Goal: Information Seeking & Learning: Learn about a topic

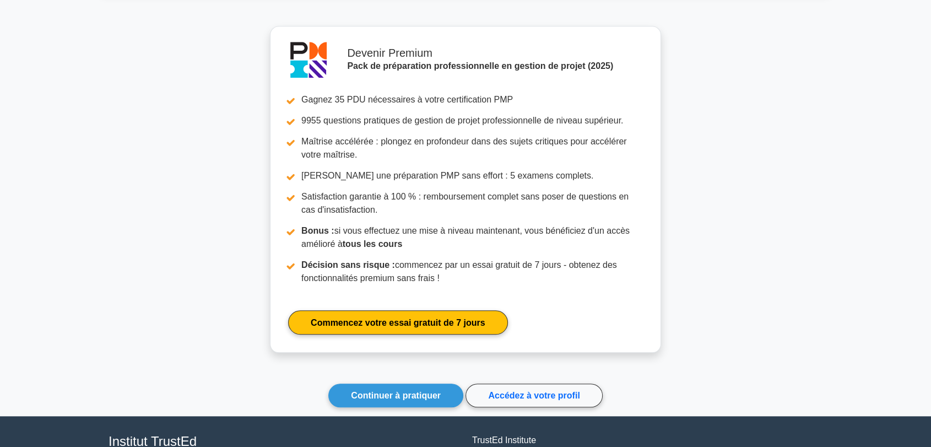
scroll to position [1061, 0]
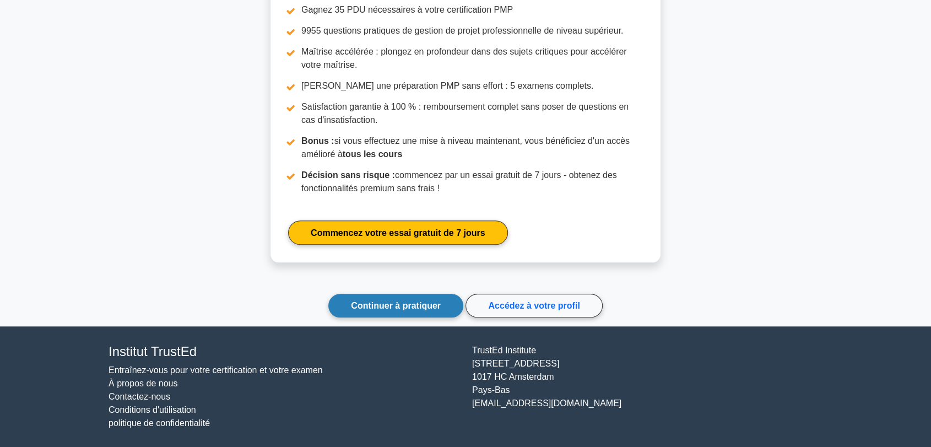
click at [375, 305] on font "Continuer à pratiquer" at bounding box center [396, 305] width 90 height 9
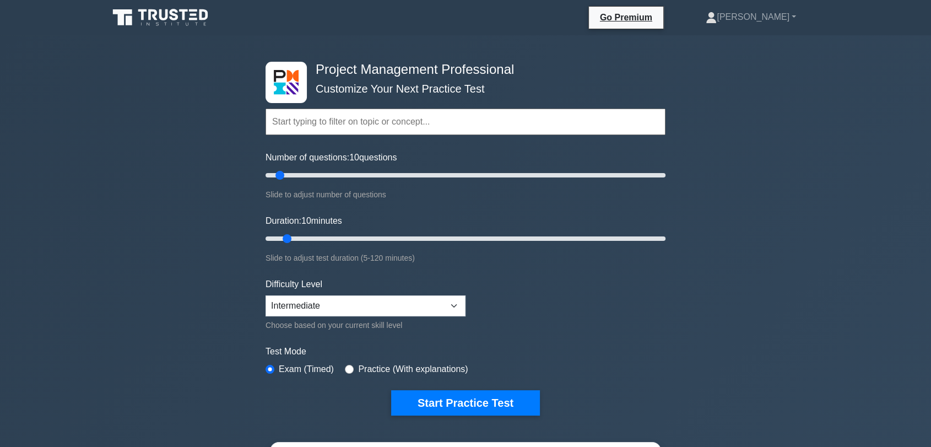
click at [165, 286] on div "Project Management Professional Customize Your Next Practice Test Topics Scope …" at bounding box center [465, 381] width 931 height 693
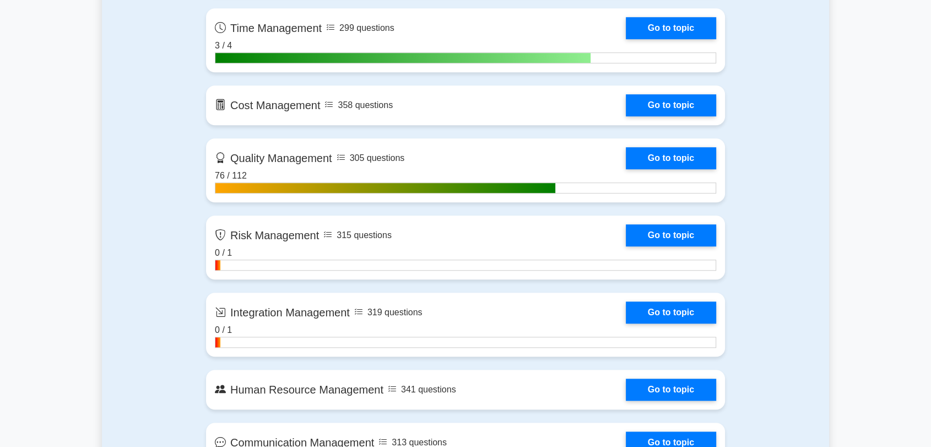
scroll to position [979, 0]
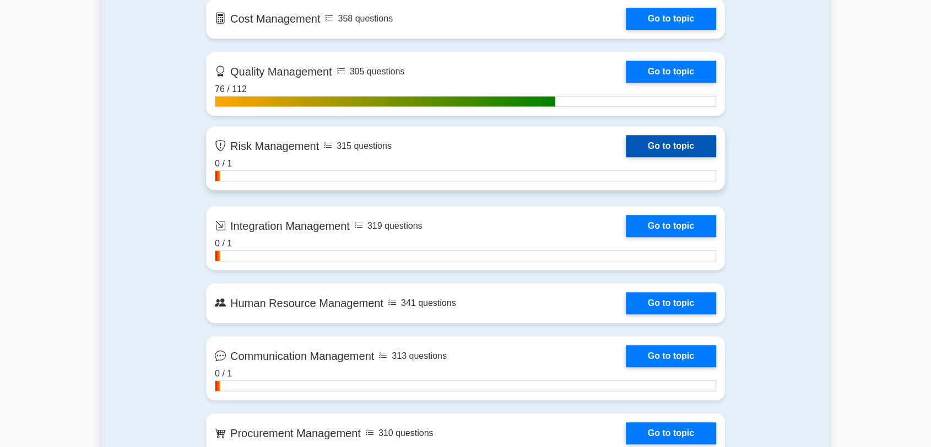
click at [658, 145] on link "Go to topic" at bounding box center [671, 146] width 90 height 22
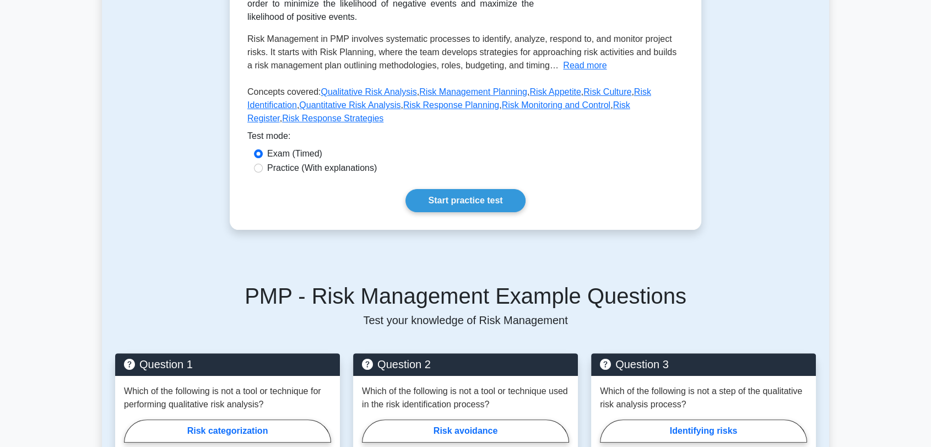
scroll to position [245, 0]
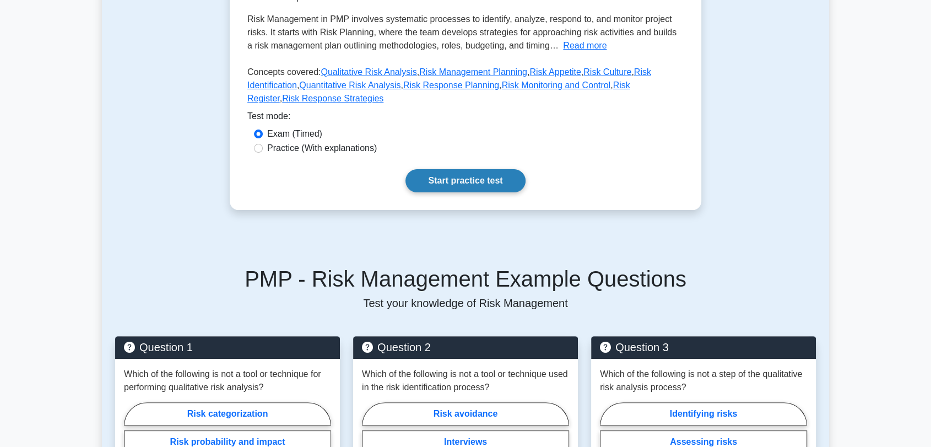
click at [481, 169] on link "Start practice test" at bounding box center [465, 180] width 120 height 23
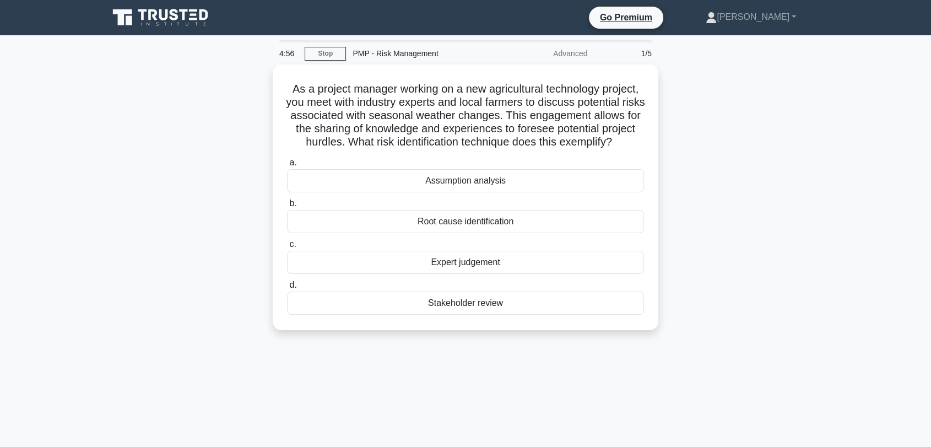
click at [738, 127] on div "As a project manager working on a new agricultural technology project, you meet…" at bounding box center [465, 203] width 727 height 279
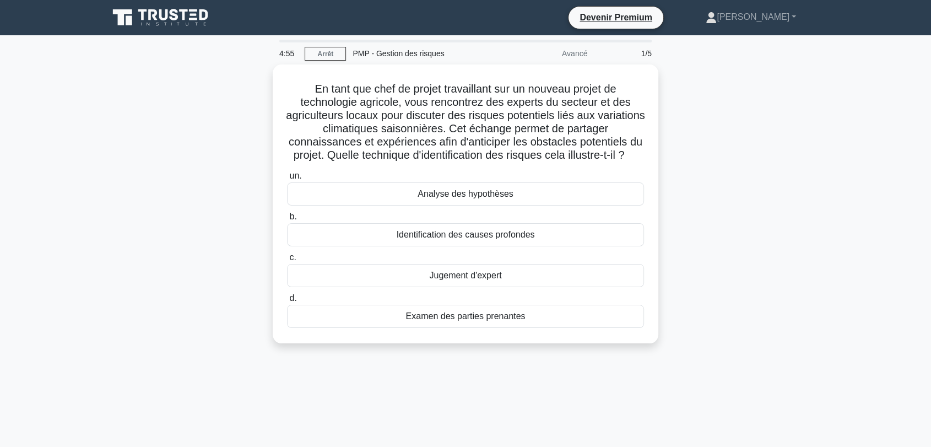
click at [122, 284] on div "En tant que chef de projet travaillant sur un nouveau projet de technologie agr…" at bounding box center [465, 210] width 727 height 292
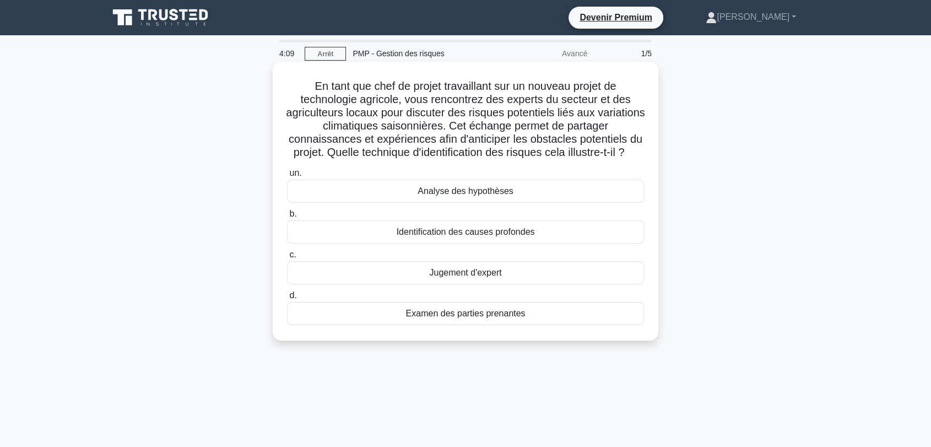
click at [457, 196] on font "Analyse des hypothèses" at bounding box center [465, 190] width 95 height 9
click at [287, 177] on input "un. Analyse des hypothèses" at bounding box center [287, 173] width 0 height 7
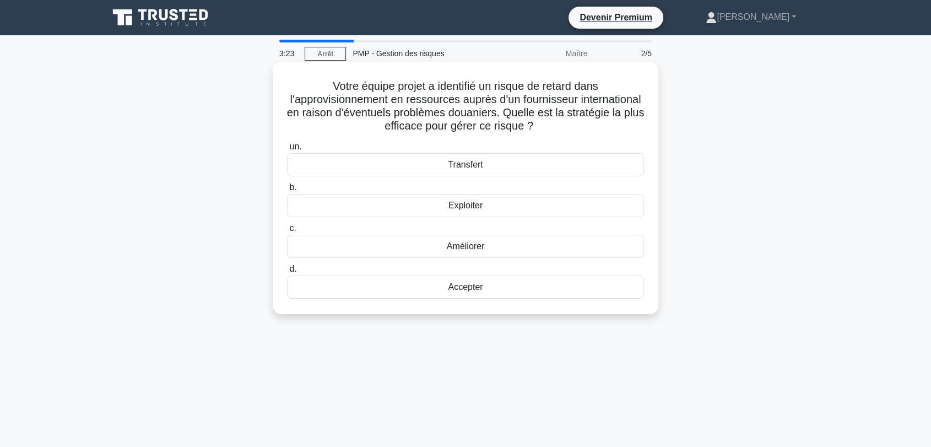
click at [463, 210] on font "Exploiter" at bounding box center [465, 205] width 34 height 9
click at [287, 191] on input "b. Exploiter" at bounding box center [287, 187] width 0 height 7
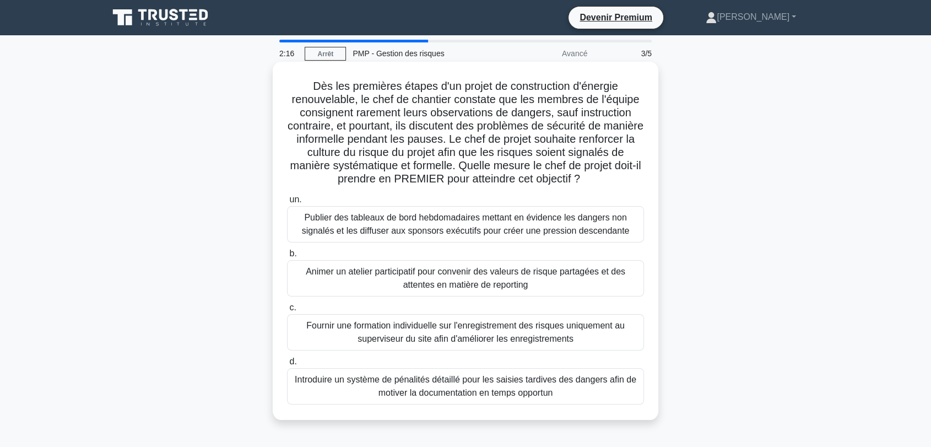
click at [511, 286] on font "Animer un atelier participatif pour convenir des valeurs de risque partagées et…" at bounding box center [466, 278] width 320 height 23
click at [287, 257] on input "b. Animer un atelier participatif pour convenir des valeurs de risque partagées…" at bounding box center [287, 253] width 0 height 7
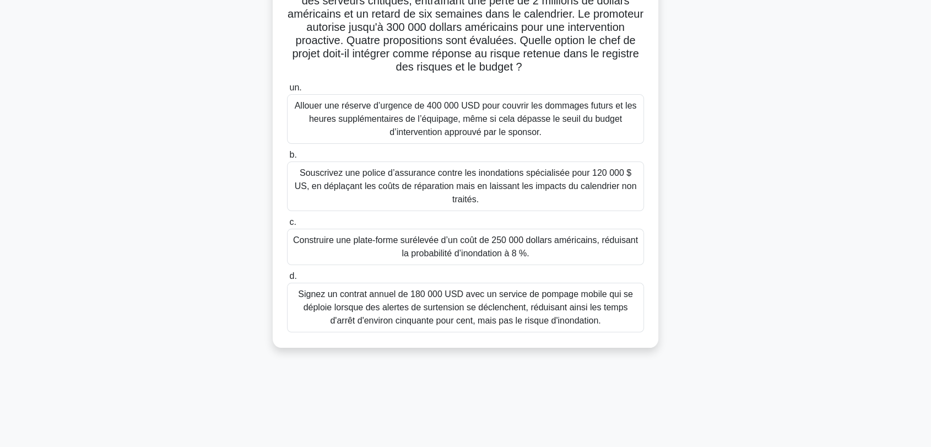
scroll to position [122, 0]
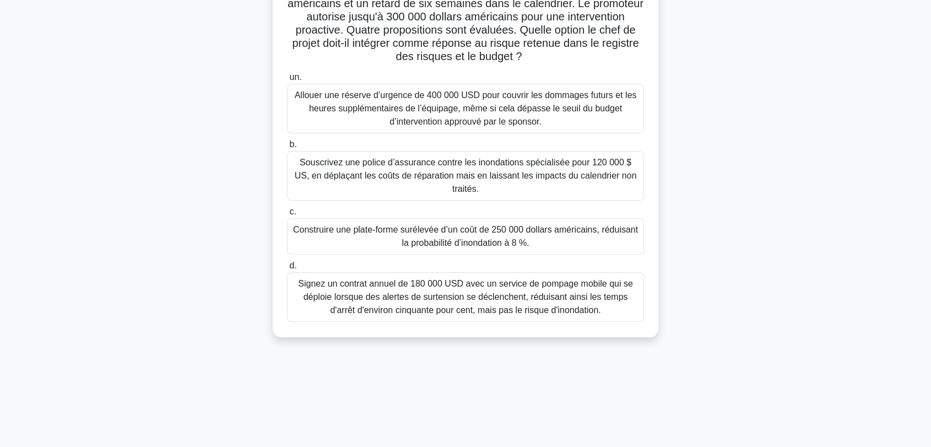
click at [562, 231] on font "Construire une plate-forme surélevée d’un coût de 250 000 dollars américains, r…" at bounding box center [465, 236] width 345 height 23
click at [287, 215] on input "c. Construire une plate-forme surélevée d’un coût de 250 000 dollars américains…" at bounding box center [287, 211] width 0 height 7
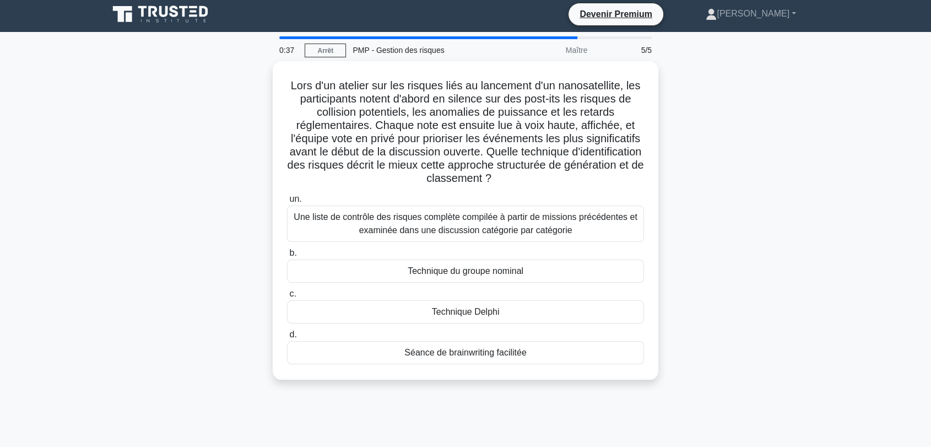
scroll to position [0, 0]
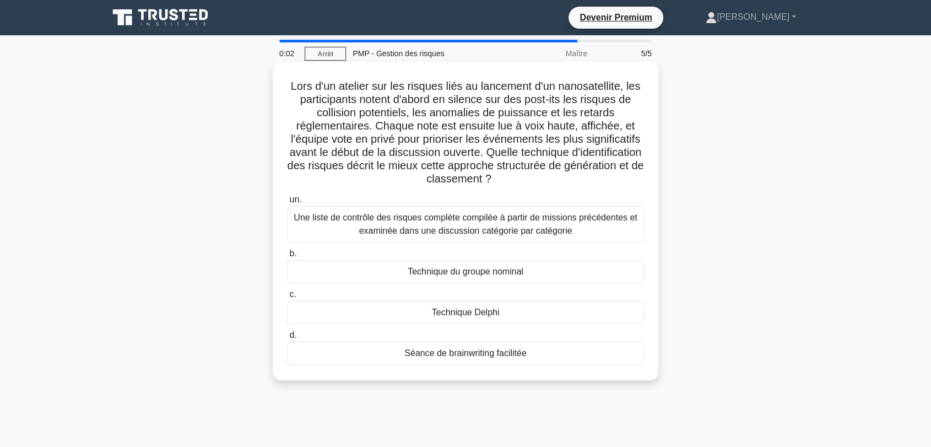
click at [477, 349] on font "Séance de brainwriting facilitée" at bounding box center [465, 352] width 122 height 9
click at [287, 339] on input "d. Séance de brainwriting facilitée" at bounding box center [287, 335] width 0 height 7
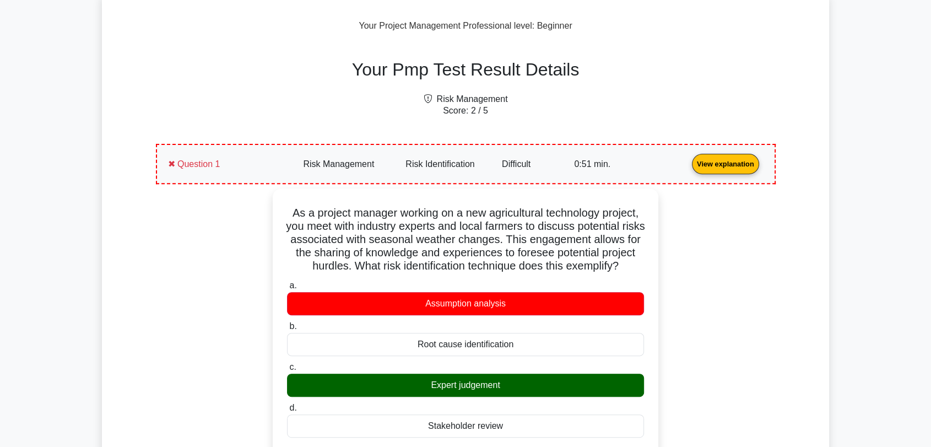
scroll to position [428, 0]
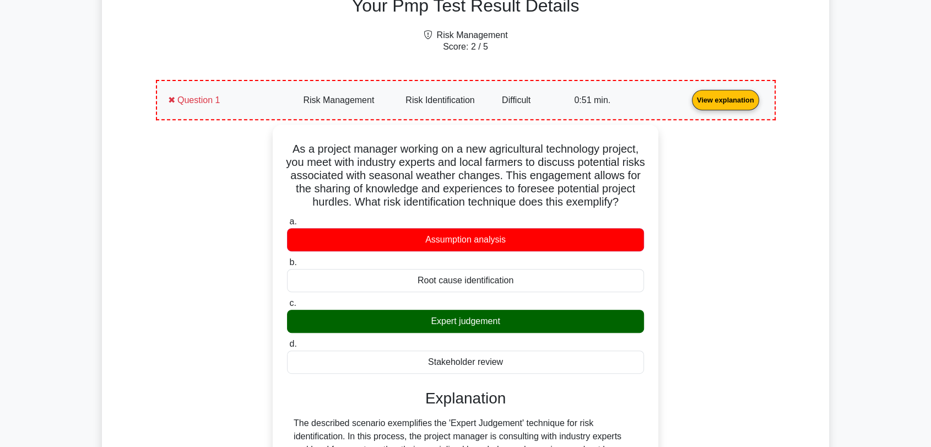
click at [688, 95] on link "View explanation" at bounding box center [726, 99] width 76 height 9
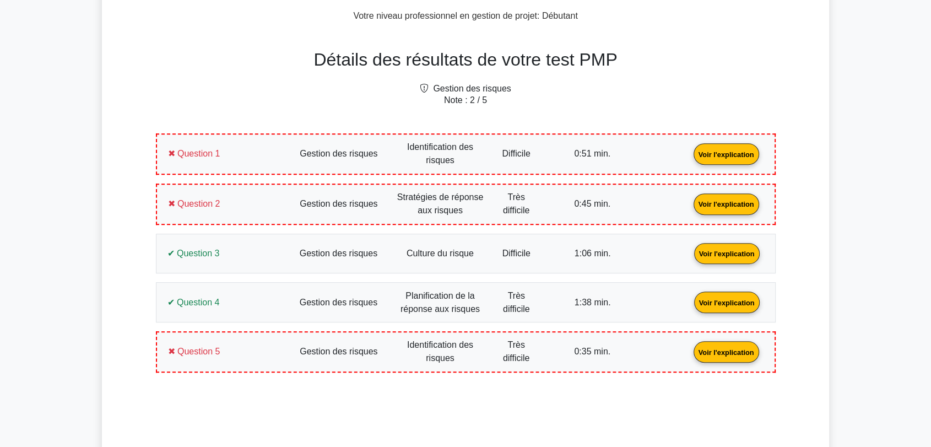
scroll to position [481, 0]
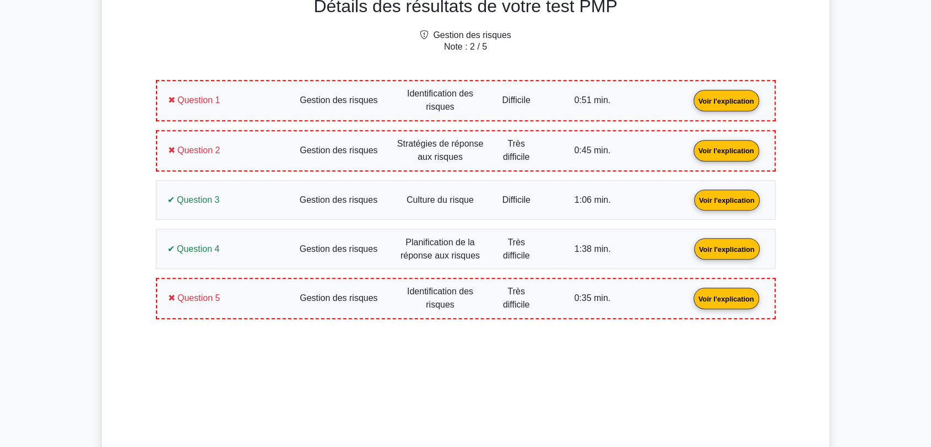
click at [865, 155] on main "Devenir Premium Pack de préparation professionnelle en gestion de projet (2025)…" at bounding box center [465, 229] width 931 height 1351
drag, startPoint x: 509, startPoint y: 33, endPoint x: 430, endPoint y: 28, distance: 78.9
click at [430, 28] on div "Détails des résultats de votre test PMP Gestion des risques Note : 2 / 5 Questi…" at bounding box center [466, 168] width 686 height 389
copy font "Gestion des risques"
click at [689, 95] on link "Voir l'explication" at bounding box center [726, 99] width 74 height 9
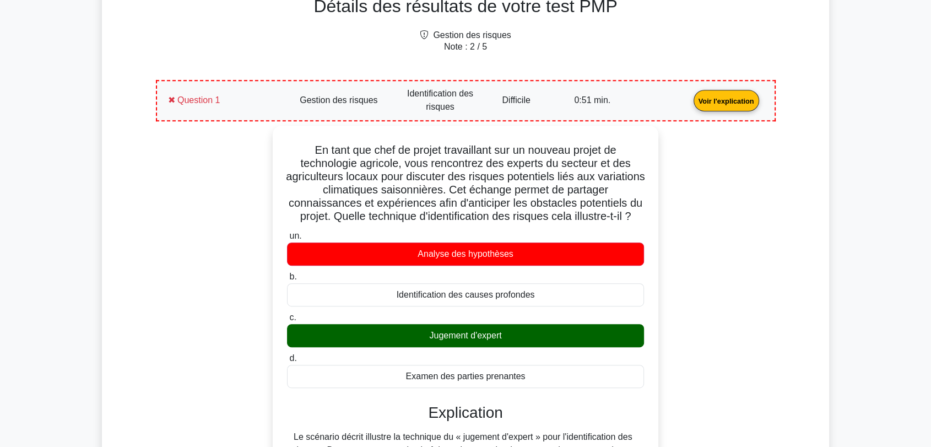
drag, startPoint x: 939, startPoint y: 4, endPoint x: 702, endPoint y: 221, distance: 321.7
click at [702, 221] on div "En tant que chef de projet travaillant sur un nouveau projet de technologie agr…" at bounding box center [466, 428] width 607 height 605
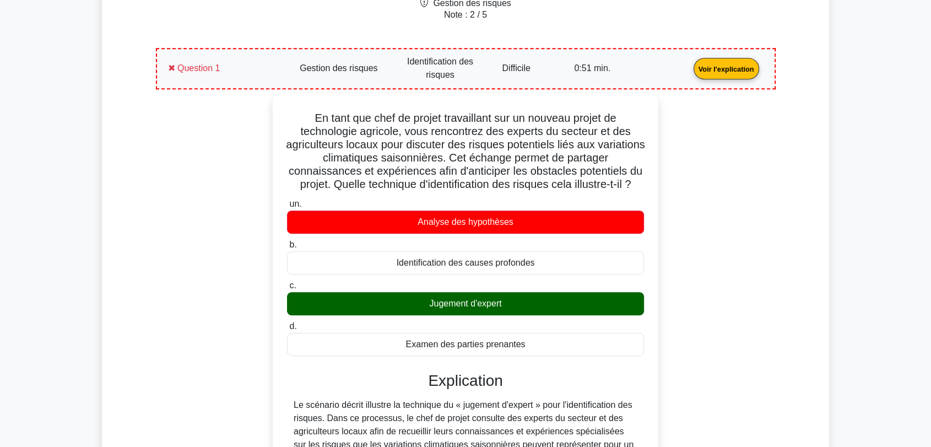
scroll to position [543, 0]
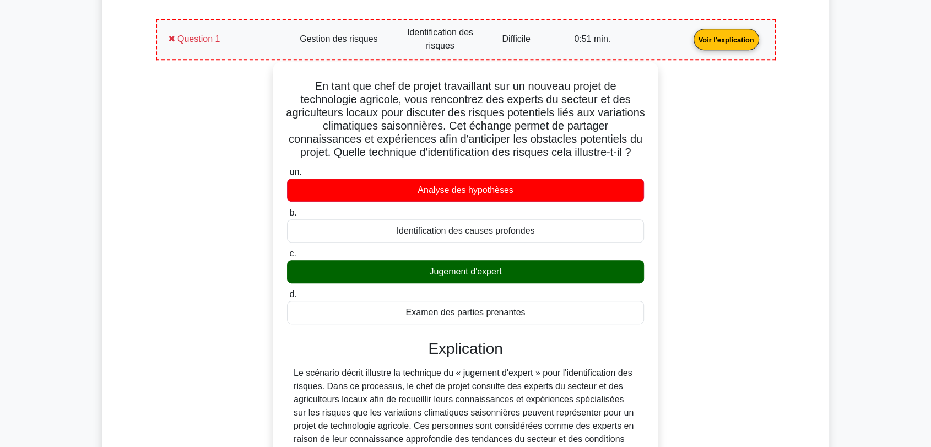
drag, startPoint x: 536, startPoint y: 317, endPoint x: 302, endPoint y: 80, distance: 332.7
click at [302, 80] on div "En tant que chef de projet travaillant sur un nouveau projet de technologie agr…" at bounding box center [465, 357] width 377 height 583
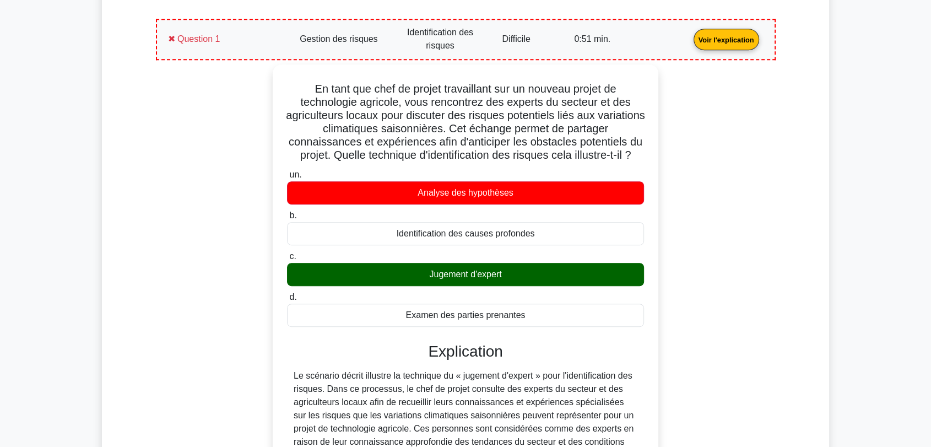
copy div "En tant que chef de projet travaillant sur un nouveau projet de technologie agr…"
click at [239, 209] on div "En tant que chef de projet travaillant sur un nouveau projet de technologie agr…" at bounding box center [466, 366] width 607 height 605
click at [689, 44] on link "Voir l'explication" at bounding box center [726, 38] width 74 height 9
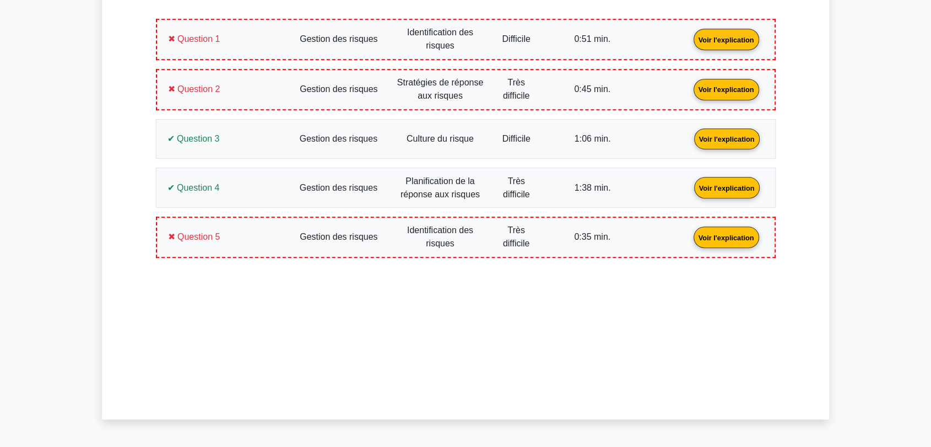
click at [689, 89] on link "Voir l'explication" at bounding box center [726, 88] width 74 height 9
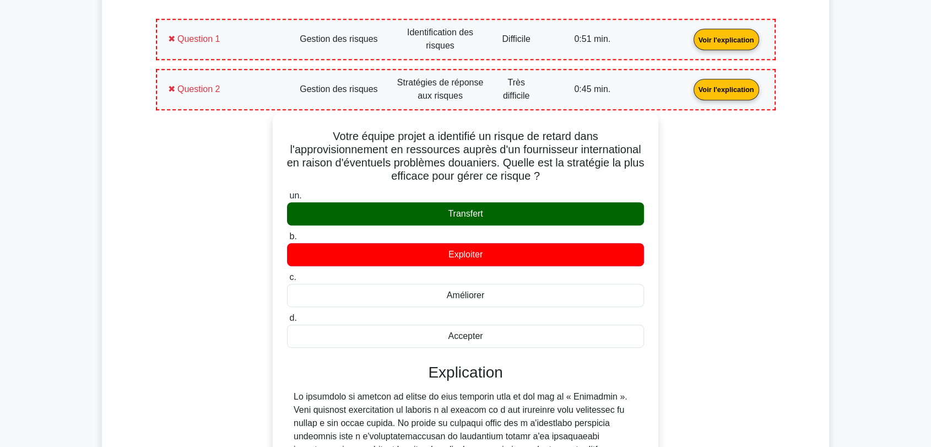
drag, startPoint x: 497, startPoint y: 333, endPoint x: 328, endPoint y: 134, distance: 261.1
click at [328, 134] on div "Votre équipe projet a identifié un risque de retard dans l'approvisionnement en…" at bounding box center [465, 374] width 377 height 517
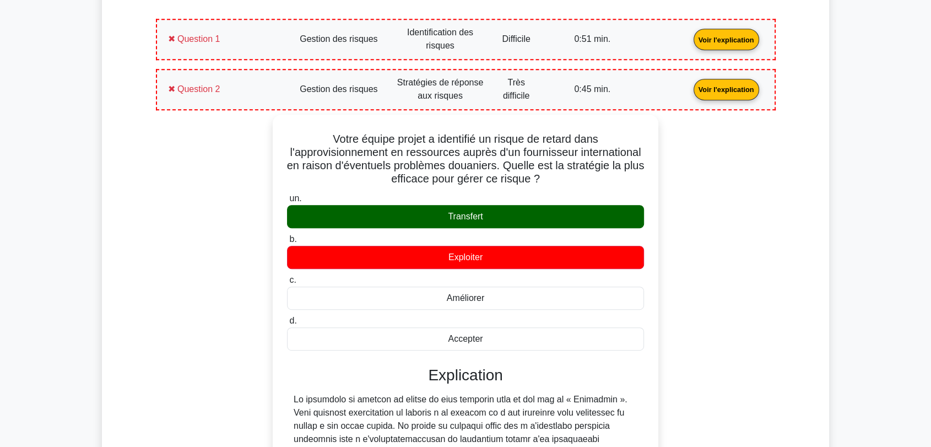
copy div "Votre équipe projet a identifié un risque de retard dans l'approvisionnement en…"
click at [689, 92] on link "Voir l'explication" at bounding box center [726, 88] width 74 height 9
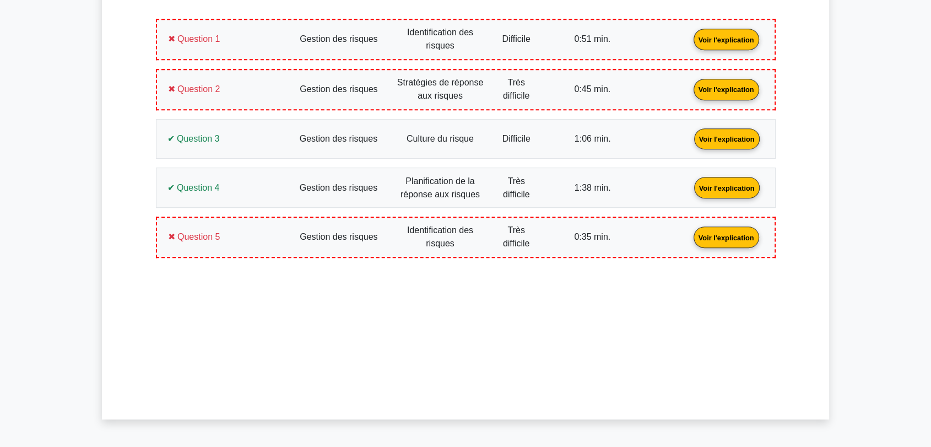
click at [690, 133] on link "Voir l'explication" at bounding box center [727, 137] width 74 height 9
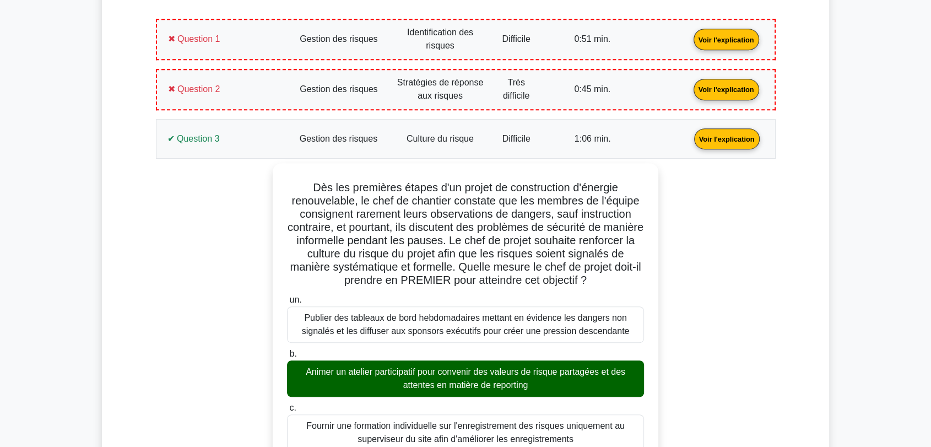
click at [690, 133] on link "Voir l'explication" at bounding box center [727, 137] width 74 height 9
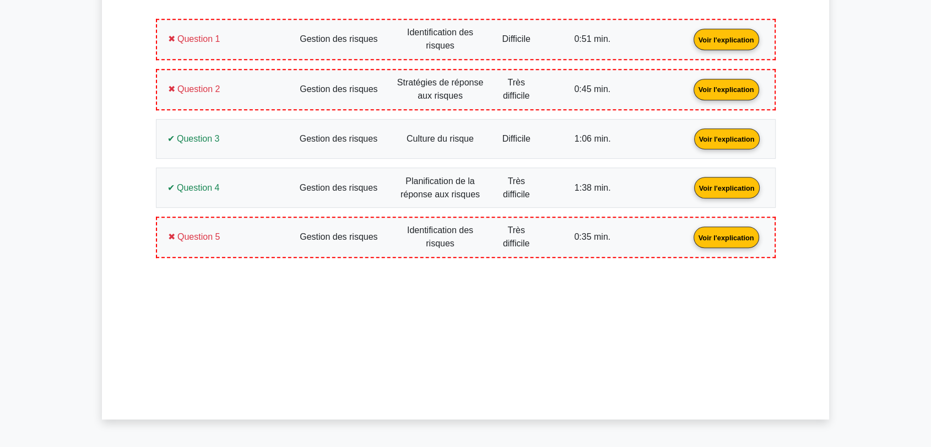
click at [690, 191] on link "Voir l'explication" at bounding box center [727, 186] width 74 height 9
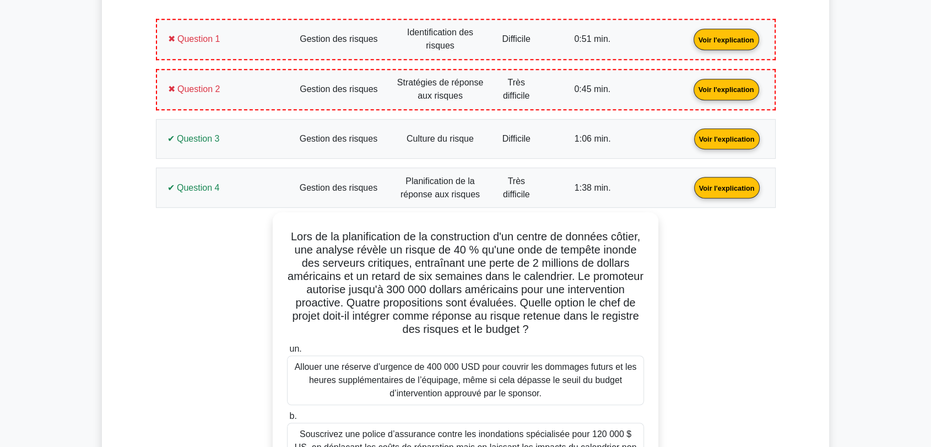
click at [690, 186] on link "Voir l'explication" at bounding box center [727, 186] width 74 height 9
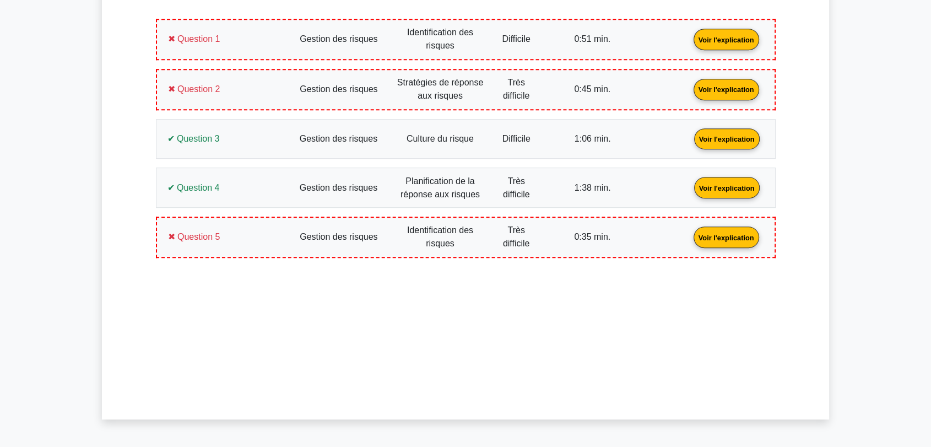
click at [689, 232] on link "Voir l'explication" at bounding box center [726, 236] width 74 height 9
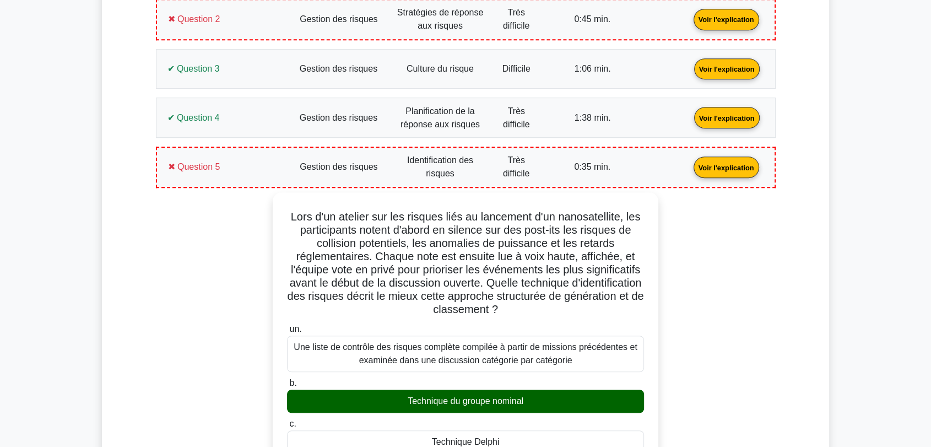
scroll to position [727, 0]
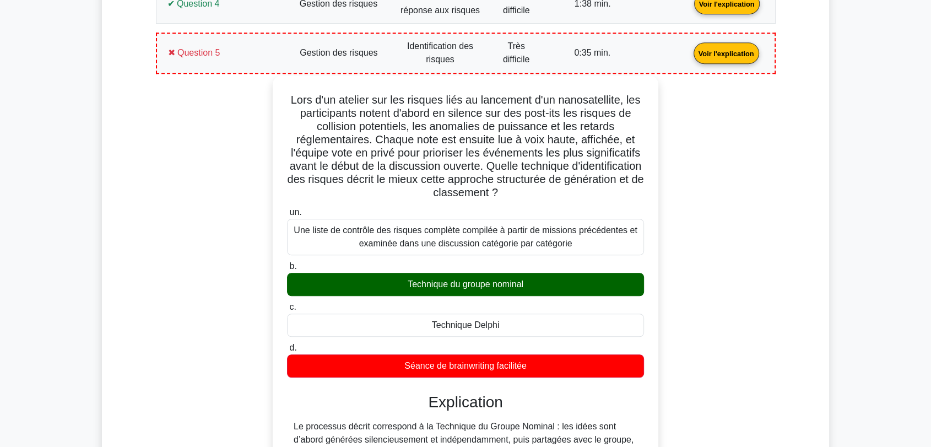
drag, startPoint x: 547, startPoint y: 366, endPoint x: 273, endPoint y: 93, distance: 386.4
click at [273, 93] on div "Lors d'un atelier sur les risques liés au lancement d'un nanosatellite, les par…" at bounding box center [466, 404] width 386 height 658
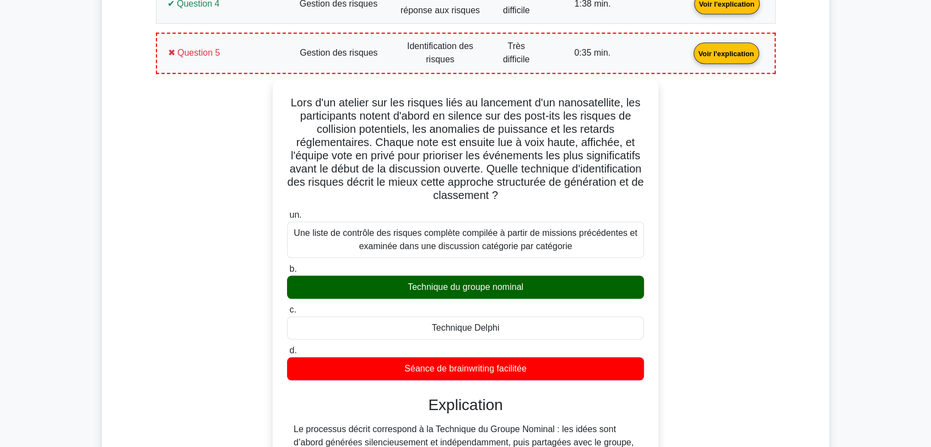
copy div "Lors d'un atelier sur les risques liés au lancement d'un nanosatellite, les par…"
click at [689, 48] on link "Voir l'explication" at bounding box center [726, 52] width 74 height 9
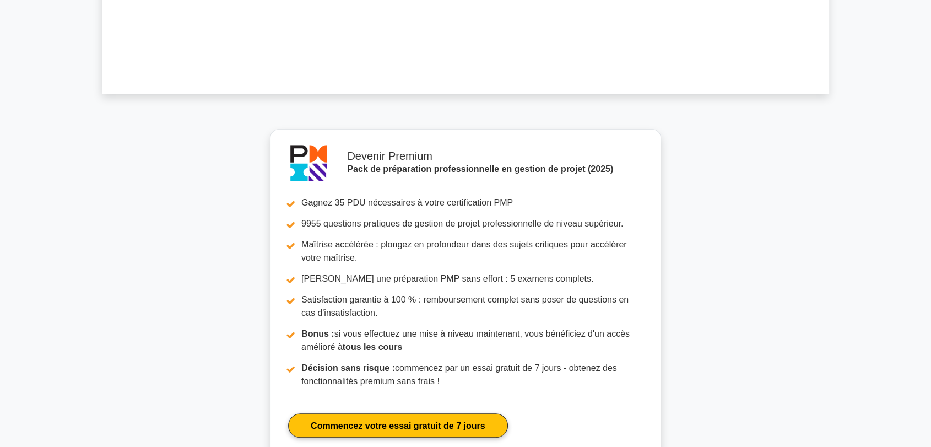
scroll to position [1061, 0]
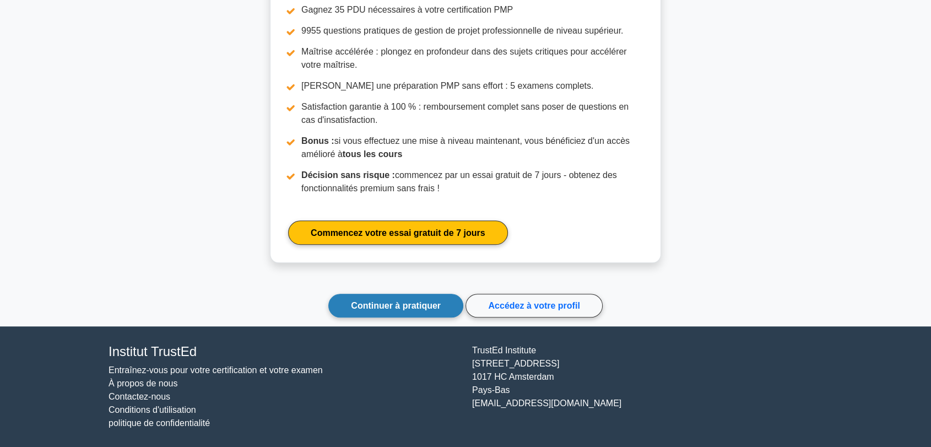
click at [416, 309] on font "Continuer à pratiquer" at bounding box center [396, 305] width 90 height 9
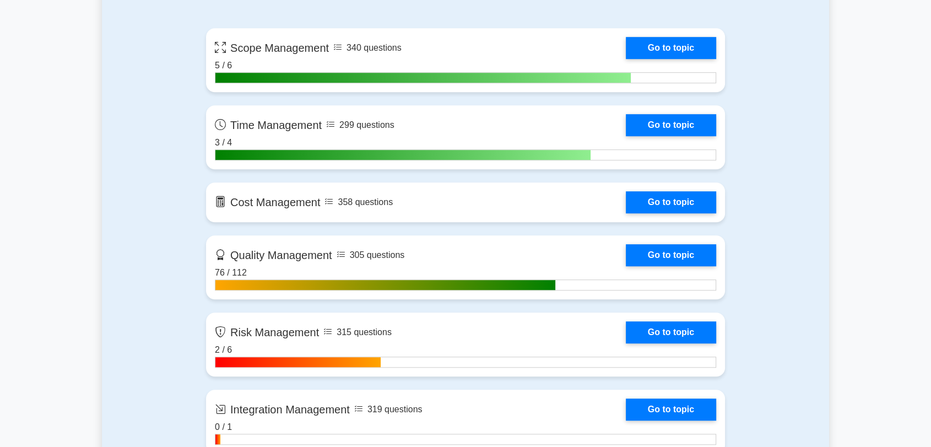
scroll to position [979, 0]
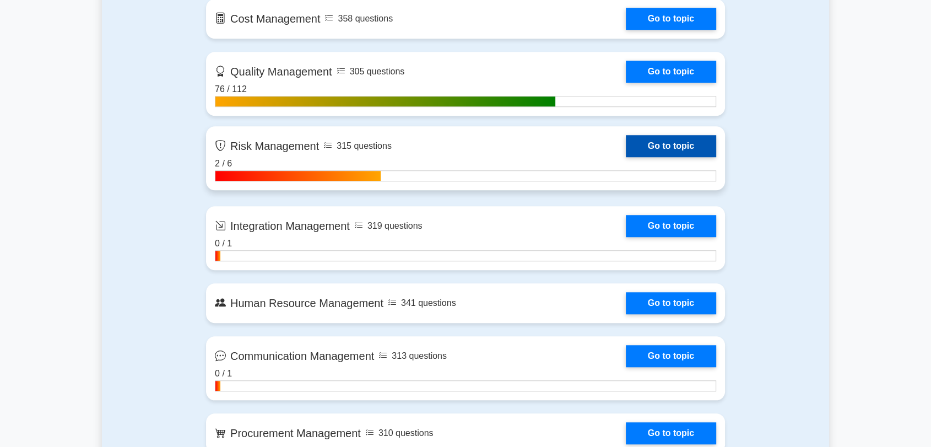
click at [675, 139] on link "Go to topic" at bounding box center [671, 146] width 90 height 22
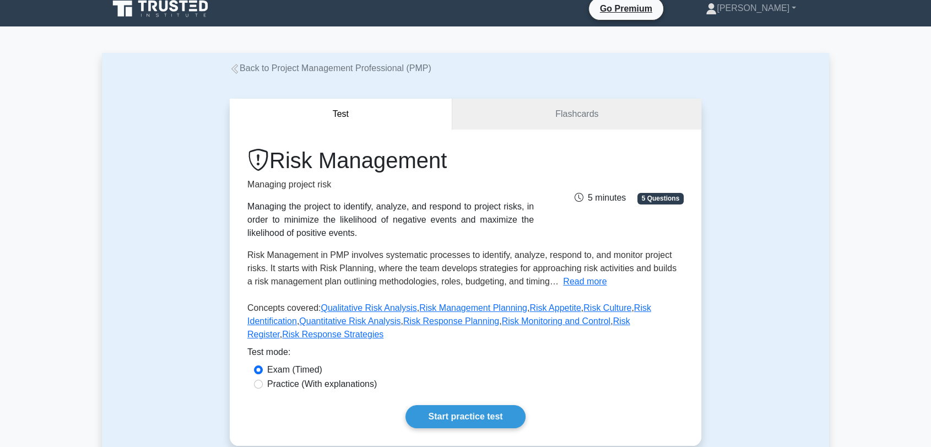
scroll to position [245, 0]
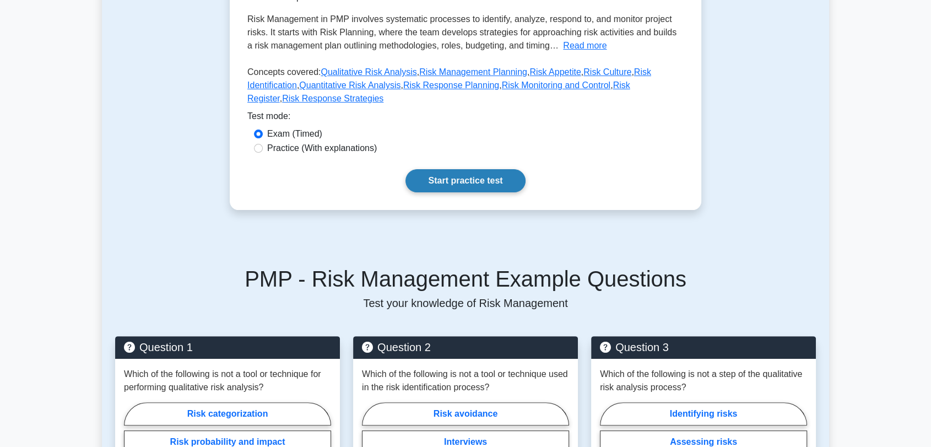
click at [479, 169] on link "Start practice test" at bounding box center [465, 180] width 120 height 23
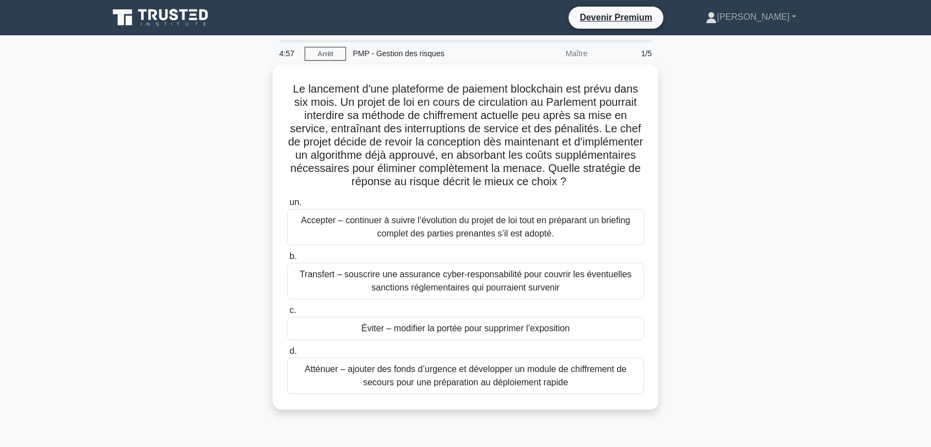
click at [711, 137] on div "Le lancement d'une plateforme de paiement blockchain est prévu dans six mois. U…" at bounding box center [465, 243] width 727 height 358
click at [86, 217] on main "4:56 [GEOGRAPHIC_DATA] PMP - Gestion des risques Maître 1/5 Le lancement d'une …" at bounding box center [465, 315] width 931 height 560
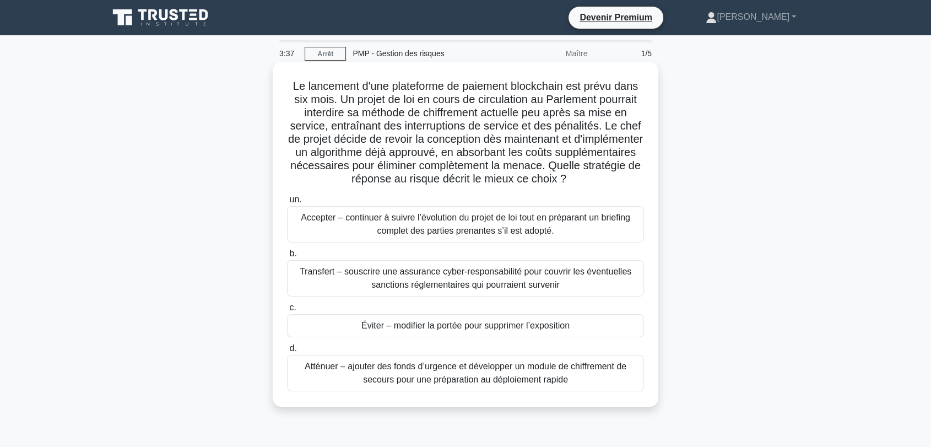
click at [508, 374] on font "Atténuer – ajouter des fonds d’urgence et développer un module de chiffrement d…" at bounding box center [466, 372] width 322 height 23
click at [287, 352] on input "d. Atténuer – ajouter des fonds d’urgence et développer un module de chiffremen…" at bounding box center [287, 348] width 0 height 7
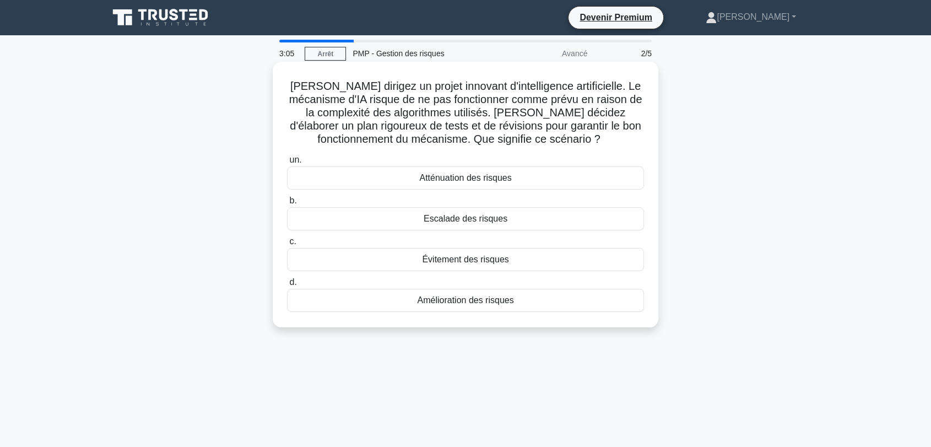
click at [475, 263] on font "Évitement des risques" at bounding box center [465, 259] width 86 height 9
click at [287, 245] on input "c. Évitement des risques" at bounding box center [287, 241] width 0 height 7
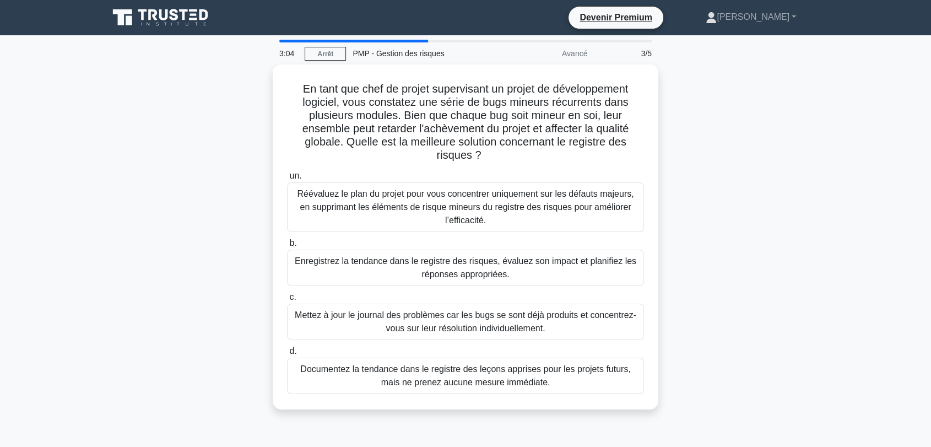
click at [251, 232] on div "En tant que chef de projet supervisant un projet de développement logiciel, vou…" at bounding box center [465, 243] width 727 height 358
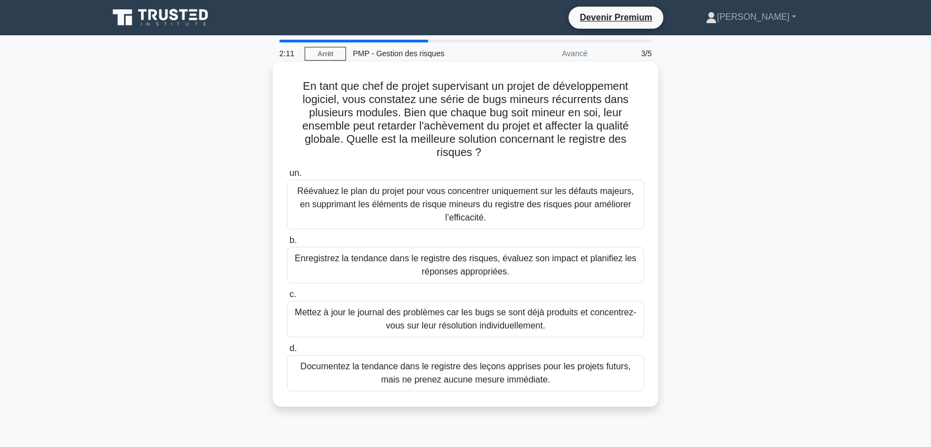
click at [472, 266] on font "Enregistrez la tendance dans le registre des risques, évaluez son impact et pla…" at bounding box center [466, 264] width 342 height 23
click at [287, 244] on input "b. Enregistrez la tendance dans le registre des risques, évaluez son impact et …" at bounding box center [287, 240] width 0 height 7
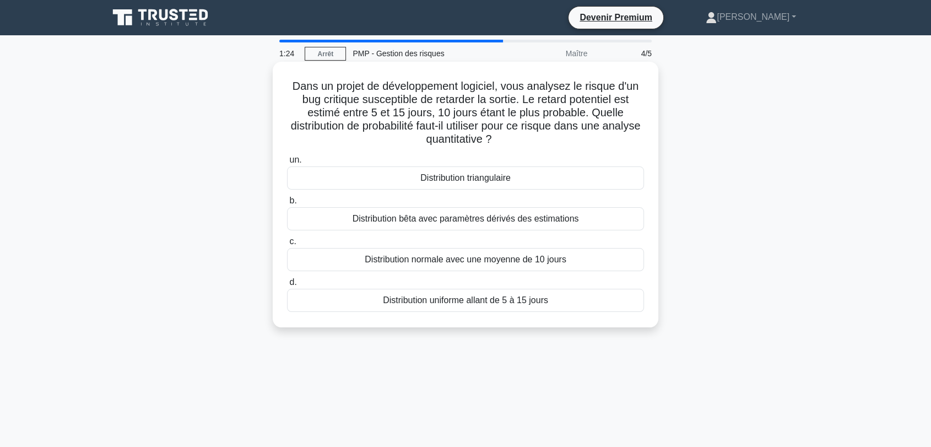
click at [456, 219] on font "Distribution bêta avec paramètres dérivés des estimations" at bounding box center [466, 218] width 226 height 9
click at [287, 204] on input "b. Distribution bêta avec paramètres dérivés des estimations" at bounding box center [287, 200] width 0 height 7
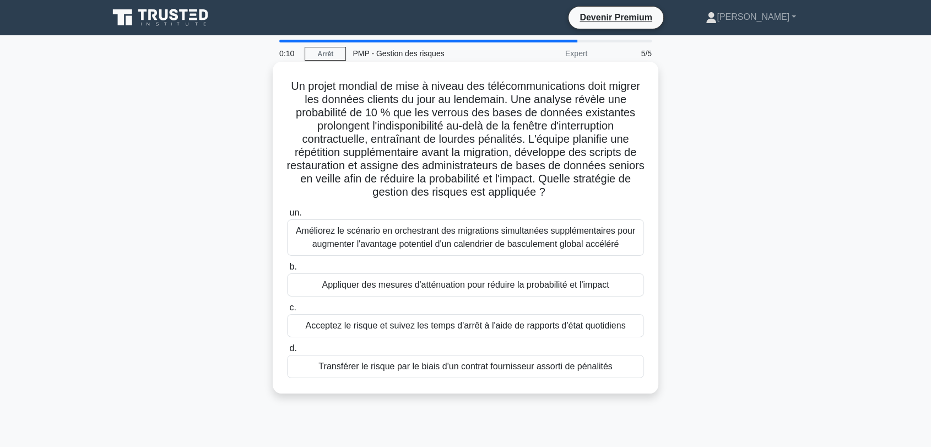
click at [415, 285] on font "Appliquer des mesures d'atténuation pour réduire la probabilité et l'impact" at bounding box center [465, 284] width 287 height 9
click at [287, 270] on input "b. Appliquer des mesures d'atténuation pour réduire la probabilité et l'impact" at bounding box center [287, 266] width 0 height 7
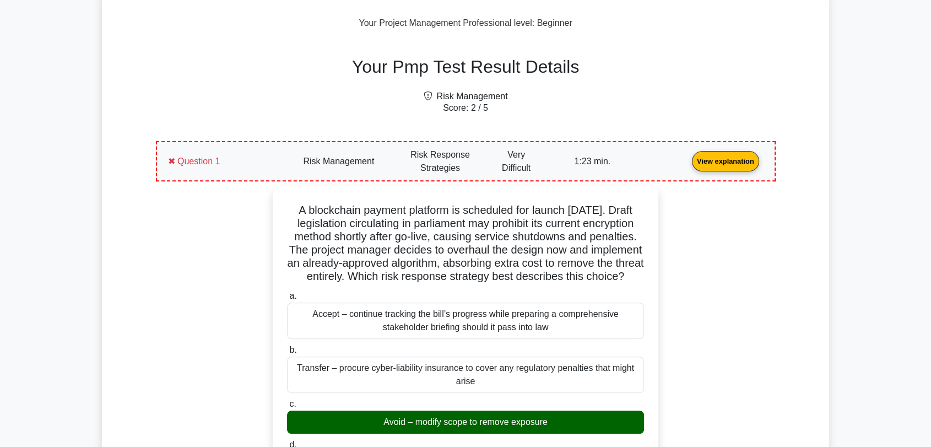
click at [688, 156] on link "View explanation" at bounding box center [726, 160] width 76 height 9
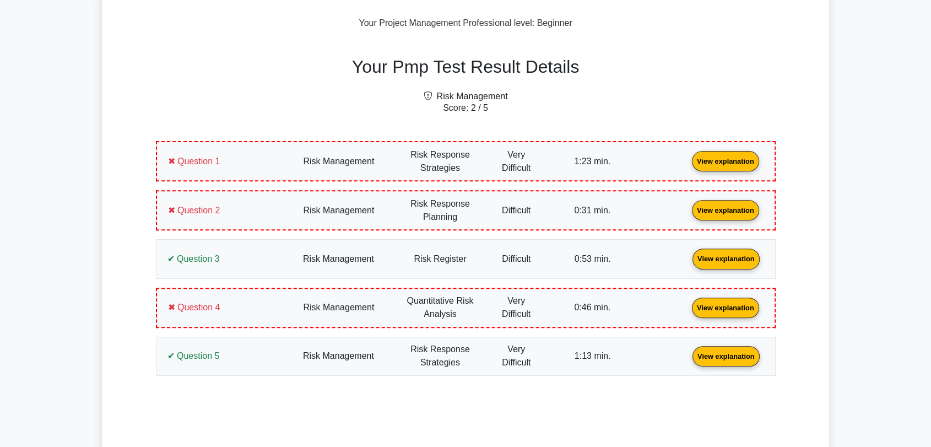
click at [688, 156] on link "View explanation" at bounding box center [726, 160] width 76 height 9
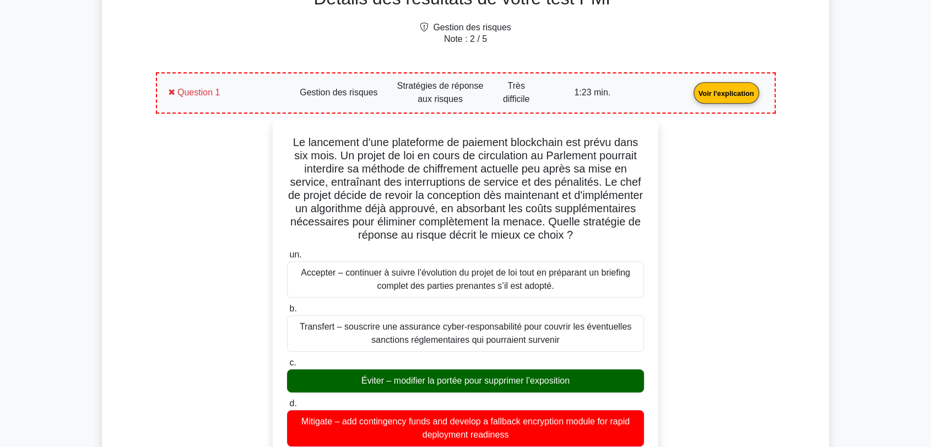
scroll to position [543, 0]
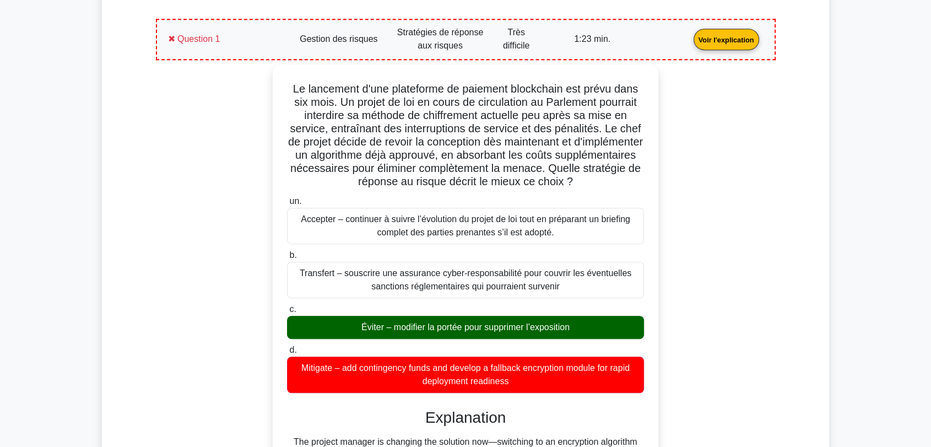
click at [751, 160] on div "Le lancement d'une plateforme de paiement blockchain est prévu dans six mois. U…" at bounding box center [466, 346] width 607 height 565
click at [112, 212] on div "Détails des résultats de votre test PMP Gestion des risques Note : 2 / 5 Questi…" at bounding box center [465, 421] width 727 height 1019
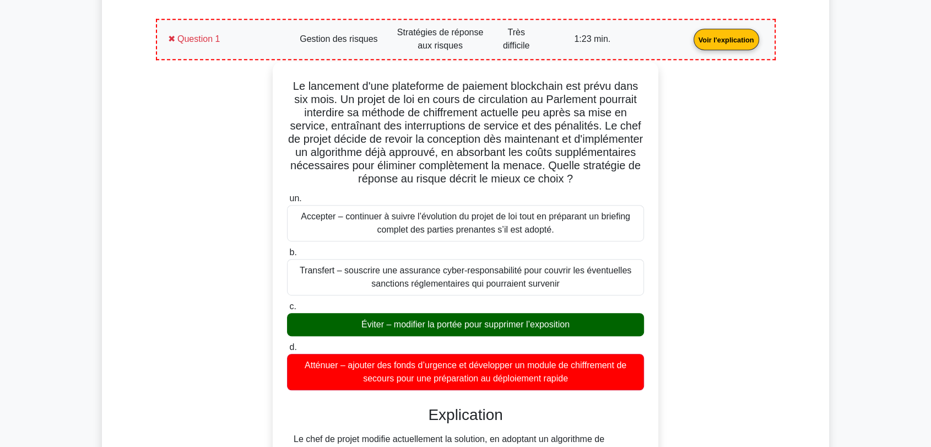
drag, startPoint x: 592, startPoint y: 378, endPoint x: 286, endPoint y: 81, distance: 427.0
click at [286, 81] on div "Le lancement d'une plateforme de paiement blockchain est prévu dans six mois. U…" at bounding box center [465, 344] width 377 height 556
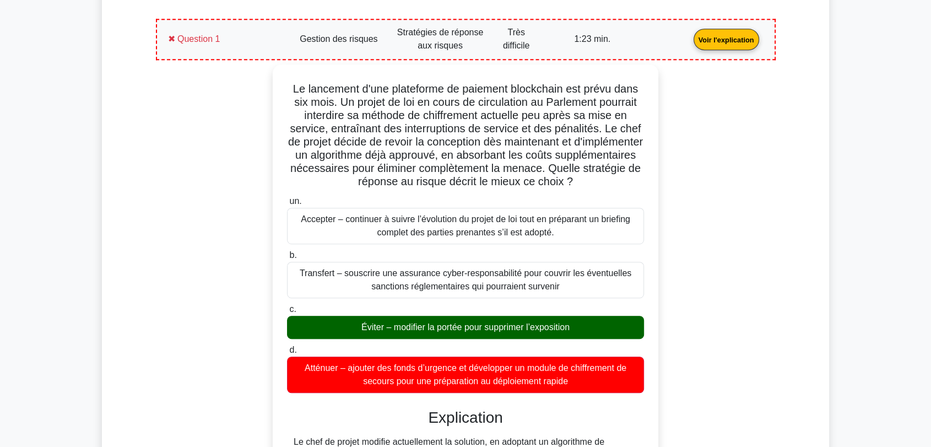
copy div "Le lancement d'une plateforme de paiement blockchain est prévu dans six mois. U…"
click at [200, 184] on div "Le lancement d'une plateforme de paiement blockchain est prévu dans six mois. U…" at bounding box center [466, 353] width 607 height 578
click at [689, 44] on link "Voir l'explication" at bounding box center [726, 38] width 74 height 9
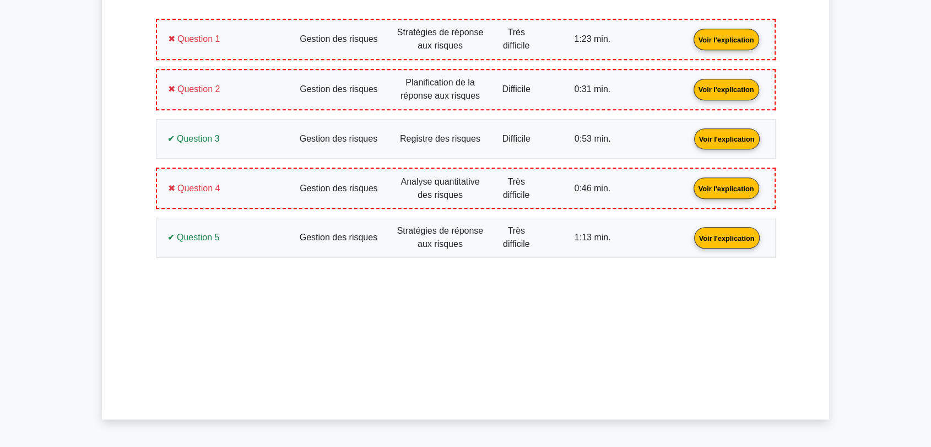
click at [689, 90] on link "Voir l'explication" at bounding box center [726, 88] width 74 height 9
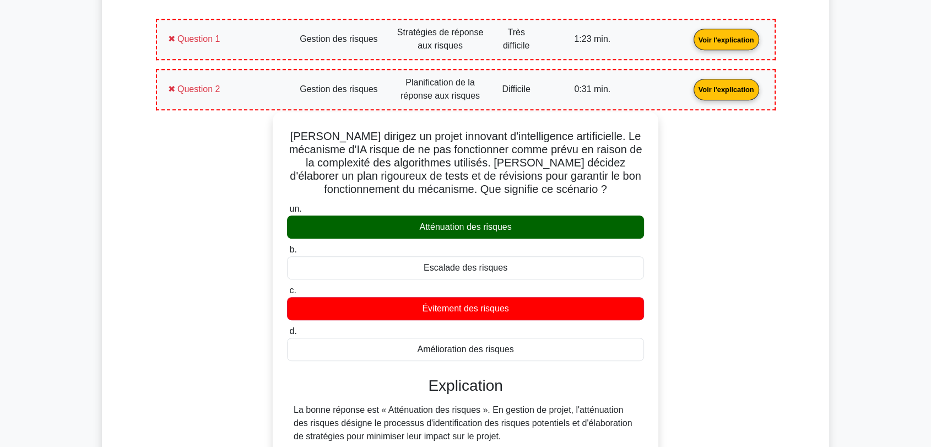
drag, startPoint x: 520, startPoint y: 345, endPoint x: 284, endPoint y: 133, distance: 316.4
click at [284, 133] on div "Vous dirigez un projet innovant d'intelligence artificielle. Le mécanisme d'IA …" at bounding box center [465, 401] width 377 height 570
copy div "Vous dirigez un projet innovant d'intelligence artificielle. Le mécanisme d'IA …"
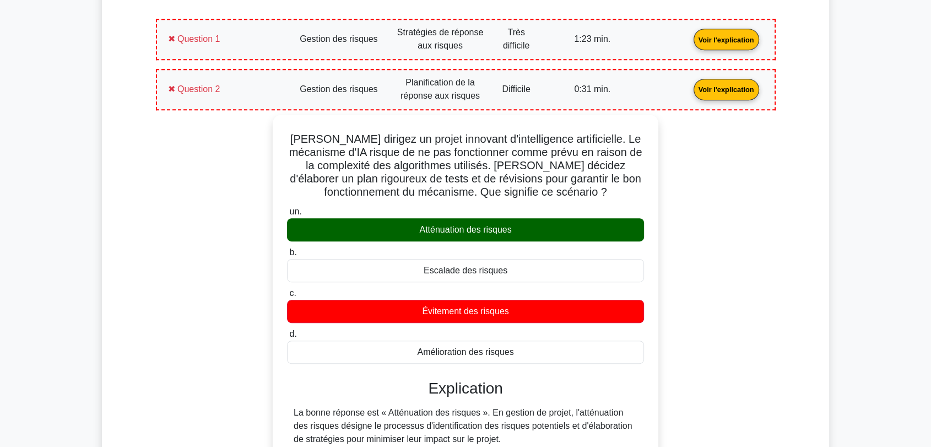
click at [689, 84] on link "Voir l'explication" at bounding box center [726, 88] width 74 height 9
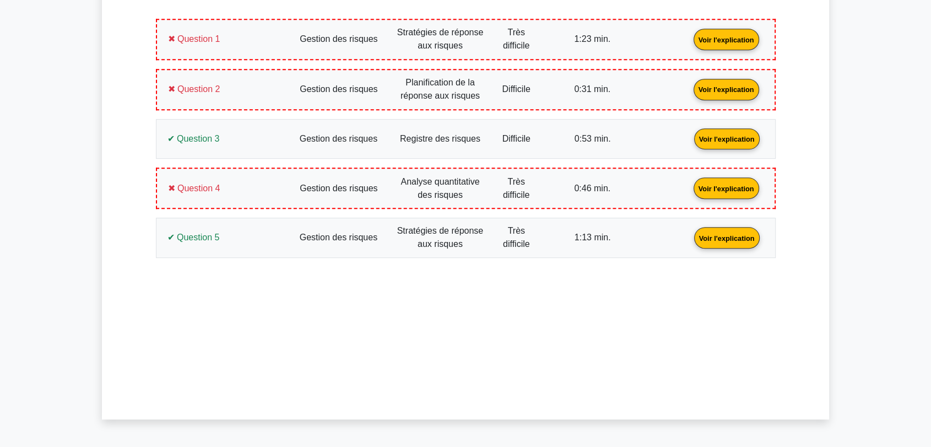
click at [690, 140] on link "Voir l'explication" at bounding box center [727, 137] width 74 height 9
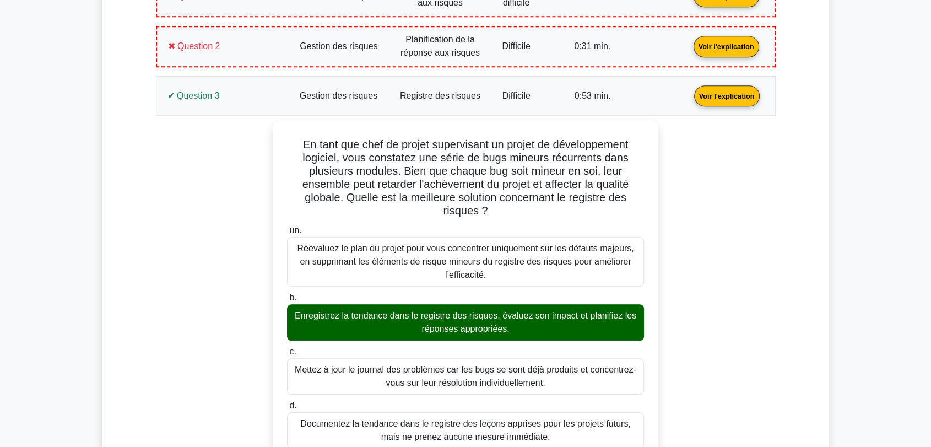
scroll to position [604, 0]
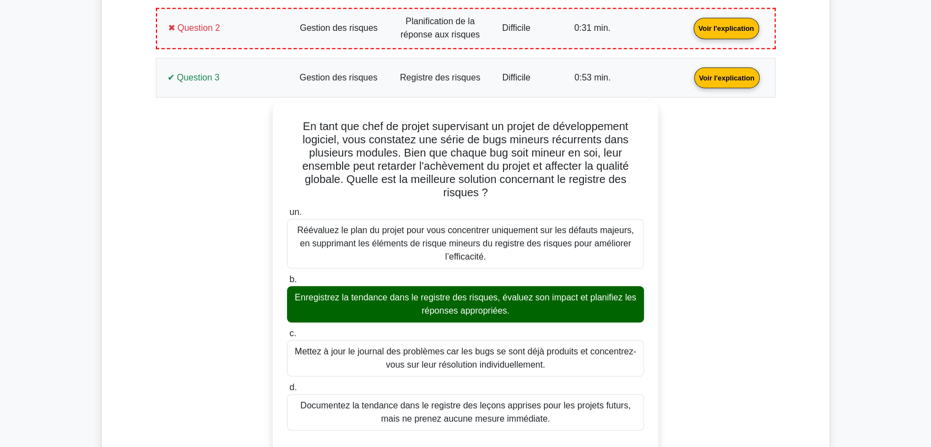
click at [690, 72] on link "Voir l'explication" at bounding box center [727, 76] width 74 height 9
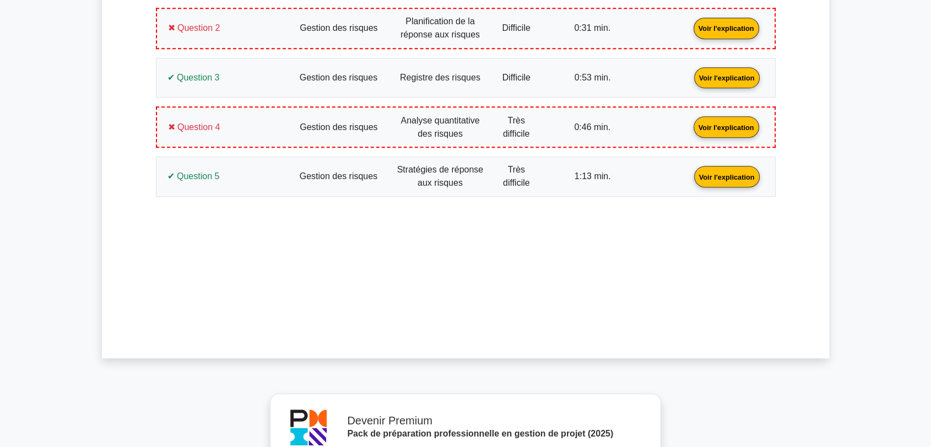
click at [689, 126] on link "Voir l'explication" at bounding box center [726, 126] width 74 height 9
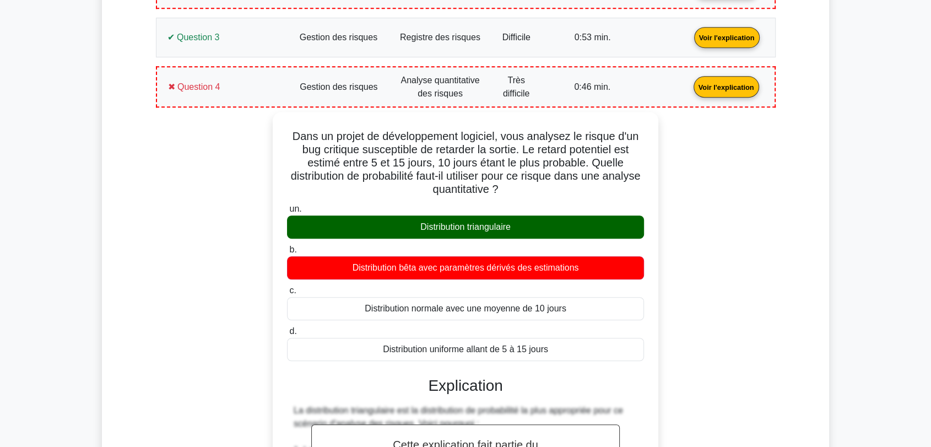
scroll to position [665, 0]
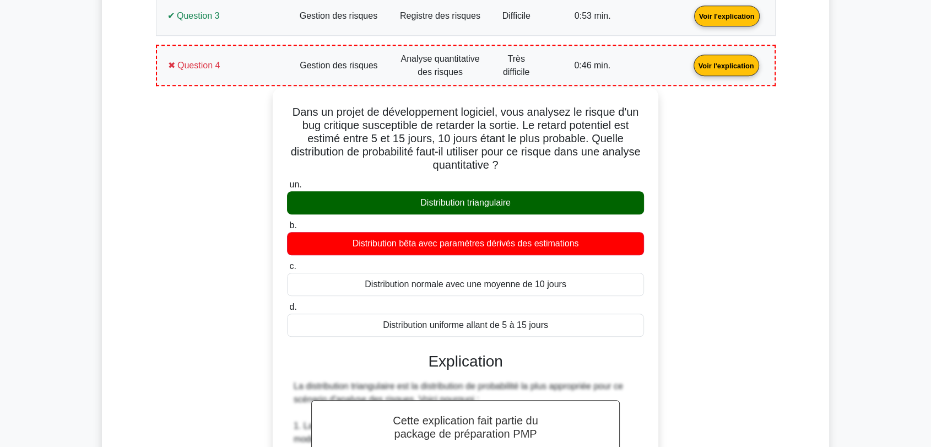
drag, startPoint x: 567, startPoint y: 319, endPoint x: 285, endPoint y: 107, distance: 352.5
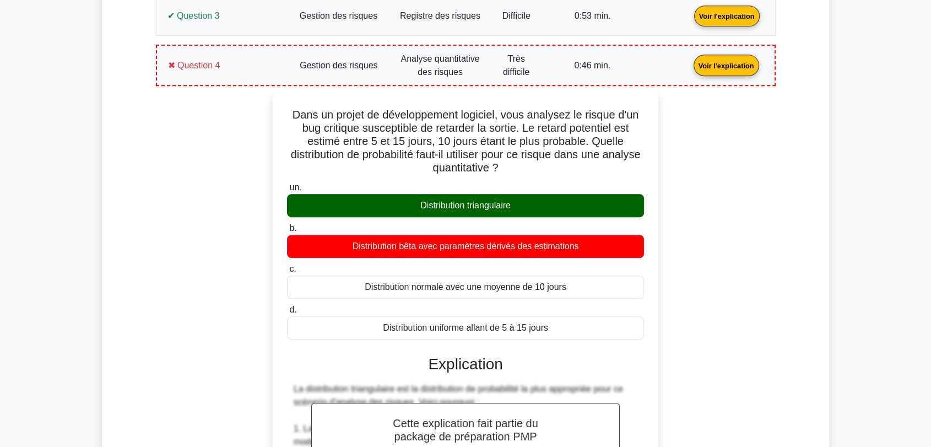
copy div "Dans un projet de développement logiciel, vous analysez le risque d'un bug crit…"
click at [689, 61] on link "Voir l'explication" at bounding box center [726, 64] width 74 height 9
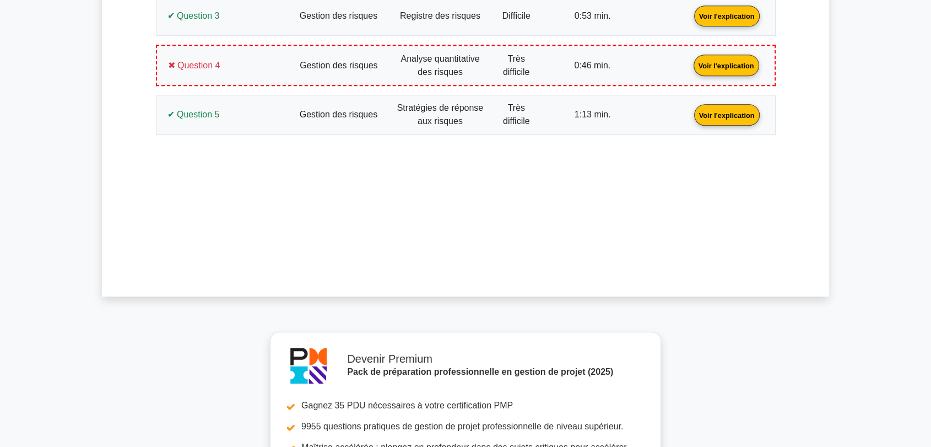
click at [690, 110] on link "Voir l'explication" at bounding box center [727, 114] width 74 height 9
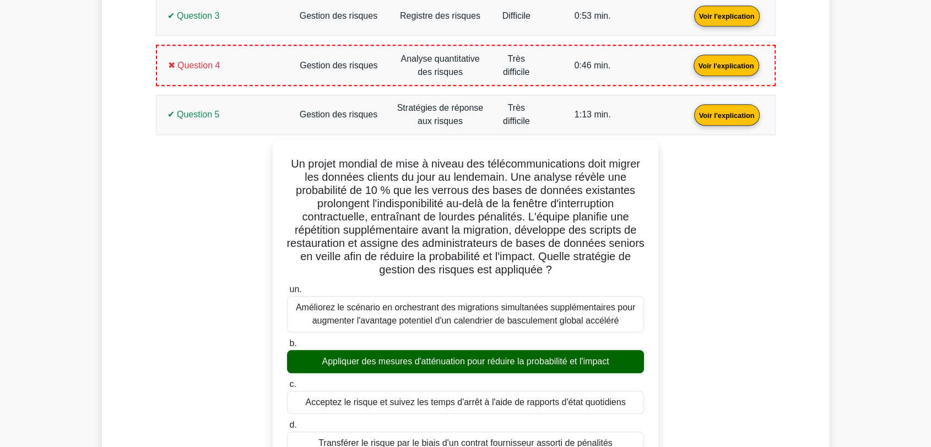
scroll to position [727, 0]
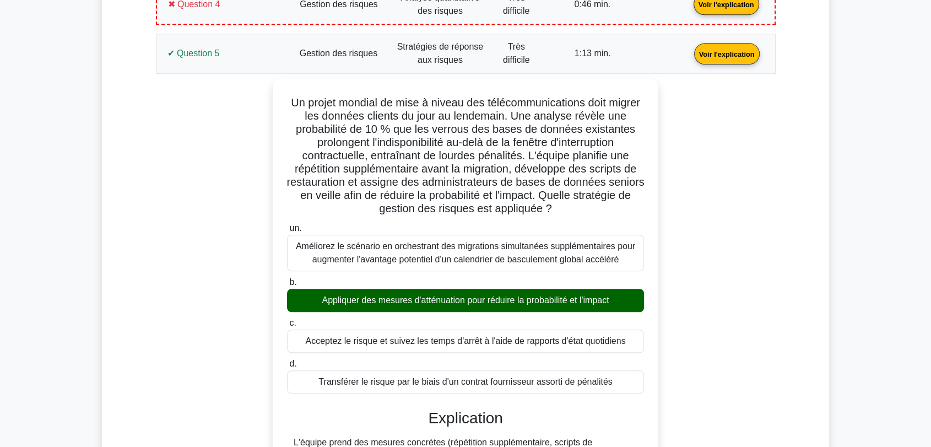
click at [690, 52] on link "Voir l'explication" at bounding box center [727, 52] width 74 height 9
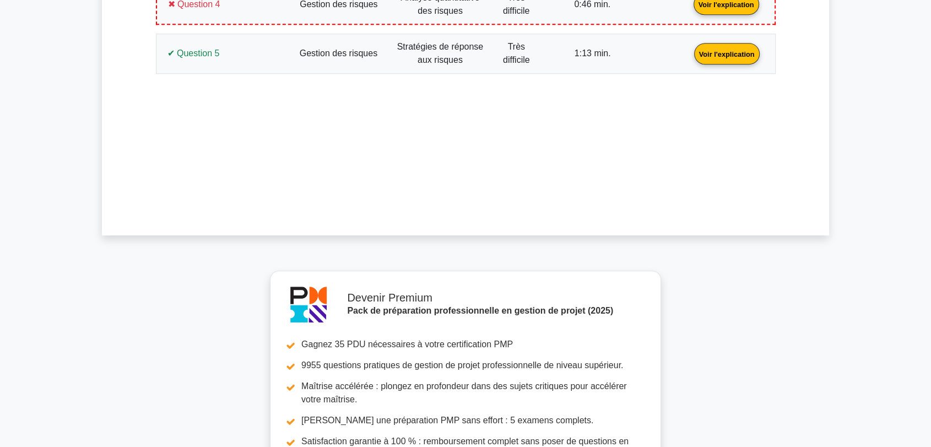
scroll to position [1061, 0]
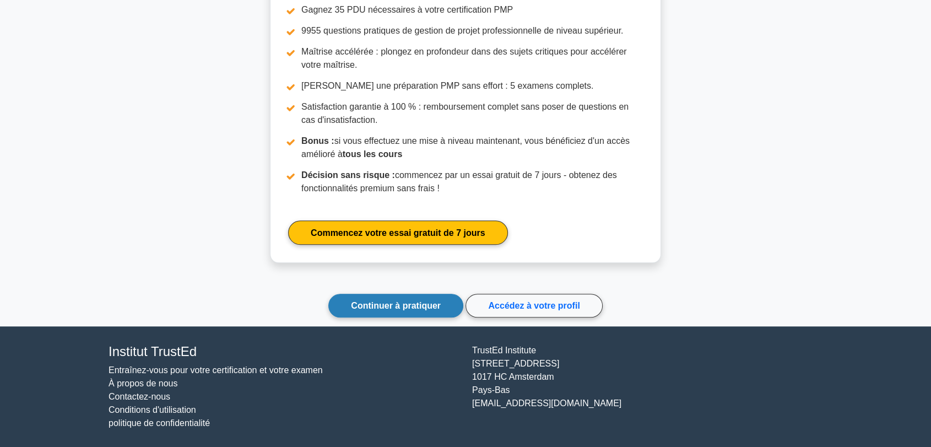
click at [401, 306] on font "Continuer à pratiquer" at bounding box center [396, 305] width 90 height 9
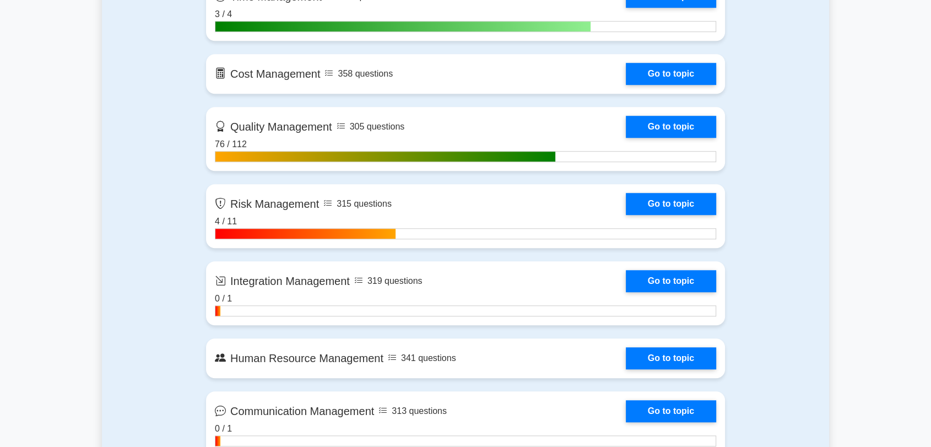
scroll to position [918, 0]
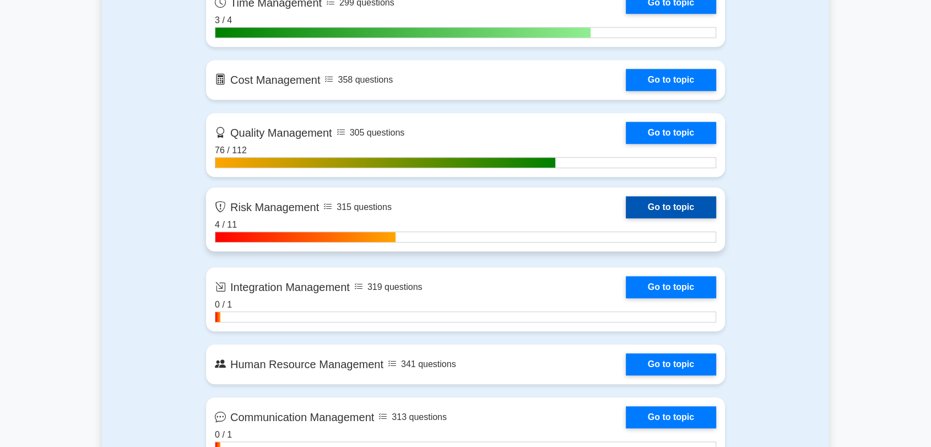
click at [665, 208] on link "Go to topic" at bounding box center [671, 207] width 90 height 22
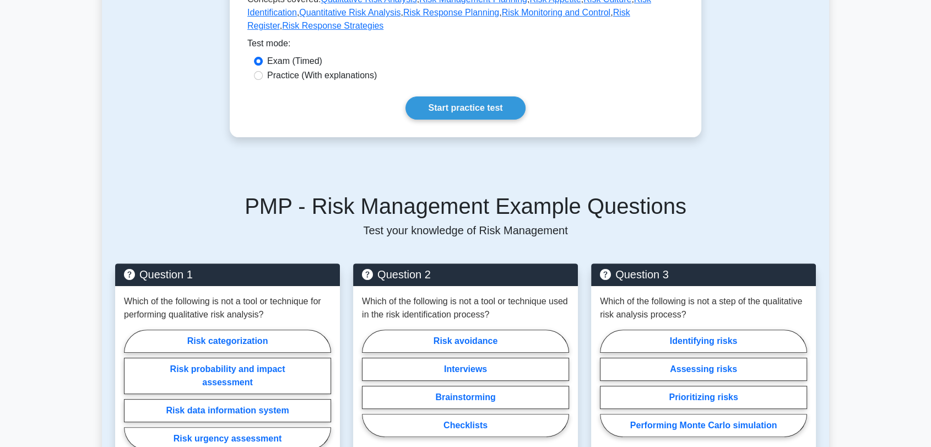
scroll to position [183, 0]
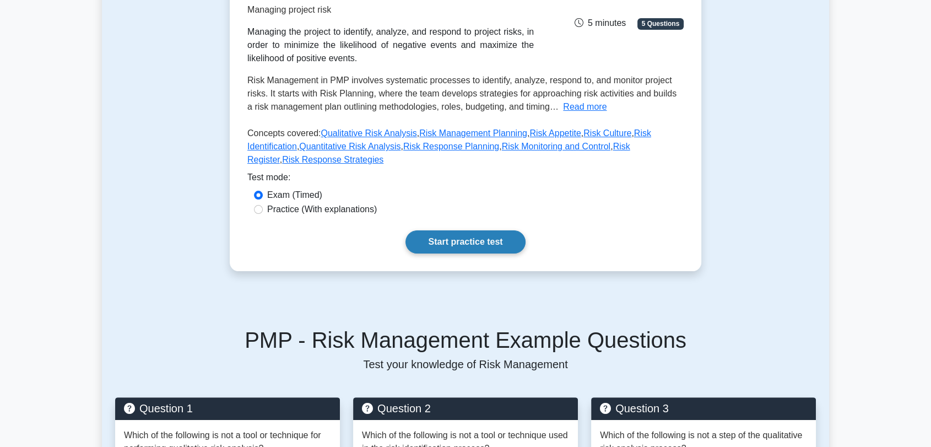
click at [445, 230] on link "Start practice test" at bounding box center [465, 241] width 120 height 23
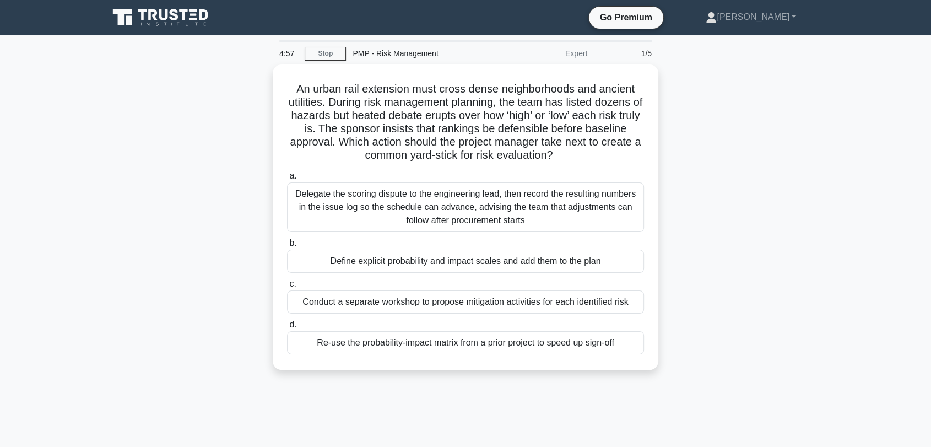
click at [776, 155] on div "An urban rail extension must cross dense neighborhoods and ancient utilities. D…" at bounding box center [465, 223] width 727 height 318
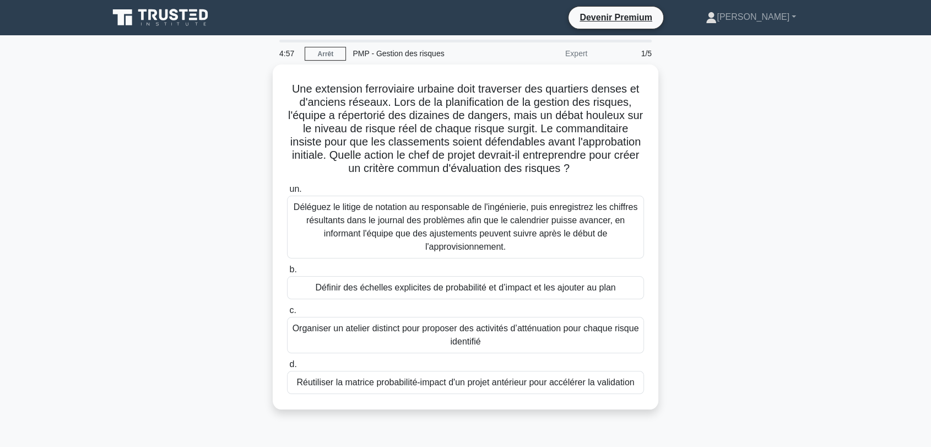
click at [203, 218] on div "Une extension ferroviaire urbaine doit traverser des quartiers denses et d'anci…" at bounding box center [465, 243] width 727 height 358
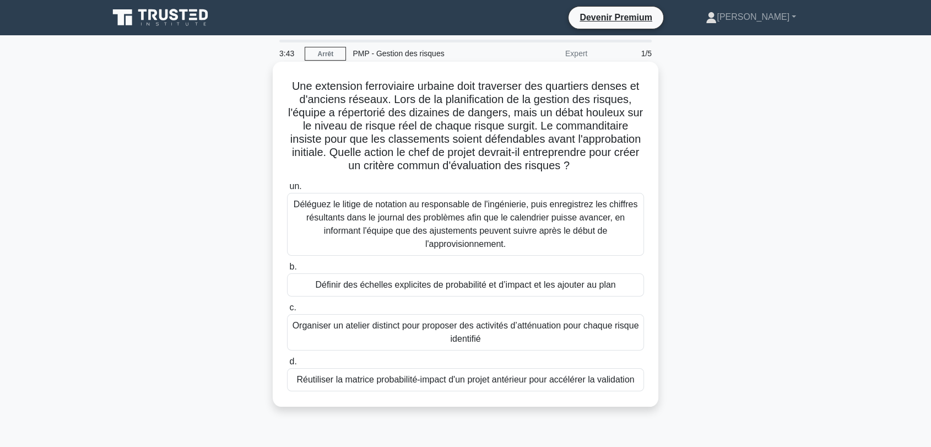
click at [393, 382] on font "Réutiliser la matrice probabilité-impact d'un projet antérieur pour accélérer l…" at bounding box center [465, 379] width 338 height 9
click at [287, 365] on input "d. Réutiliser la matrice probabilité-impact d'un projet antérieur pour accélére…" at bounding box center [287, 361] width 0 height 7
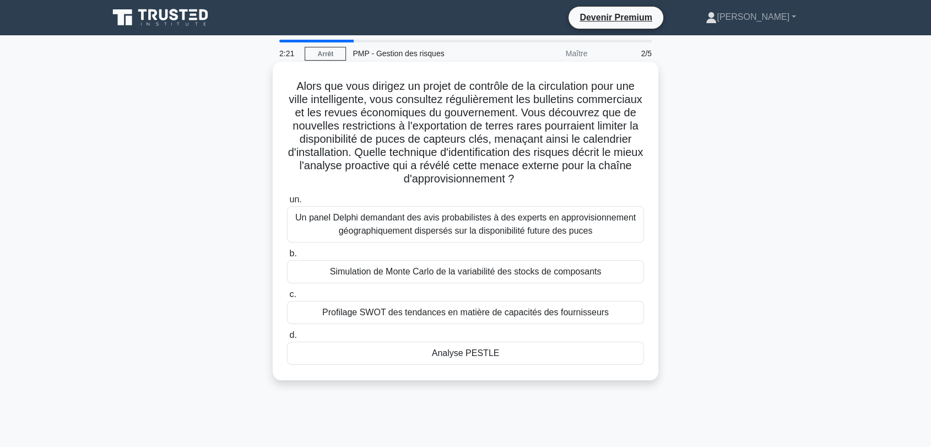
click at [418, 310] on font "Profilage SWOT des tendances en matière de capacités des fournisseurs" at bounding box center [465, 311] width 286 height 9
click at [287, 298] on input "c. Profilage SWOT des tendances en matière de capacités des fournisseurs" at bounding box center [287, 294] width 0 height 7
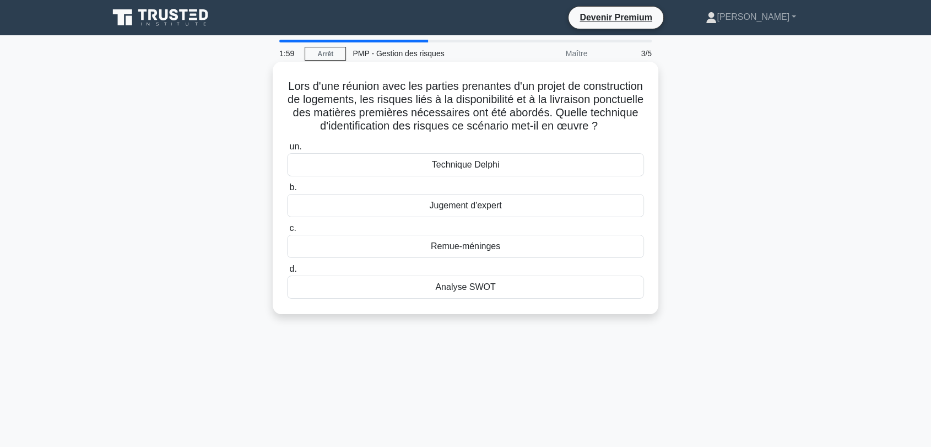
click at [466, 291] on font "Analyse SWOT" at bounding box center [465, 286] width 60 height 9
click at [287, 273] on input "d. Analyse SWOT" at bounding box center [287, 269] width 0 height 7
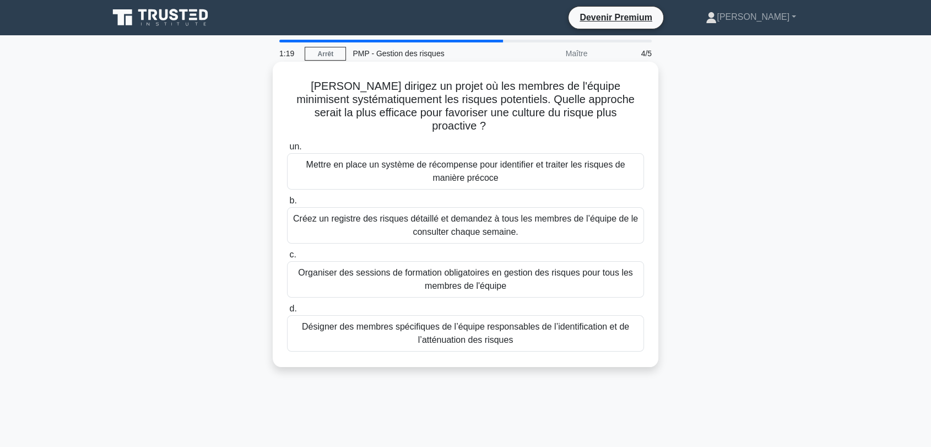
click at [492, 271] on font "Organiser des sessions de formation obligatoires en gestion des risques pour to…" at bounding box center [465, 279] width 334 height 23
click at [287, 258] on input "c. Organiser des sessions de formation obligatoires en gestion des risques pour…" at bounding box center [287, 254] width 0 height 7
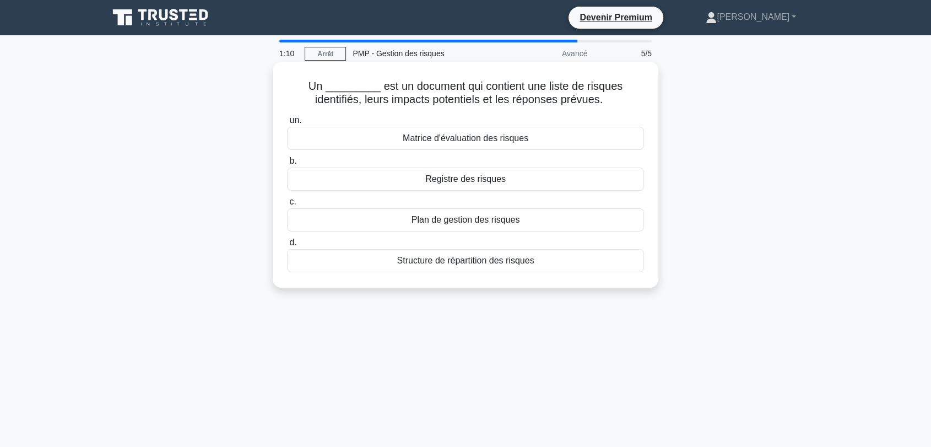
click at [463, 177] on font "Registre des risques" at bounding box center [465, 178] width 80 height 9
click at [287, 165] on input "b. Registre des risques" at bounding box center [287, 161] width 0 height 7
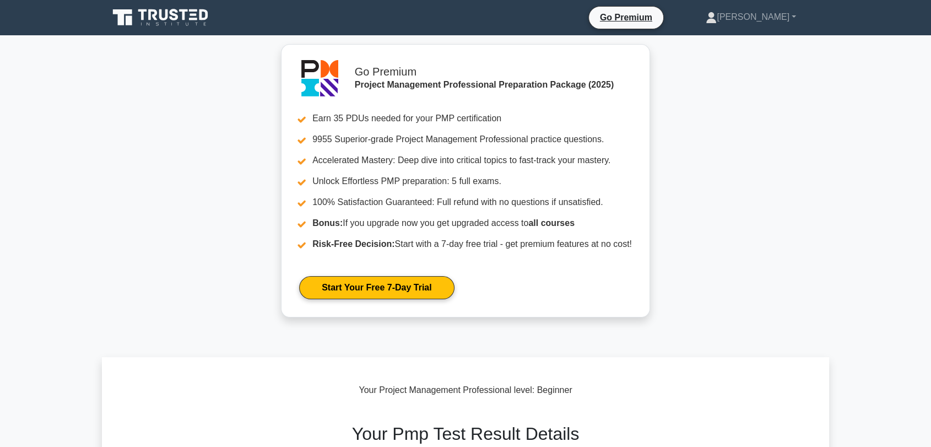
scroll to position [306, 0]
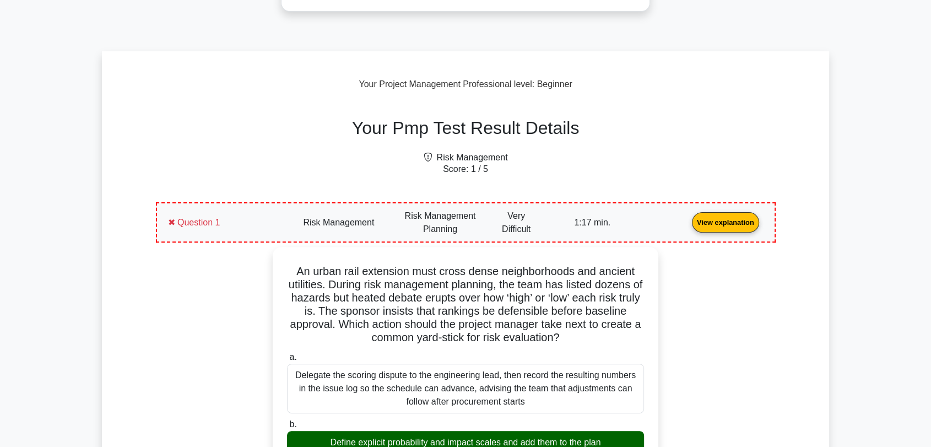
click at [688, 226] on link "View explanation" at bounding box center [726, 221] width 76 height 9
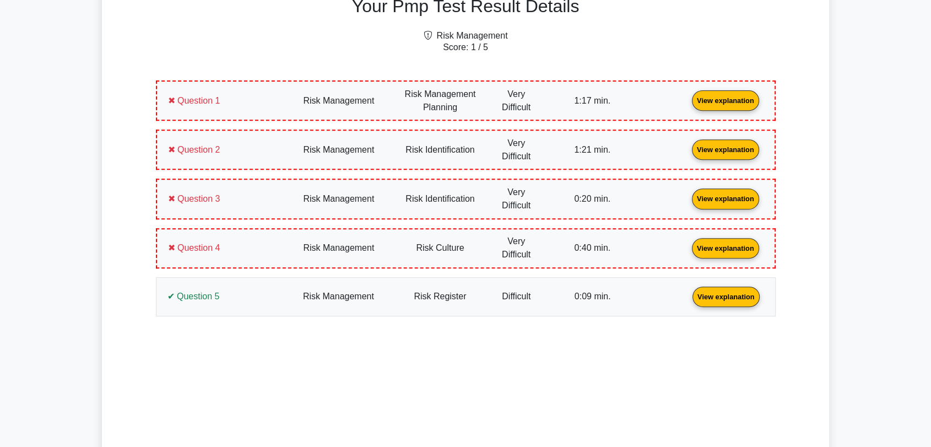
scroll to position [428, 0]
click at [688, 98] on link "View explanation" at bounding box center [726, 99] width 76 height 9
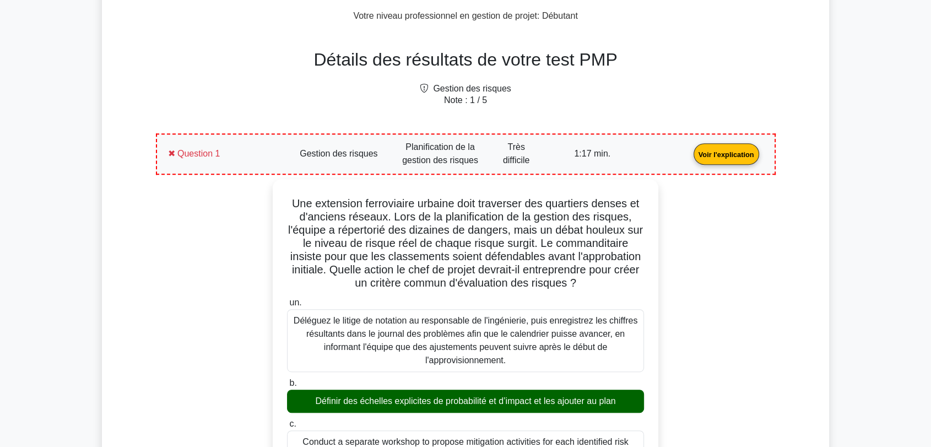
scroll to position [481, 0]
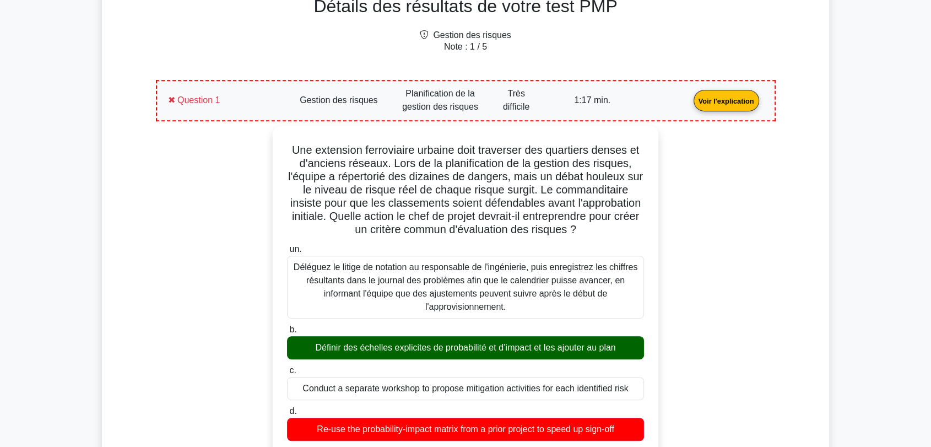
drag, startPoint x: 784, startPoint y: 184, endPoint x: 700, endPoint y: 197, distance: 84.7
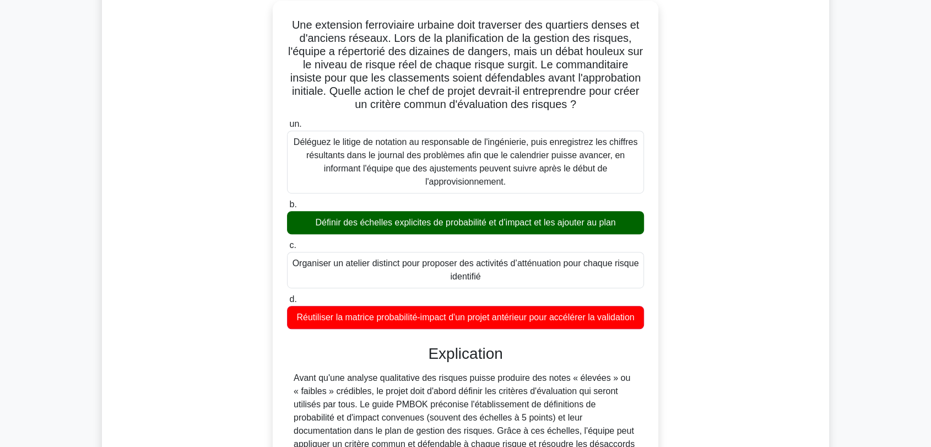
drag, startPoint x: 506, startPoint y: 327, endPoint x: 281, endPoint y: 13, distance: 386.6
click at [281, 13] on div "Une extension ferroviaire urbaine doit traverser des quartiers denses et d'anci…" at bounding box center [465, 316] width 377 height 623
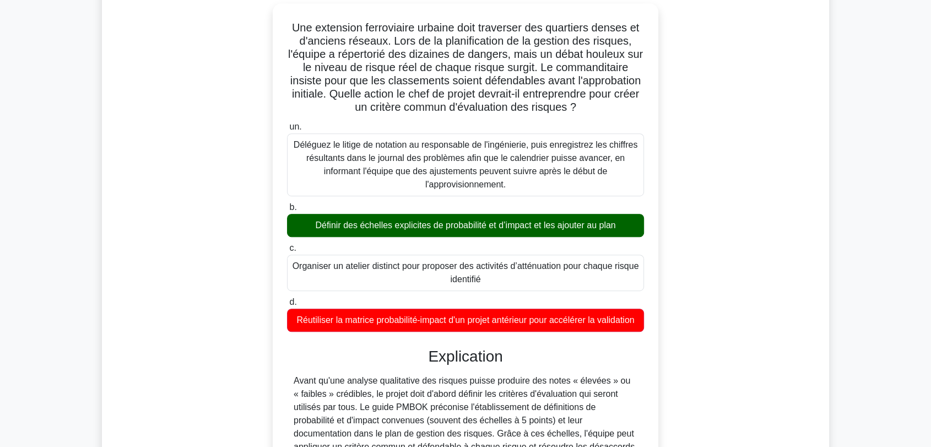
copy div "Une extension ferroviaire urbaine doit traverser des quartiers denses et d'anci…"
click at [221, 300] on div "Une extension ferroviaire urbaine doit traverser des quartiers denses et d'anci…" at bounding box center [466, 325] width 607 height 645
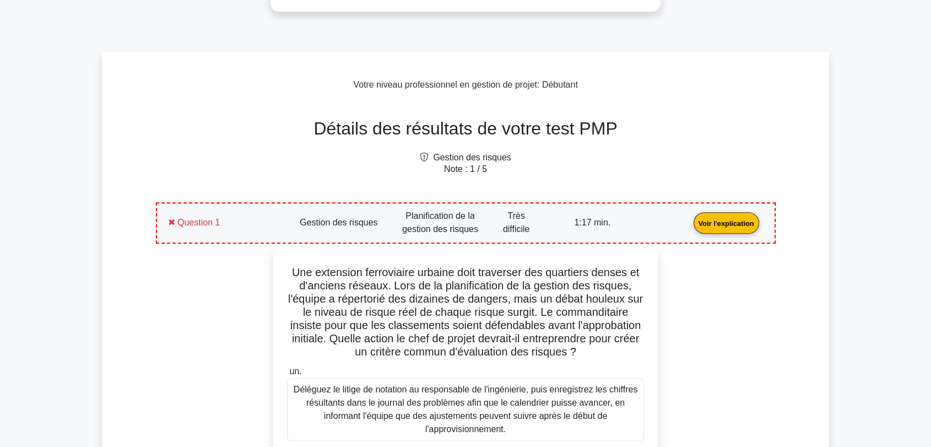
click at [689, 222] on link "Voir l'explication" at bounding box center [726, 222] width 74 height 9
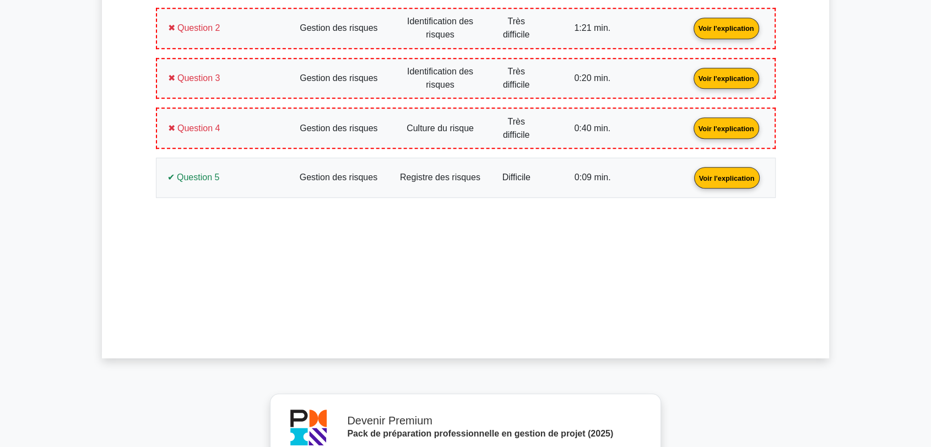
click at [690, 174] on link "Voir l'explication" at bounding box center [727, 176] width 74 height 9
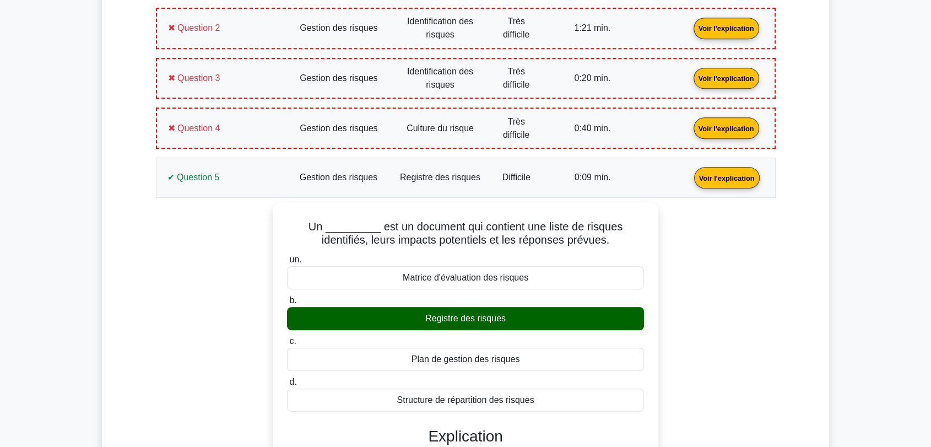
scroll to position [788, 0]
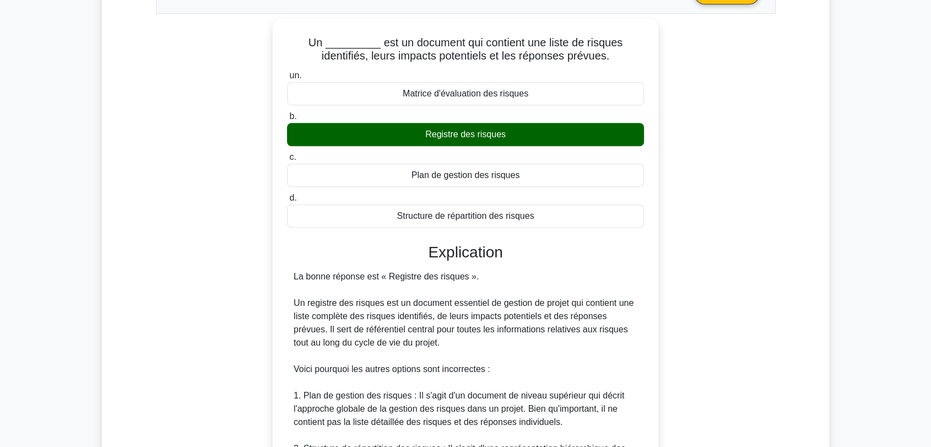
click at [171, 153] on div "Un _________ est un document qui contient une liste de risques identifiés, leur…" at bounding box center [466, 347] width 607 height 658
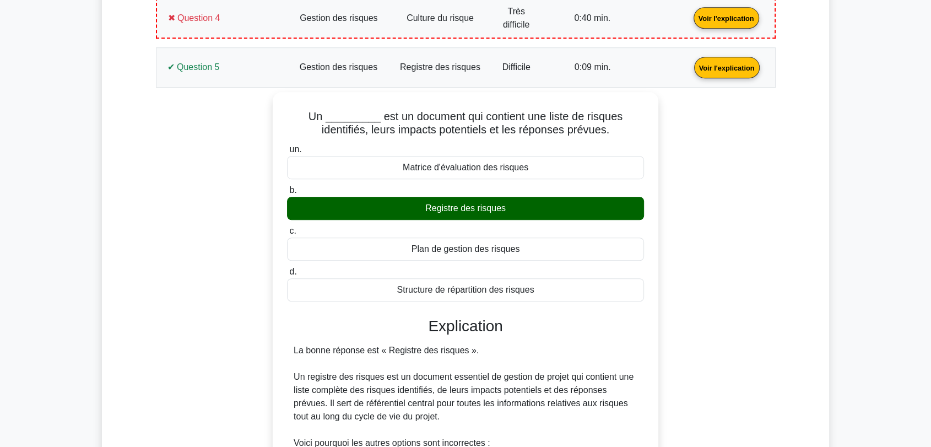
scroll to position [543, 0]
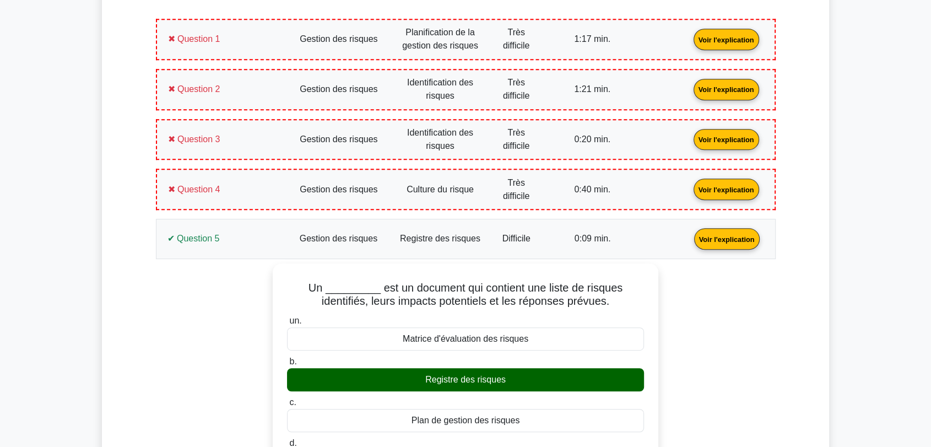
click at [690, 240] on link "Voir l'explication" at bounding box center [727, 238] width 74 height 9
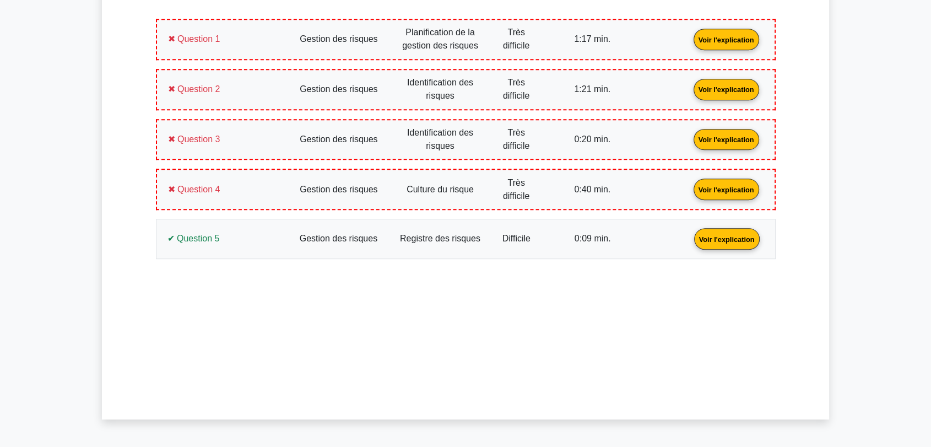
click at [689, 90] on link "Voir l'explication" at bounding box center [726, 88] width 74 height 9
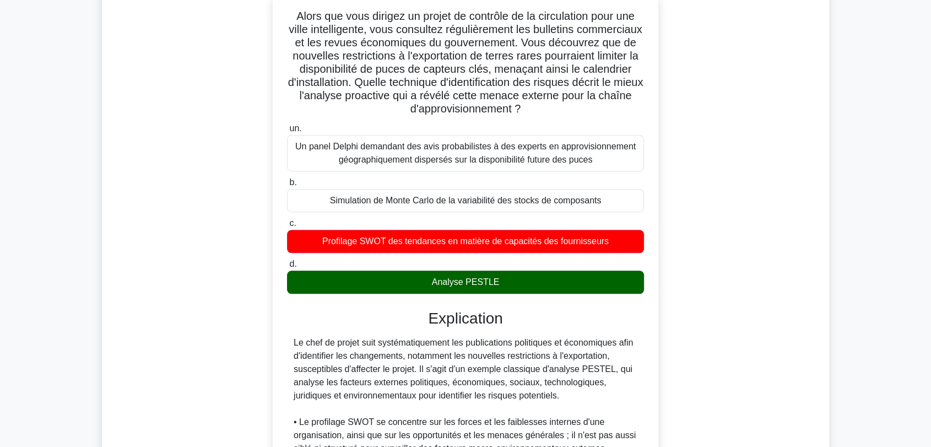
scroll to position [604, 0]
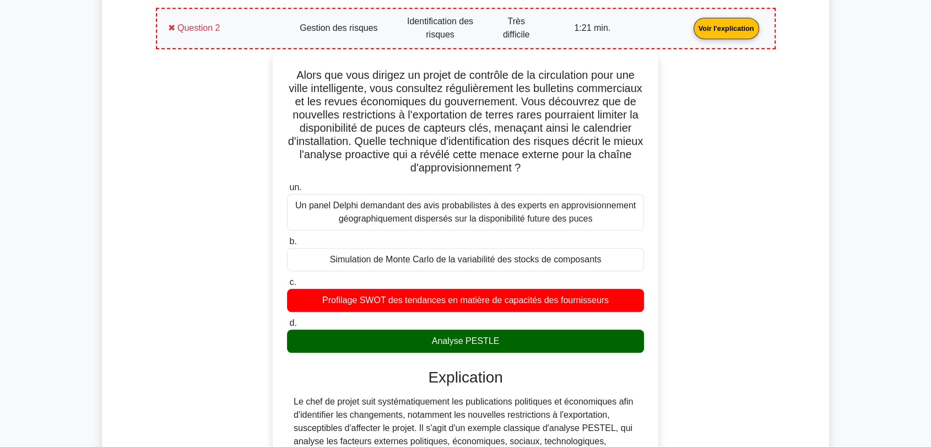
drag, startPoint x: 510, startPoint y: 336, endPoint x: 289, endPoint y: 70, distance: 345.8
click at [289, 70] on div "Alors que vous dirigez un projet de contrôle de la circulation pour une ville i…" at bounding box center [465, 399] width 377 height 689
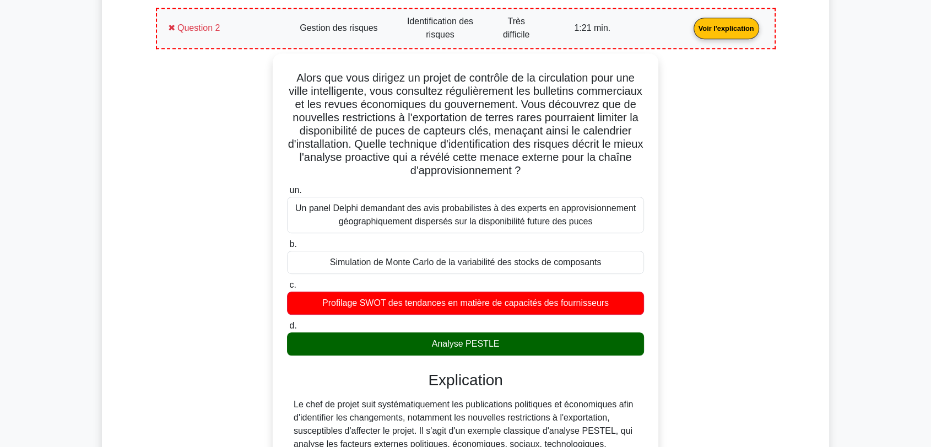
copy div "Alors que vous dirigez un projet de contrôle de la circulation pour une ville i…"
click at [689, 23] on link "Voir l'explication" at bounding box center [726, 27] width 74 height 9
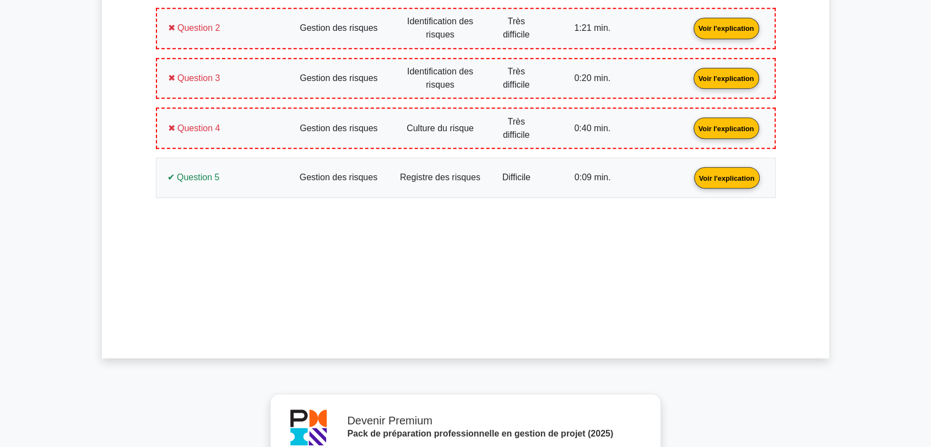
click at [689, 80] on link "Voir l'explication" at bounding box center [726, 77] width 74 height 9
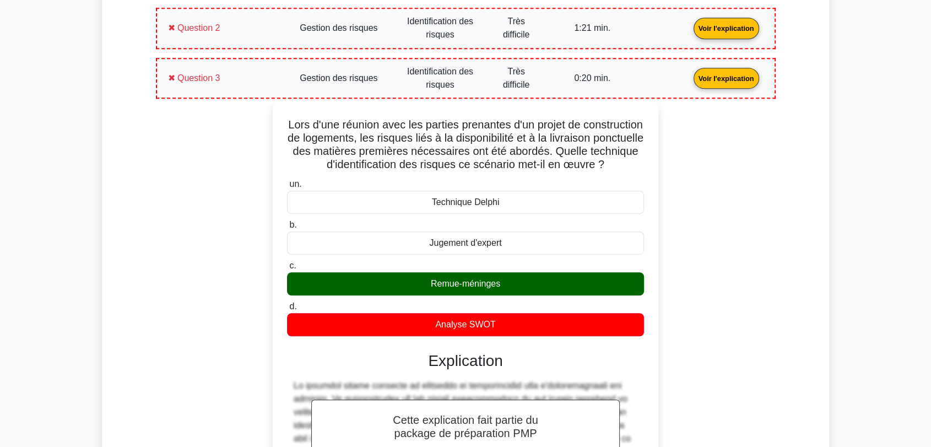
drag, startPoint x: 506, startPoint y: 333, endPoint x: 300, endPoint y: 123, distance: 294.1
click at [300, 123] on div "Lors d'une réunion avec les parties prenantes d'un projet de construction de lo…" at bounding box center [465, 357] width 377 height 504
copy div "Lors d'une réunion avec les parties prenantes d'un projet de construction de lo…"
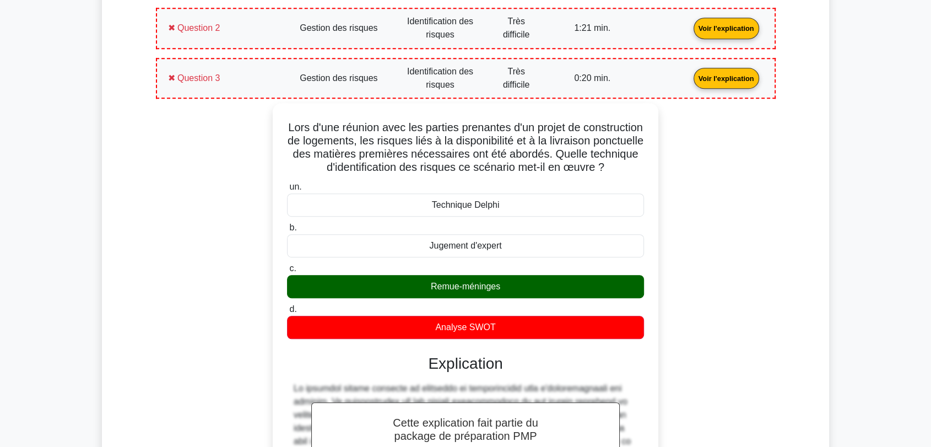
click at [245, 232] on div "Lors d'une réunion avec les parties prenantes d'un projet de construction de lo…" at bounding box center [466, 366] width 607 height 526
click at [689, 73] on link "Voir l'explication" at bounding box center [726, 77] width 74 height 9
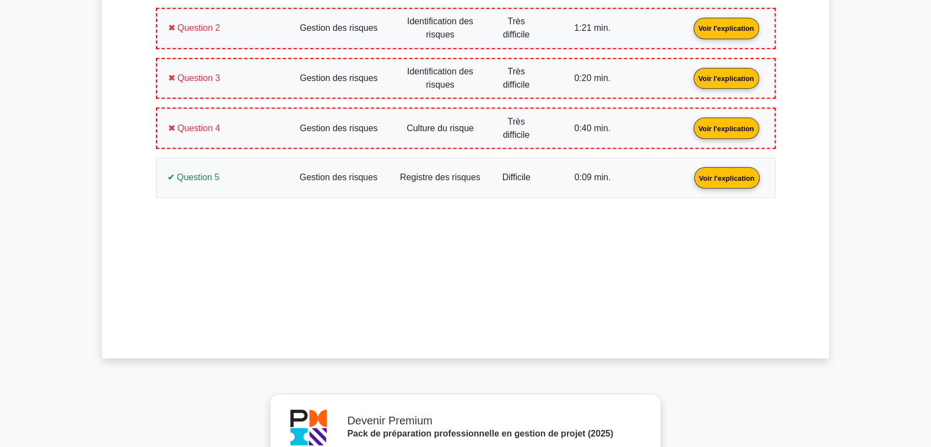
click at [689, 123] on link "Voir l'explication" at bounding box center [726, 127] width 74 height 9
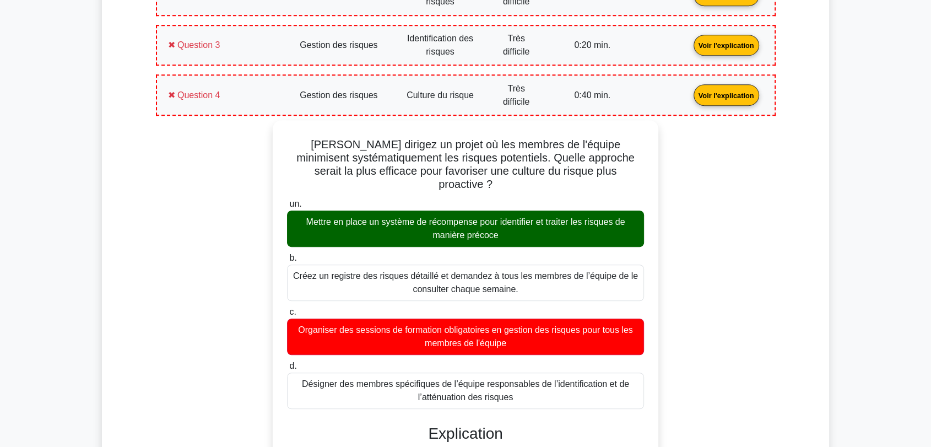
scroll to position [665, 0]
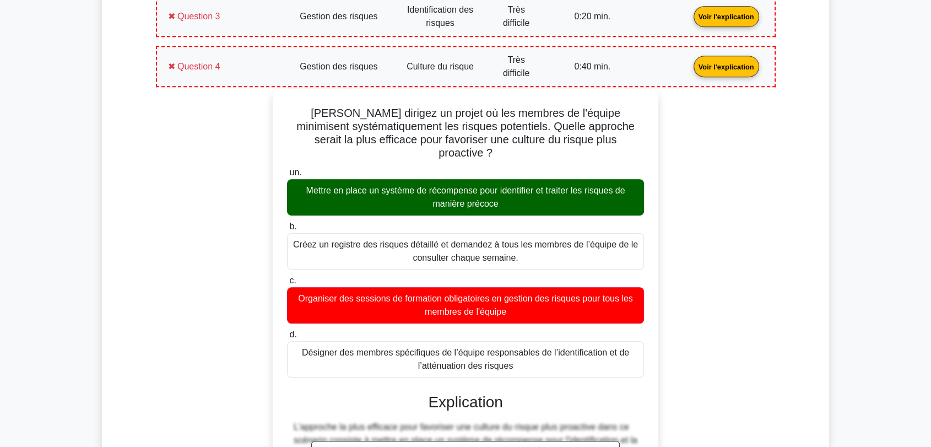
drag, startPoint x: 522, startPoint y: 350, endPoint x: 301, endPoint y: 105, distance: 329.6
copy div "Vous dirigez un projet où les membres de l'équipe minimisent systématiquement l…"
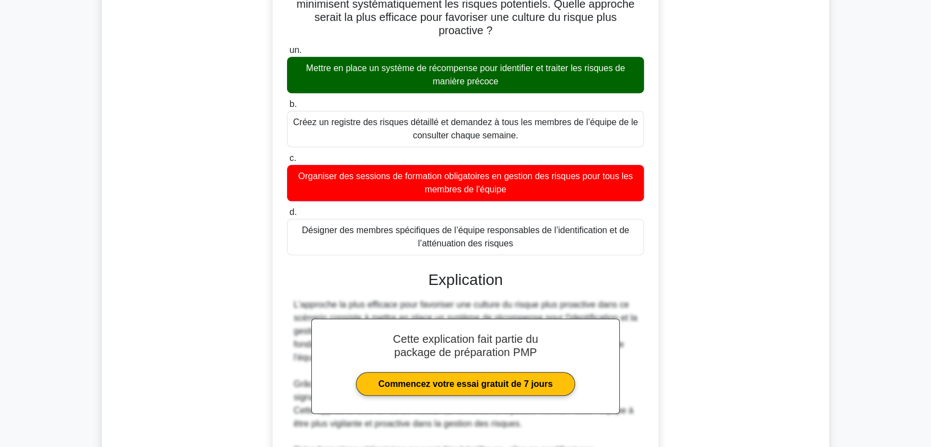
scroll to position [543, 0]
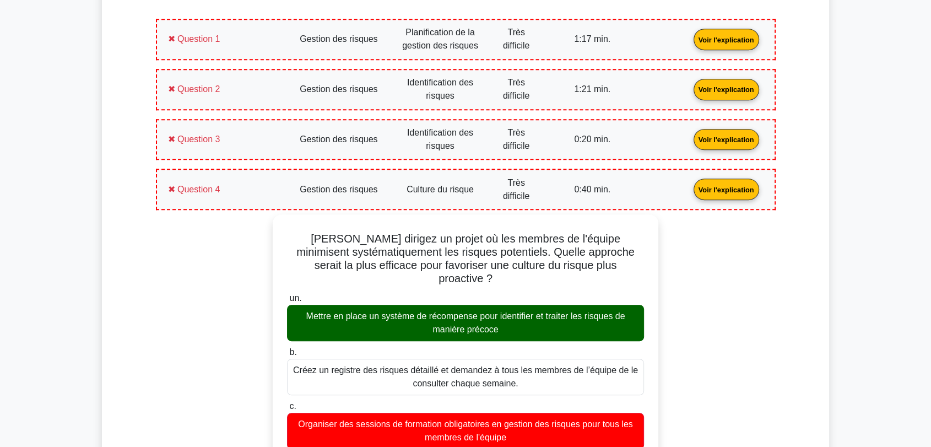
click at [689, 184] on link "Voir l'explication" at bounding box center [726, 188] width 74 height 9
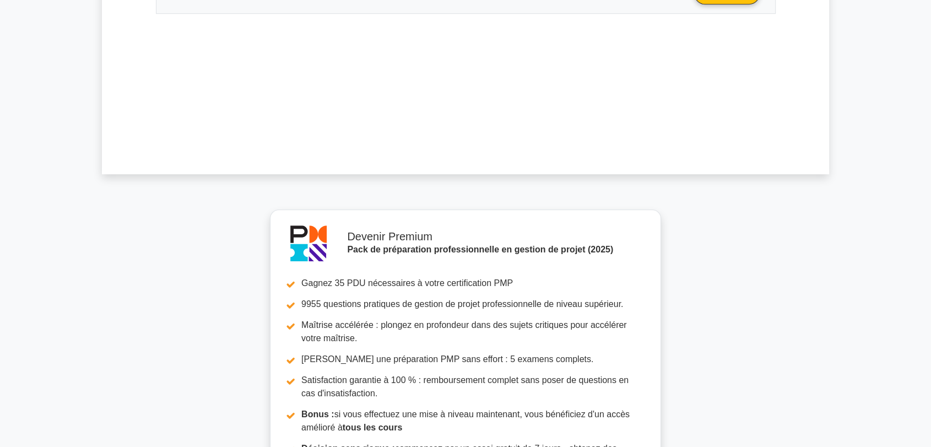
scroll to position [1061, 0]
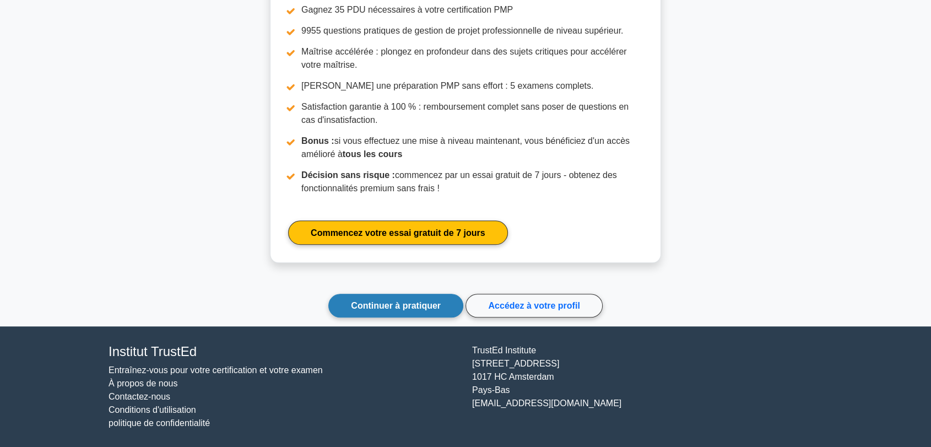
click at [407, 304] on font "Continuer à pratiquer" at bounding box center [396, 305] width 90 height 9
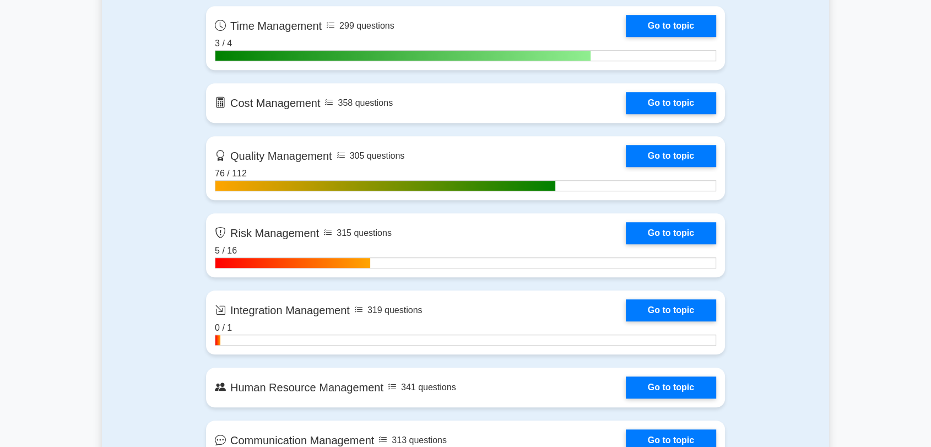
scroll to position [979, 0]
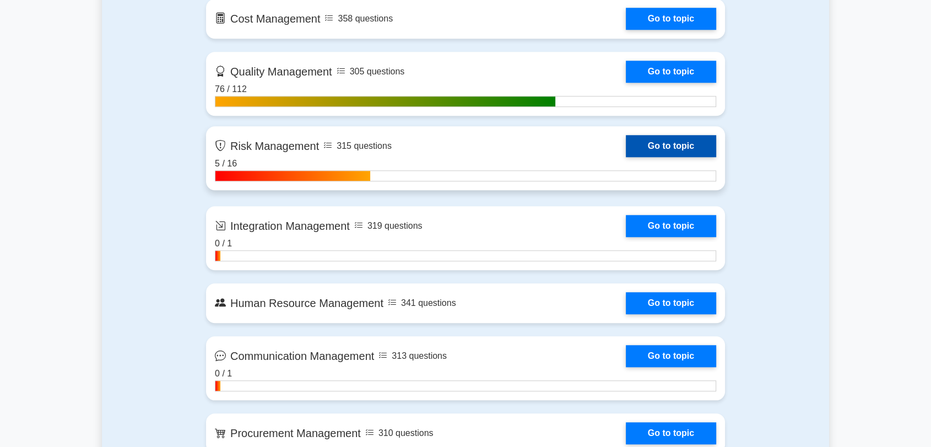
click at [680, 144] on link "Go to topic" at bounding box center [671, 146] width 90 height 22
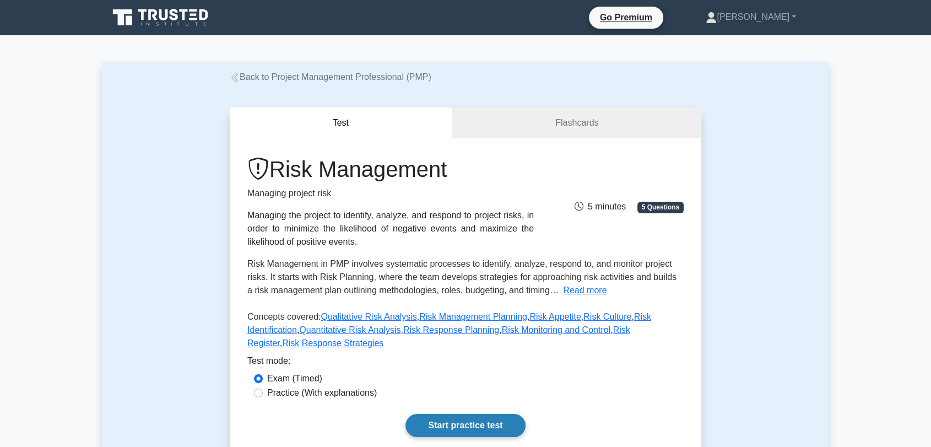
click at [449, 419] on link "Start practice test" at bounding box center [465, 425] width 120 height 23
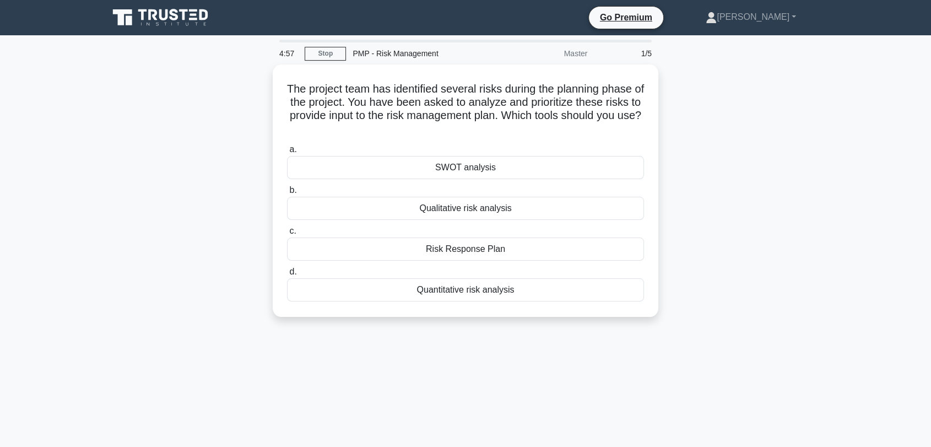
click at [734, 165] on div "The project team has identified several risks during the planning phase of the …" at bounding box center [465, 197] width 727 height 266
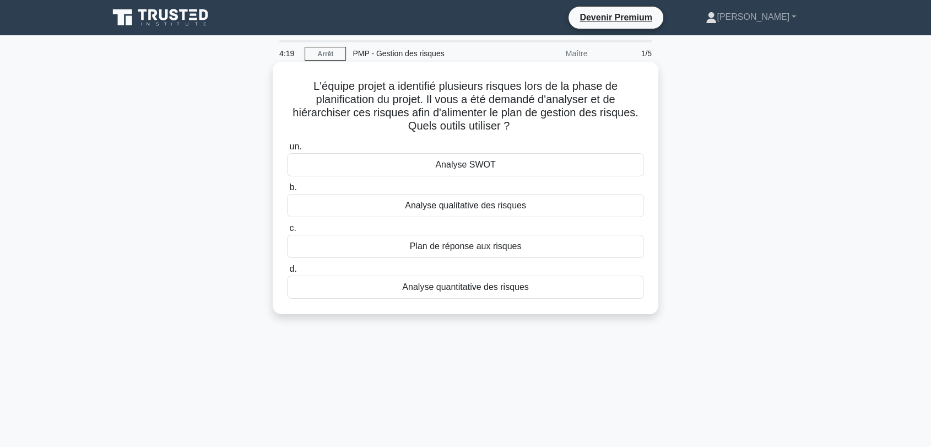
click at [472, 205] on font "Analyse qualitative des risques" at bounding box center [465, 205] width 121 height 9
click at [287, 191] on input "b. Analyse qualitative des risques" at bounding box center [287, 187] width 0 height 7
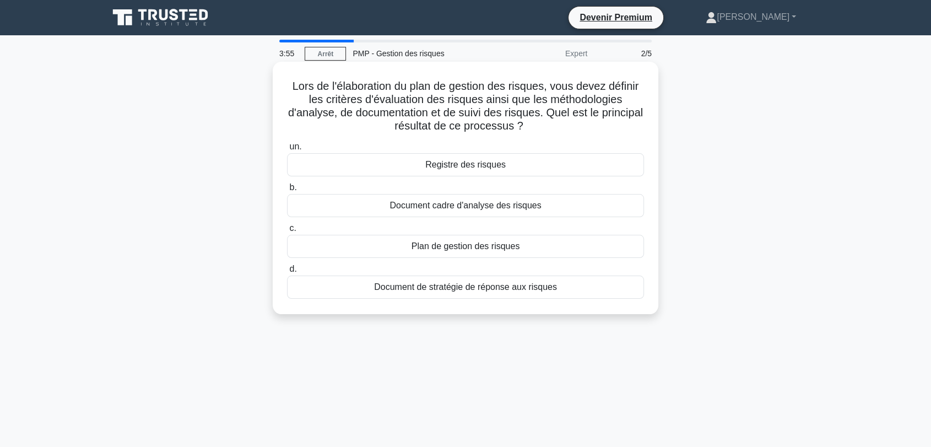
click at [457, 246] on font "Plan de gestion des risques" at bounding box center [466, 245] width 109 height 9
click at [287, 232] on input "c. Plan de gestion des risques" at bounding box center [287, 228] width 0 height 7
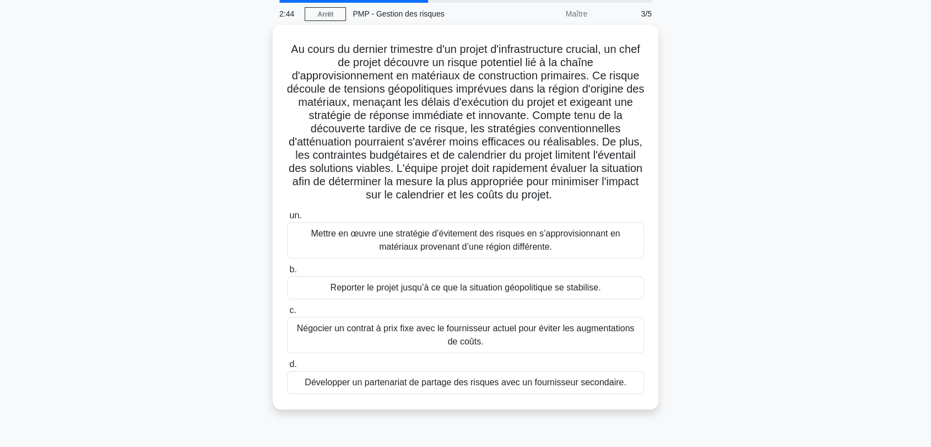
scroll to position [61, 0]
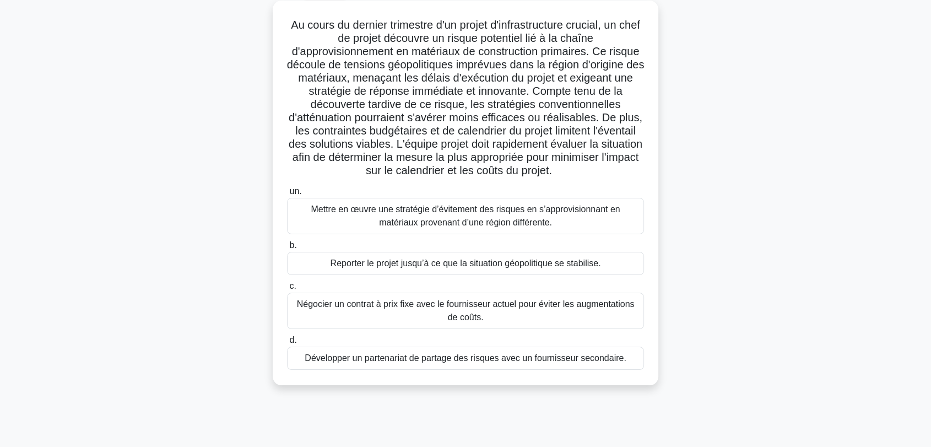
click at [441, 222] on font "Mettre en œuvre une stratégie d’évitement des risques en s’approvisionnant en m…" at bounding box center [465, 215] width 309 height 23
click at [287, 195] on input "un. Mettre en œuvre une stratégie d’évitement des risques en s’approvisionnant …" at bounding box center [287, 191] width 0 height 7
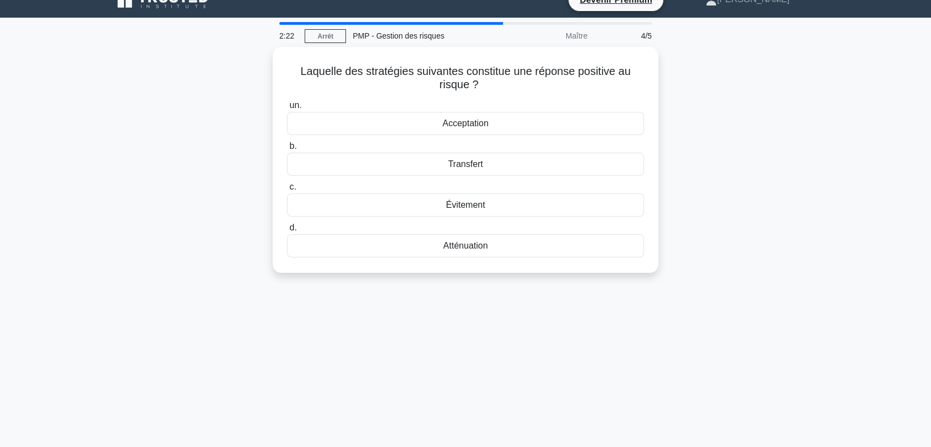
scroll to position [0, 0]
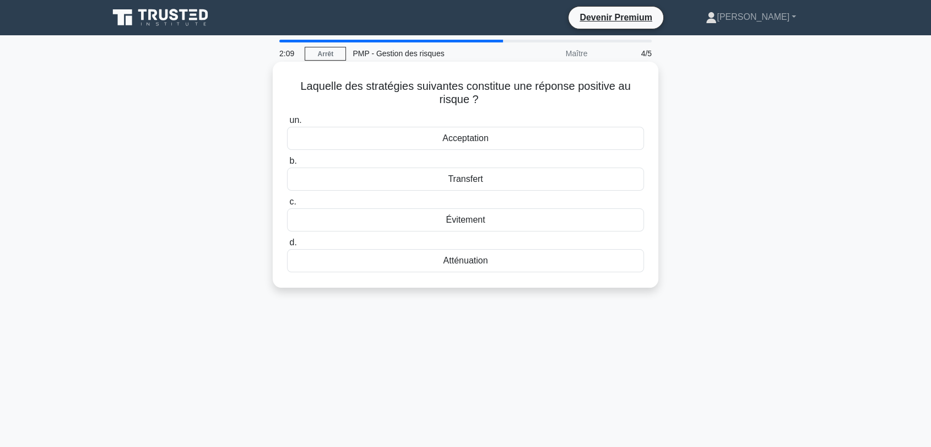
click at [470, 144] on font "Acceptation" at bounding box center [465, 138] width 46 height 13
click at [287, 124] on input "un. Acceptation" at bounding box center [287, 120] width 0 height 7
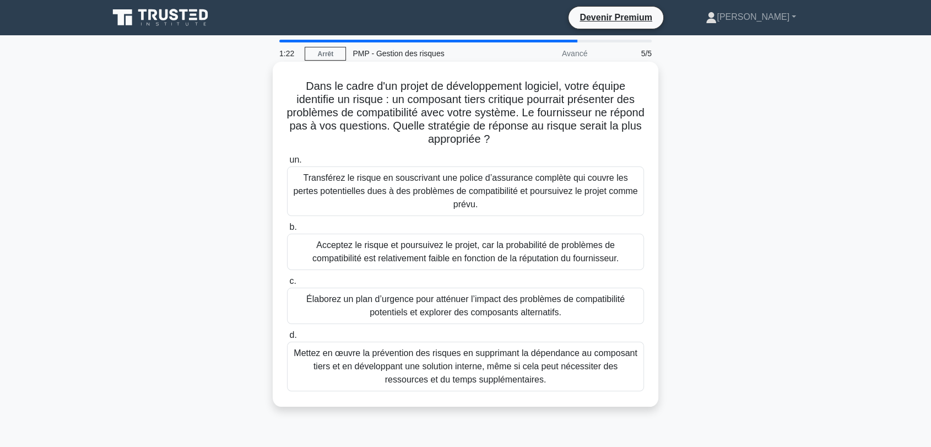
click at [429, 190] on font "Transférez le risque en souscrivant une police d’assurance complète qui couvre …" at bounding box center [465, 191] width 344 height 36
click at [287, 164] on input "un. Transférez le risque en souscrivant une police d’assurance complète qui cou…" at bounding box center [287, 159] width 0 height 7
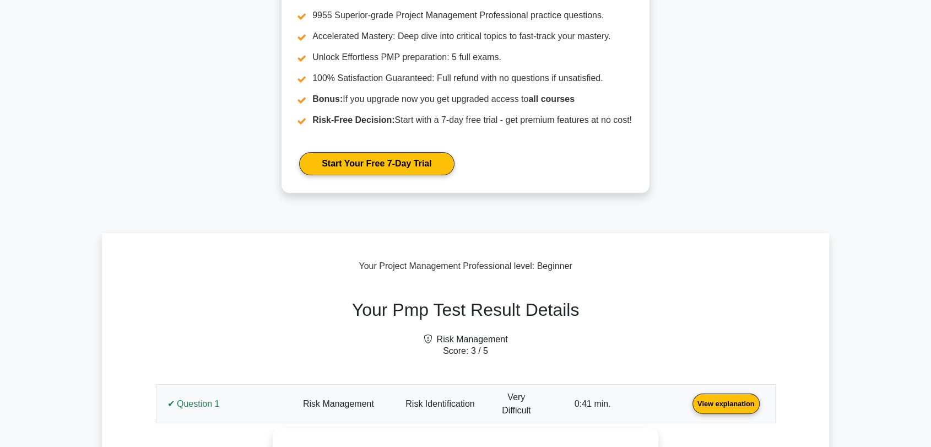
scroll to position [367, 0]
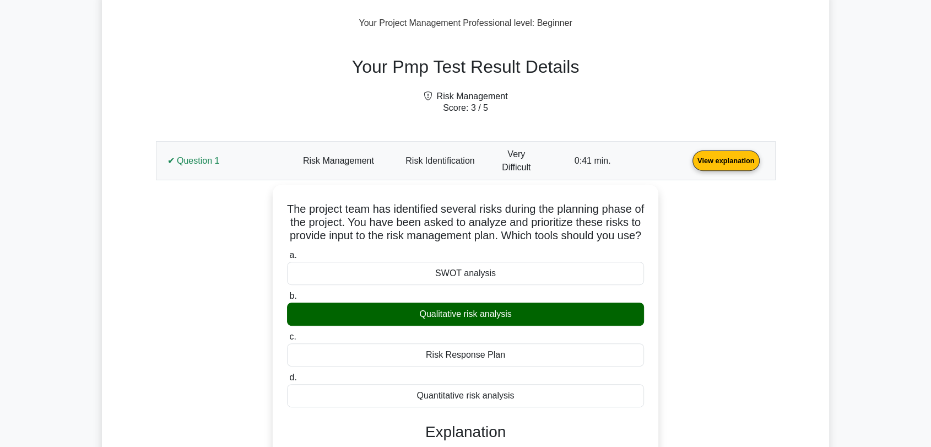
click at [688, 165] on link "View explanation" at bounding box center [726, 159] width 76 height 9
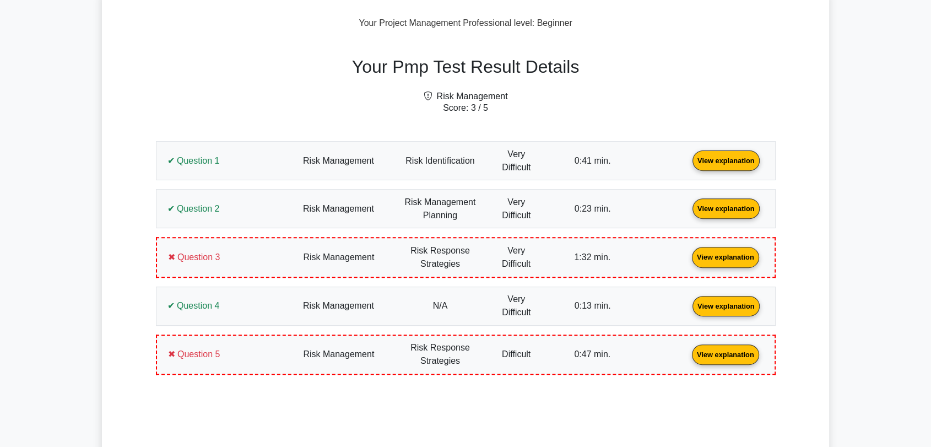
click at [688, 165] on link "View explanation" at bounding box center [726, 159] width 76 height 9
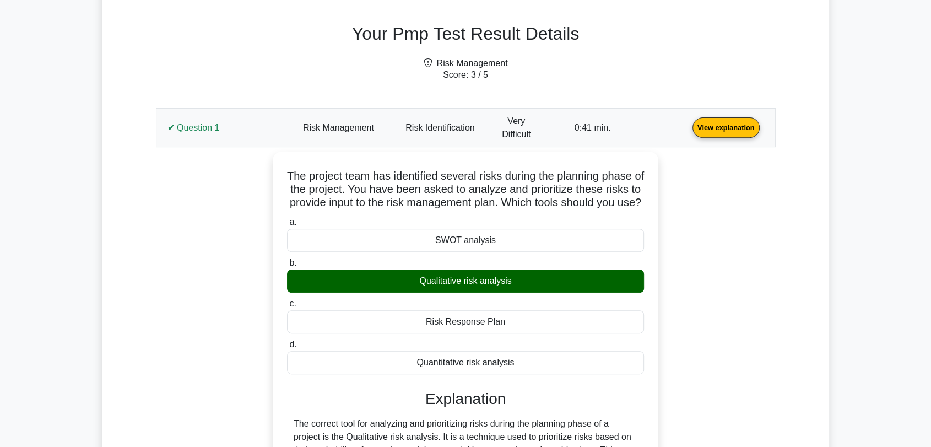
scroll to position [428, 0]
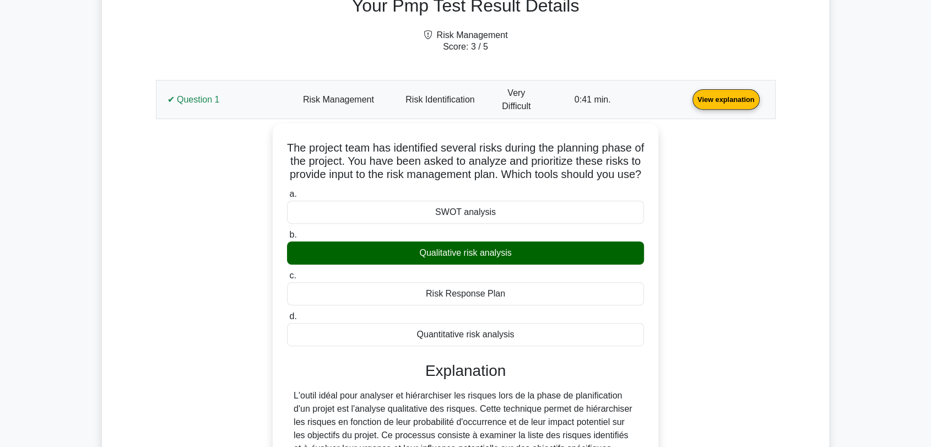
click at [756, 213] on div "The project team has identified several risks during the planning phase of the …" at bounding box center [466, 366] width 607 height 486
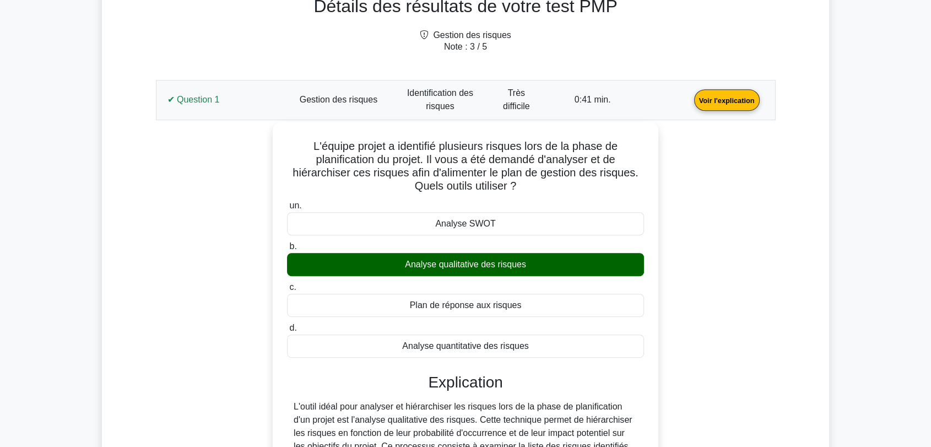
drag, startPoint x: 545, startPoint y: 347, endPoint x: 290, endPoint y: 144, distance: 326.2
click at [290, 144] on div "L'équipe projet a identifié plusieurs risques lors de la phase de planification…" at bounding box center [465, 364] width 377 height 477
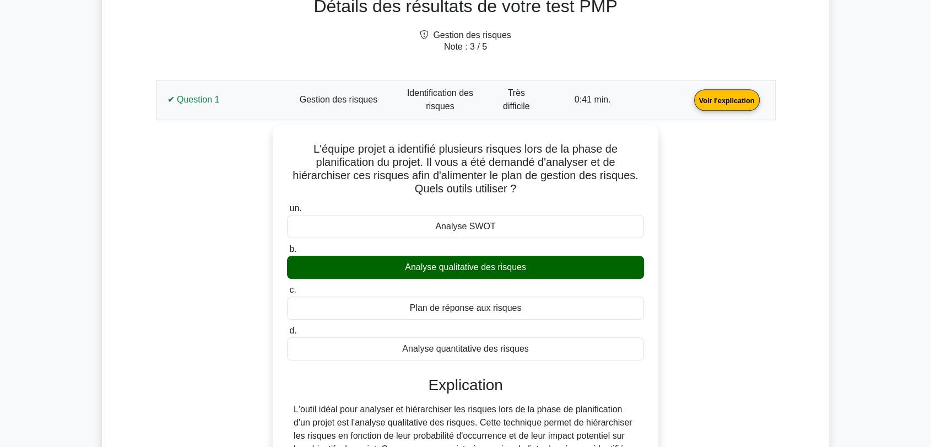
copy div "L'équipe projet a identifié plusieurs risques lors de la phase de planification…"
click at [751, 283] on div "L'équipe projet a identifié plusieurs risques lors de la phase de planification…" at bounding box center [466, 374] width 607 height 499
click at [690, 104] on link "Voir l'explication" at bounding box center [727, 99] width 74 height 9
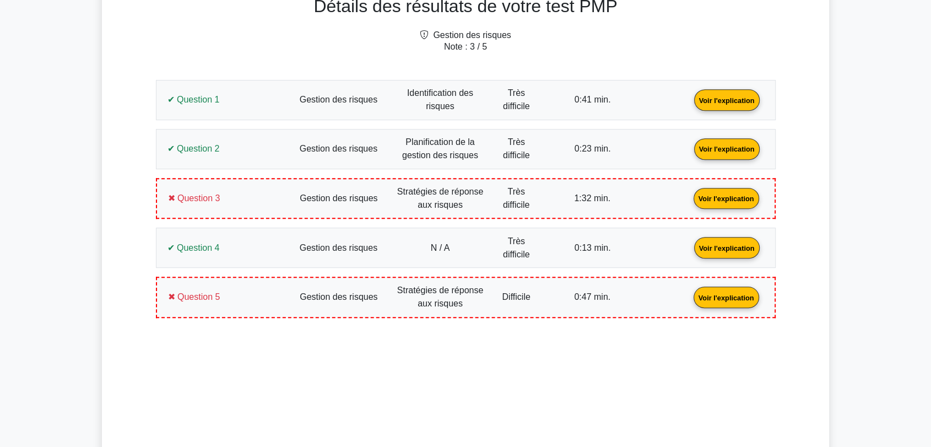
click at [690, 153] on link "Voir l'explication" at bounding box center [727, 147] width 74 height 9
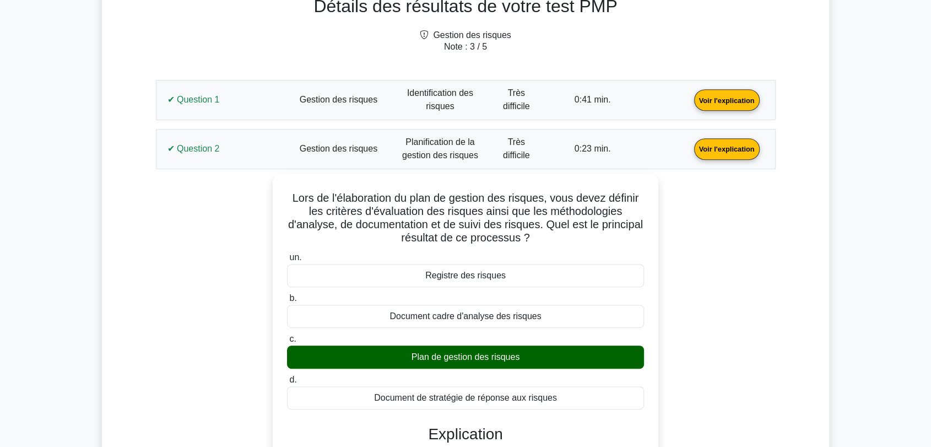
click at [690, 150] on link "Voir l'explication" at bounding box center [727, 147] width 74 height 9
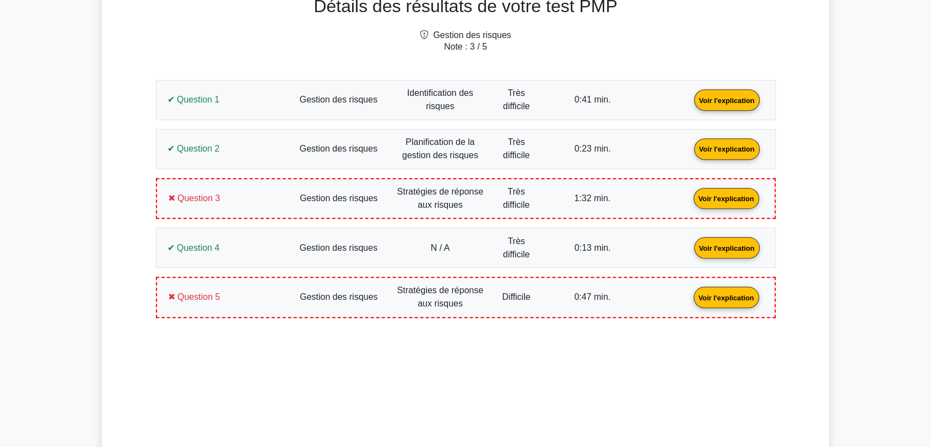
click at [689, 202] on link "Voir l'explication" at bounding box center [726, 197] width 74 height 9
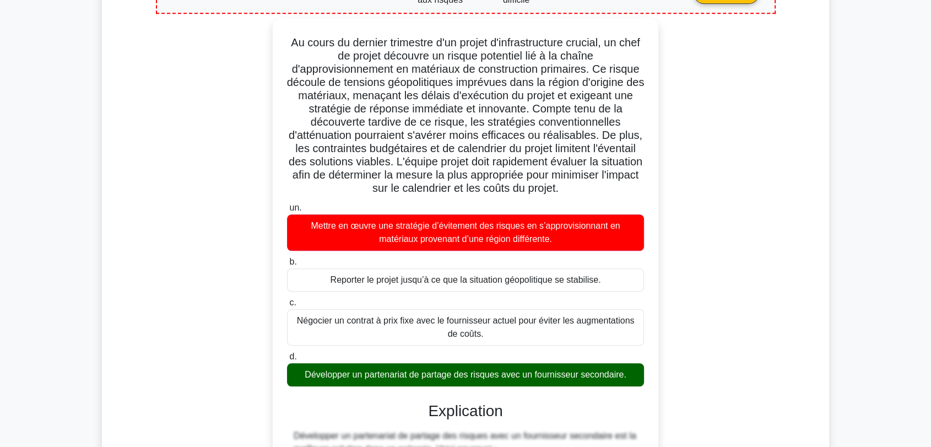
scroll to position [665, 0]
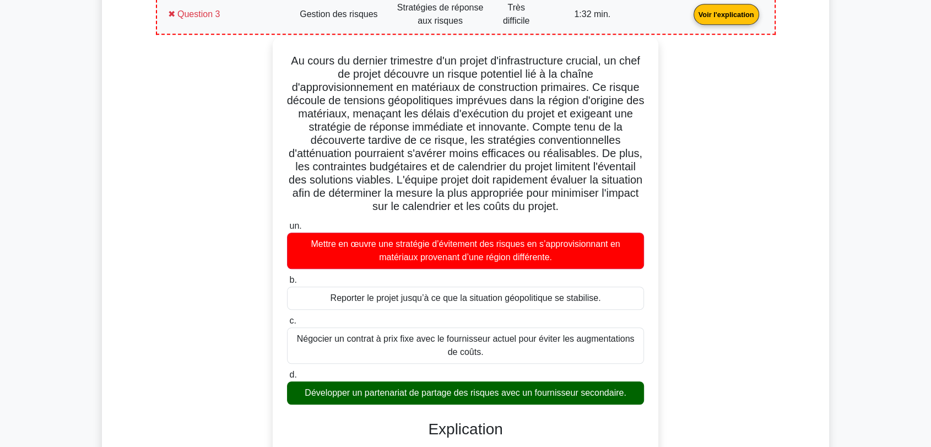
drag, startPoint x: 632, startPoint y: 391, endPoint x: 292, endPoint y: 42, distance: 487.0
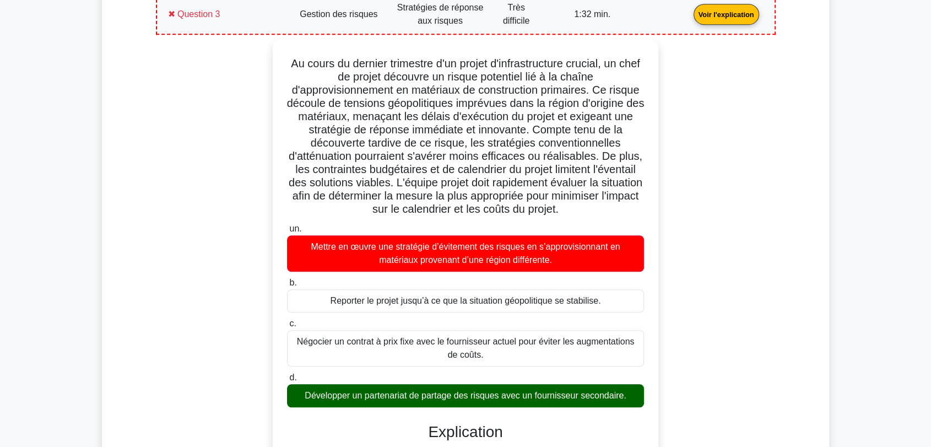
copy div "Au cours du dernier trimestre d'un projet d'infrastructure crucial, un chef de …"
drag, startPoint x: 207, startPoint y: 257, endPoint x: 221, endPoint y: 257, distance: 14.9
click at [689, 18] on link "Voir l'explication" at bounding box center [726, 13] width 74 height 9
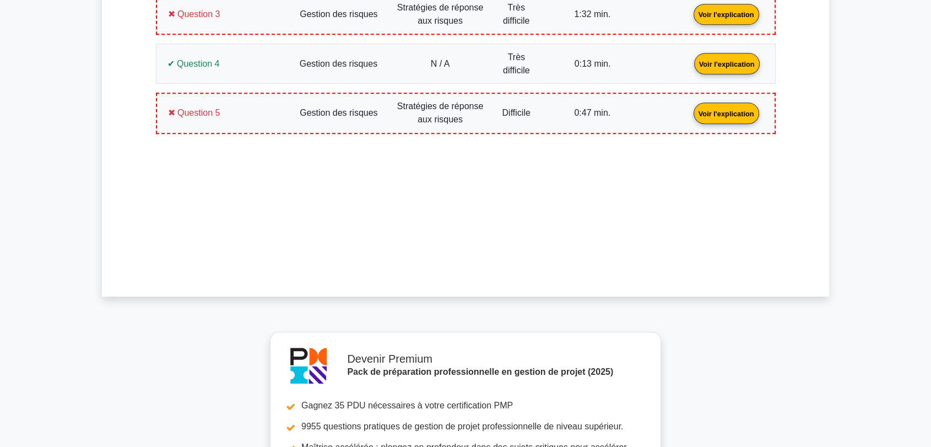
click at [690, 63] on link "Voir l'explication" at bounding box center [727, 62] width 74 height 9
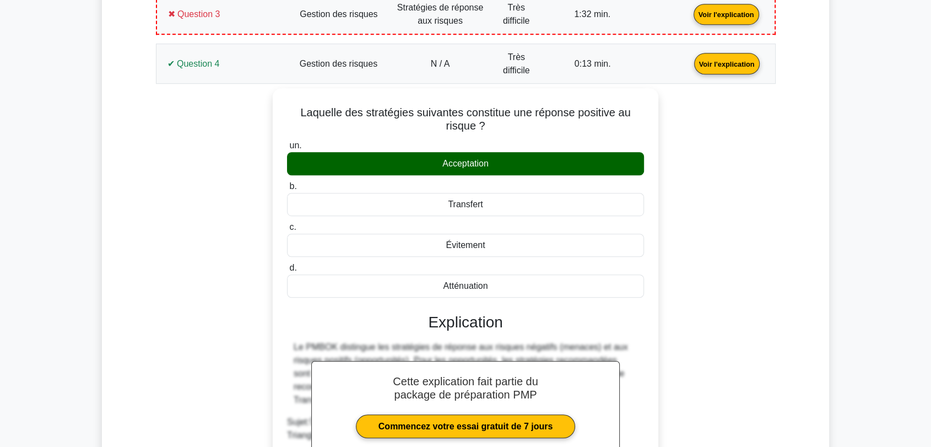
click at [690, 59] on link "Voir l'explication" at bounding box center [727, 62] width 74 height 9
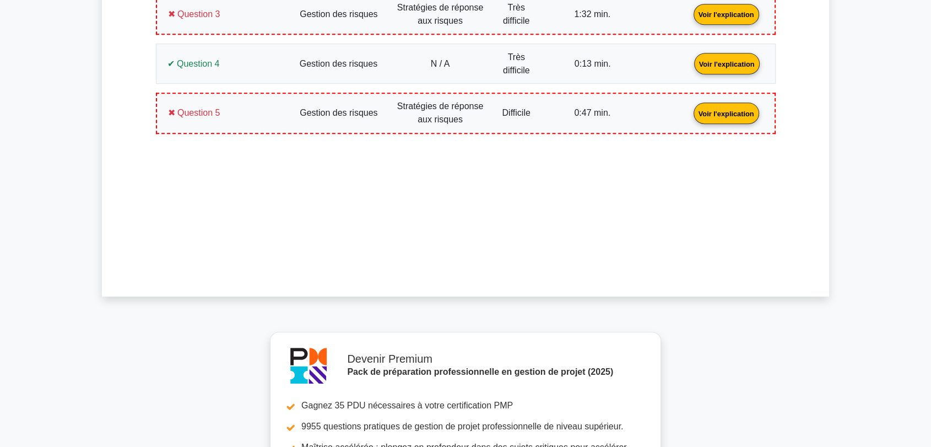
click at [689, 108] on link "Voir l'explication" at bounding box center [726, 112] width 74 height 9
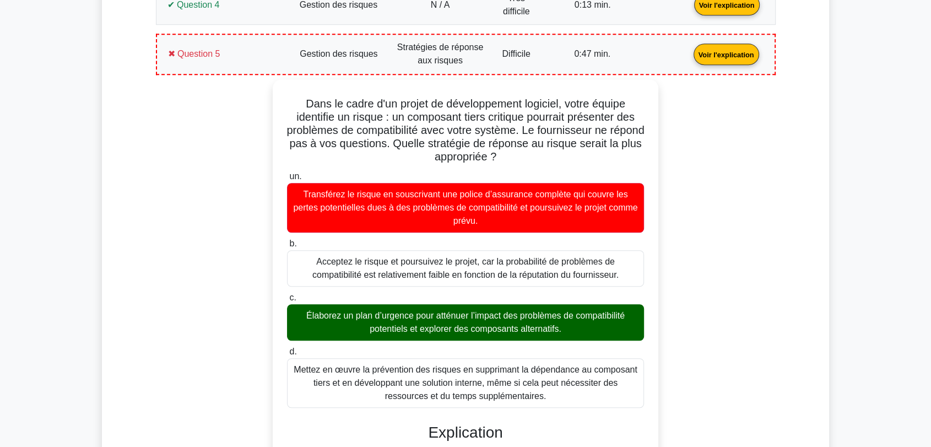
scroll to position [727, 0]
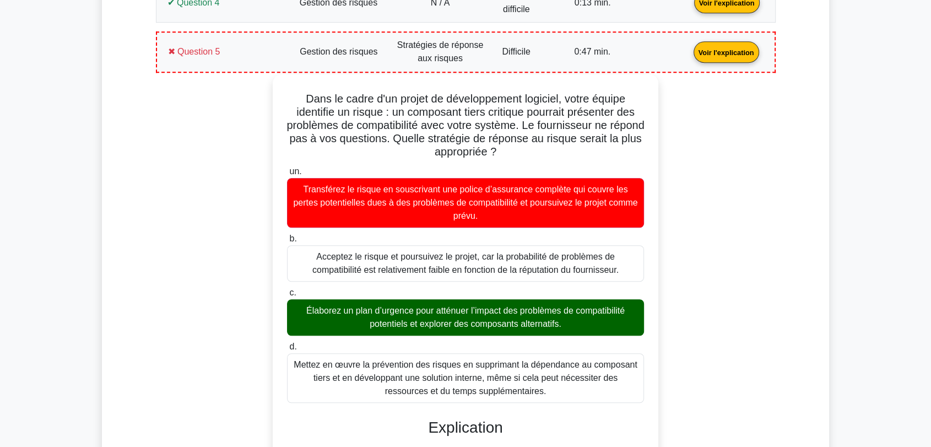
drag, startPoint x: 537, startPoint y: 391, endPoint x: 296, endPoint y: 86, distance: 388.3
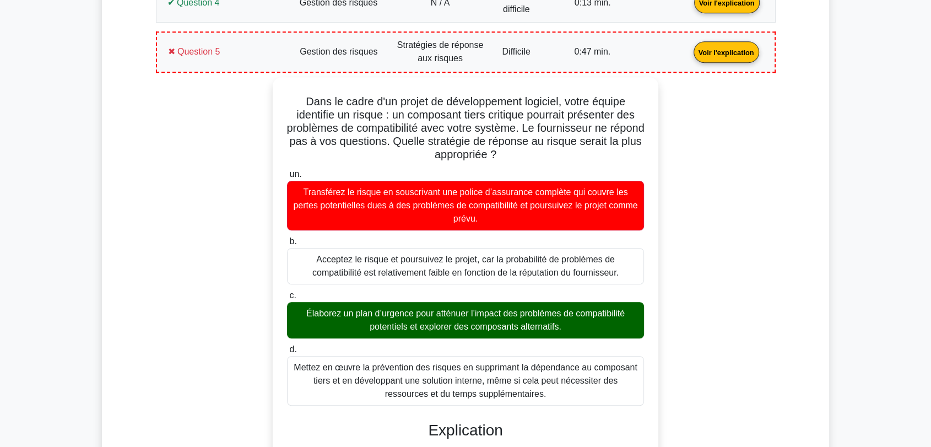
copy div "Dans le cadre d'un projet de développement logiciel, votre équipe identifie un …"
click at [689, 47] on link "Voir l'explication" at bounding box center [726, 51] width 74 height 9
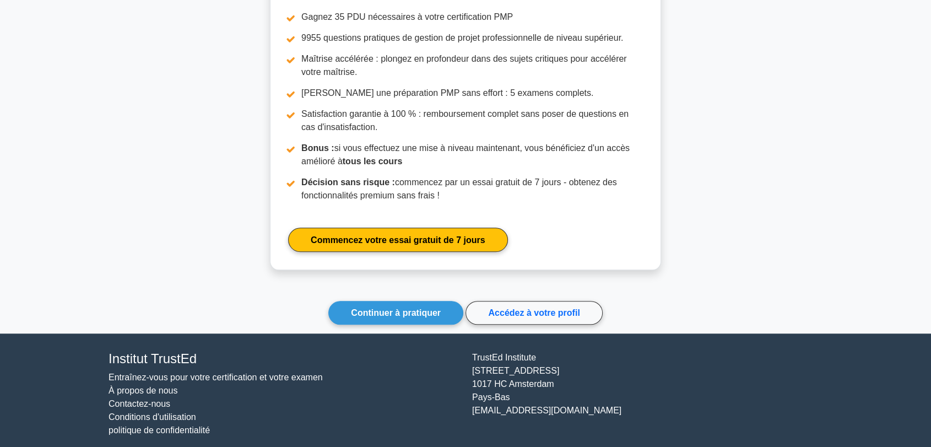
scroll to position [1061, 0]
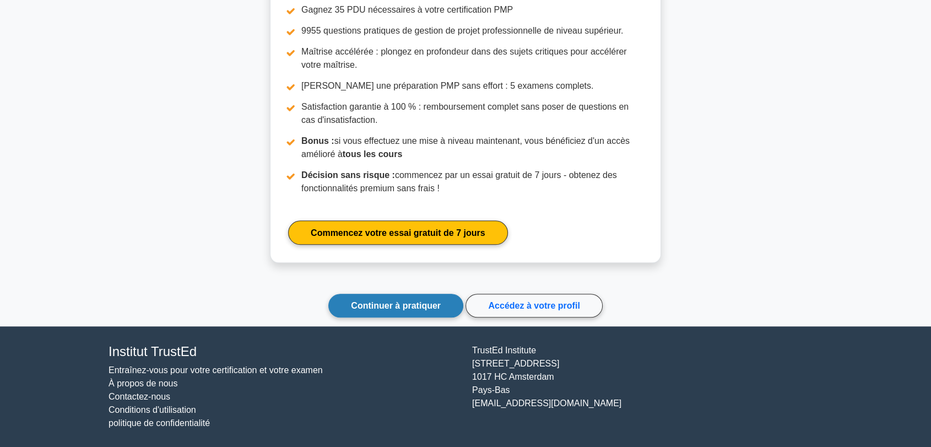
click at [385, 312] on link "Continuer à pratiquer" at bounding box center [395, 306] width 135 height 24
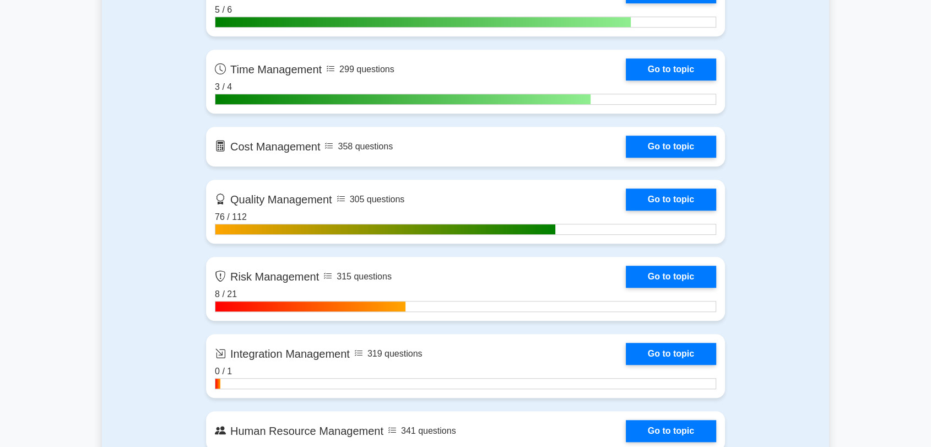
scroll to position [857, 0]
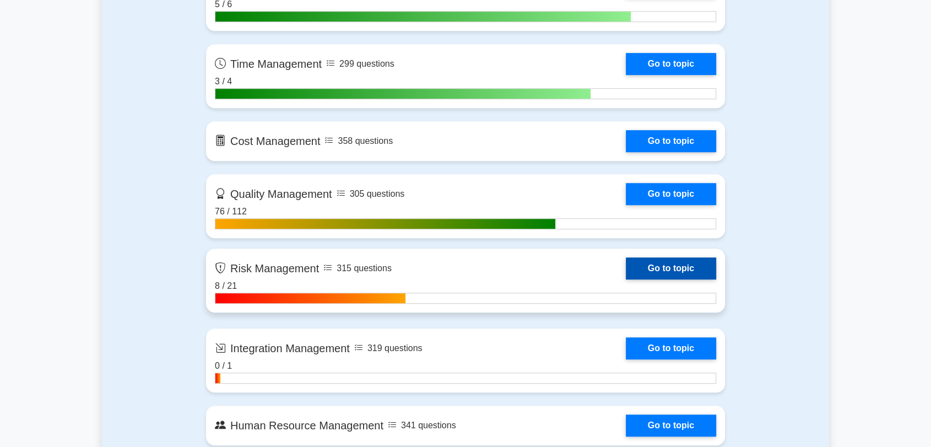
click at [654, 269] on link "Go to topic" at bounding box center [671, 268] width 90 height 22
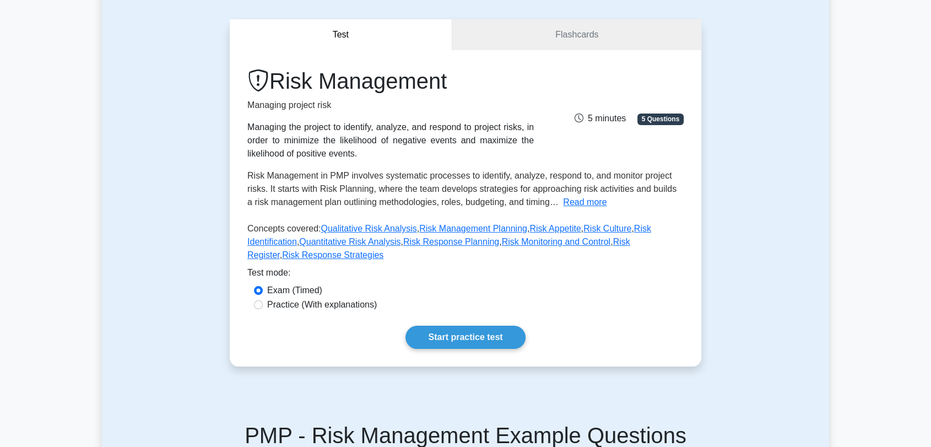
scroll to position [183, 0]
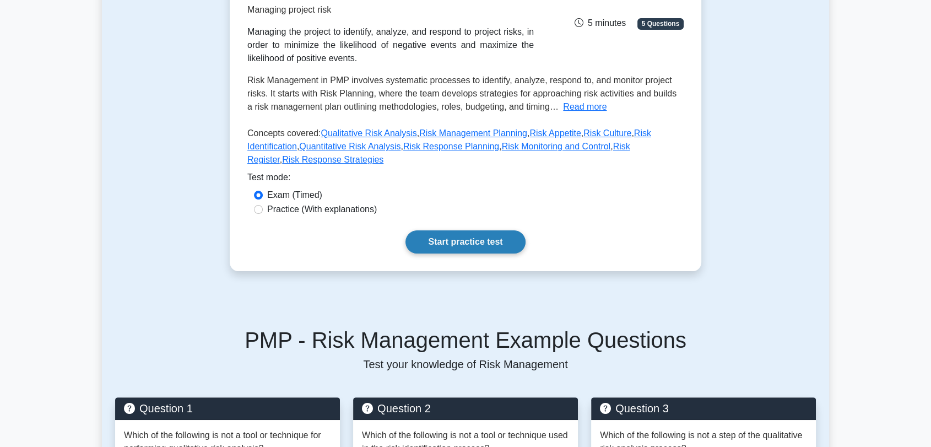
click at [479, 232] on link "Start practice test" at bounding box center [465, 241] width 120 height 23
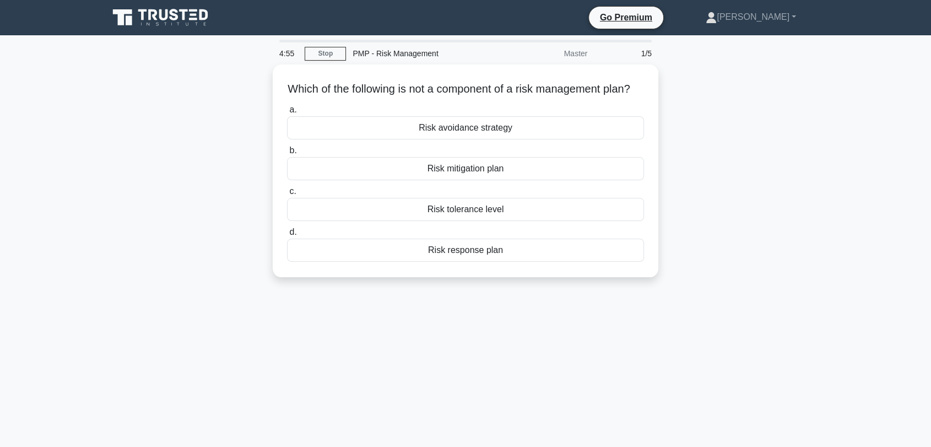
click at [754, 118] on div "Which of the following is not a component of a risk management plan? .spinner_0…" at bounding box center [465, 177] width 727 height 226
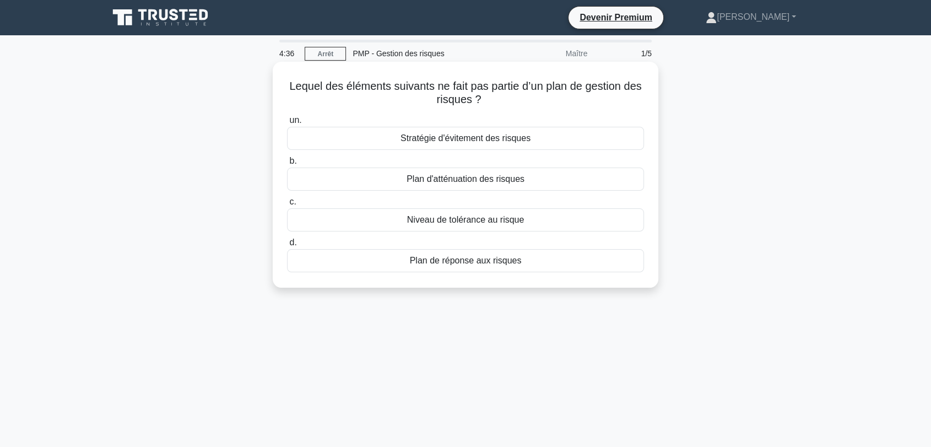
click at [449, 223] on font "Niveau de tolérance au risque" at bounding box center [465, 219] width 117 height 9
click at [287, 205] on input "c. Niveau de tolérance au risque" at bounding box center [287, 201] width 0 height 7
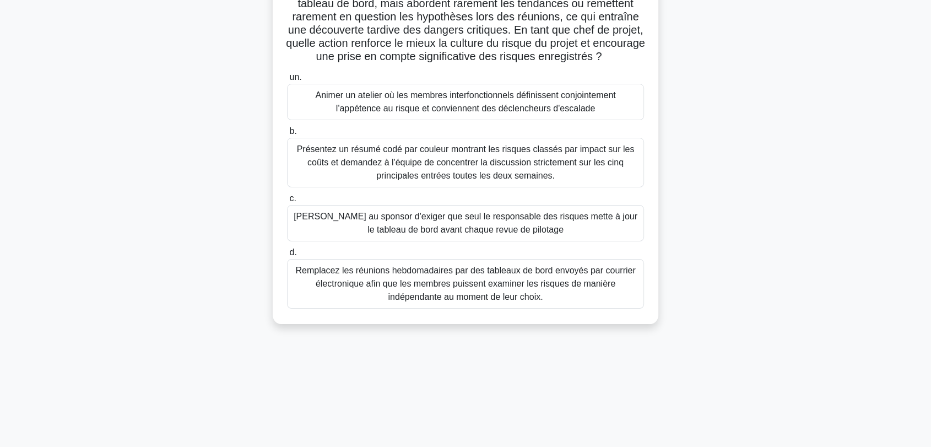
scroll to position [122, 0]
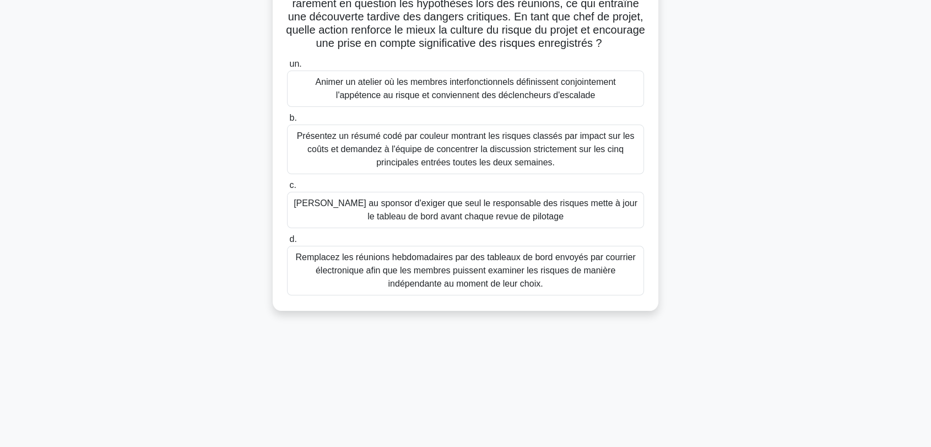
click at [420, 100] on font "Animer un atelier où les membres interfonctionnels définissent conjointement l'…" at bounding box center [465, 88] width 300 height 23
click at [287, 68] on input "un. Animer un atelier où les membres interfonctionnels définissent conjointemen…" at bounding box center [287, 64] width 0 height 7
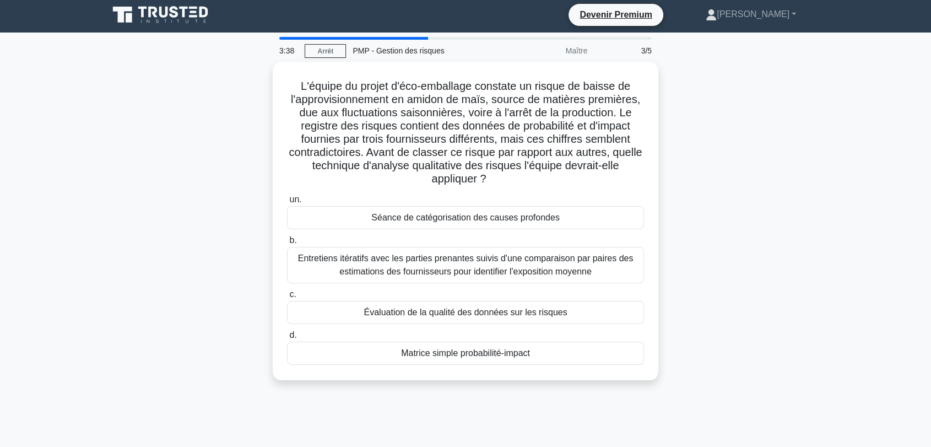
scroll to position [0, 0]
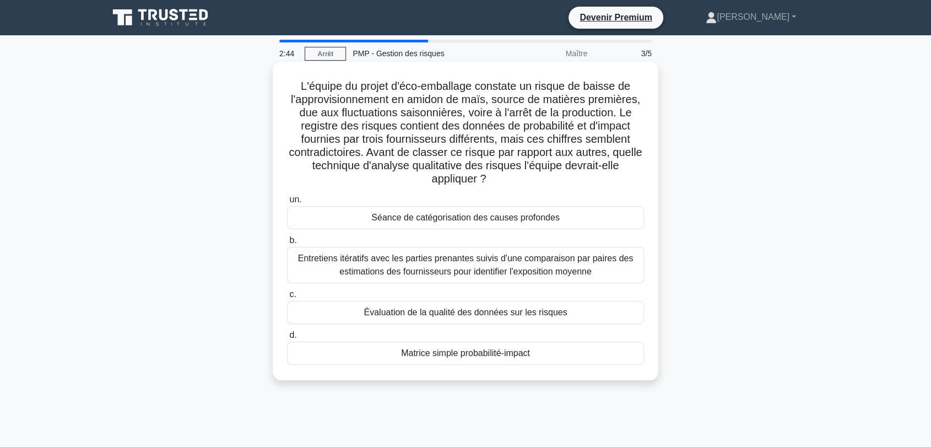
click at [457, 356] on font "Matrice simple probabilité-impact" at bounding box center [465, 352] width 129 height 9
click at [287, 339] on input "d. Matrice simple probabilité-impact" at bounding box center [287, 335] width 0 height 7
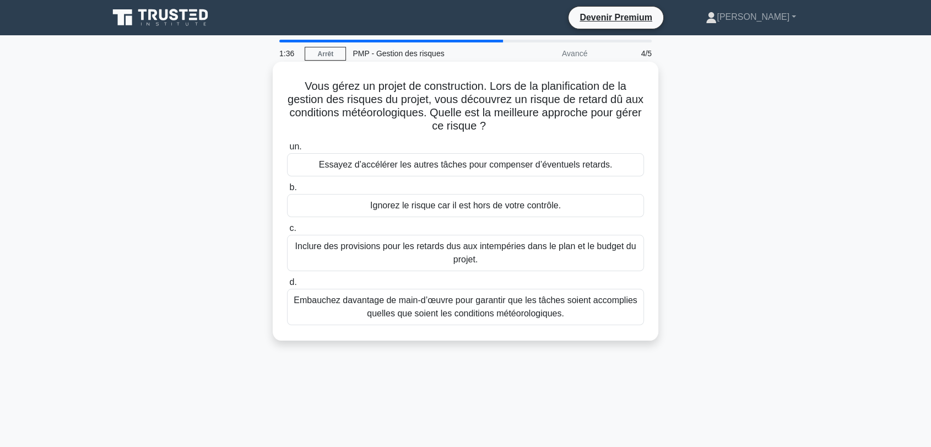
click at [468, 248] on font "Inclure des provisions pour les retards dus aux intempéries dans le plan et le …" at bounding box center [465, 252] width 341 height 23
click at [287, 232] on input "c. Inclure des provisions pour les retards dus aux intempéries dans le plan et …" at bounding box center [287, 228] width 0 height 7
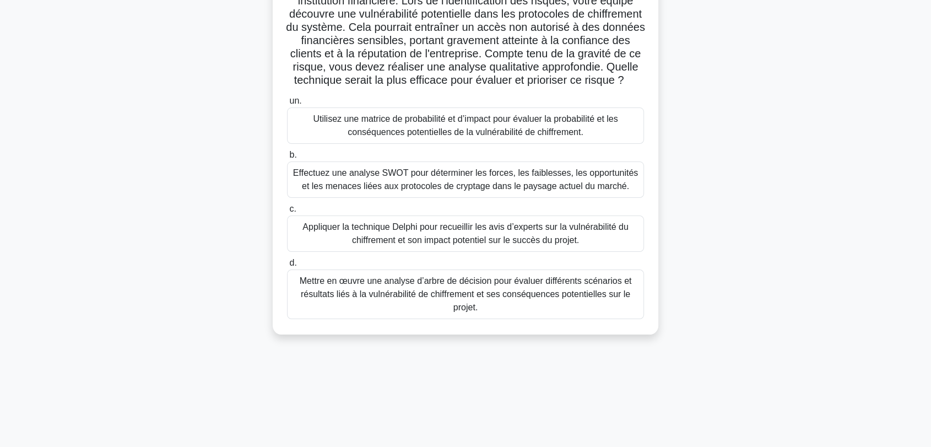
scroll to position [122, 0]
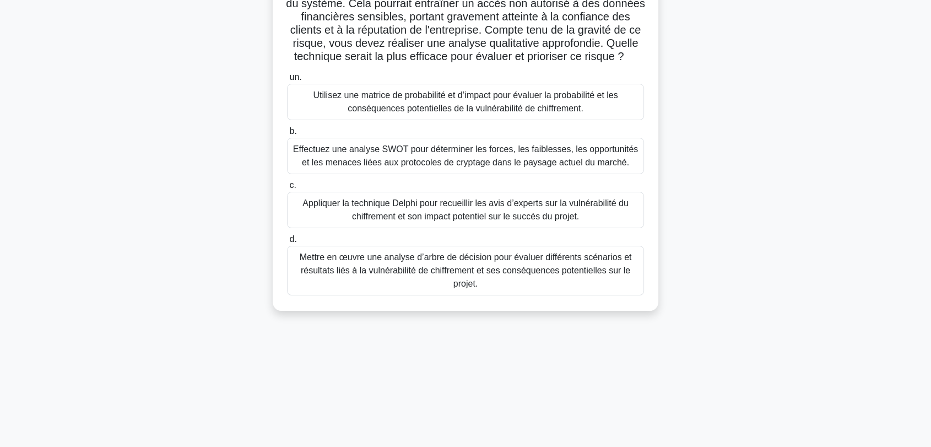
click at [478, 289] on font "Mettre en œuvre une analyse d’arbre de décision pour évaluer différents scénari…" at bounding box center [465, 271] width 347 height 40
click at [287, 243] on input "d. Mettre en œuvre une analyse d’arbre de décision pour évaluer différents scén…" at bounding box center [287, 239] width 0 height 7
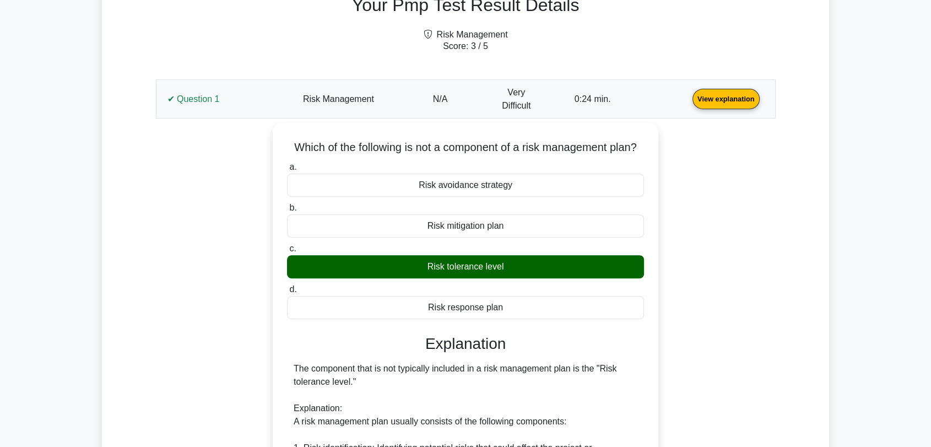
scroll to position [367, 0]
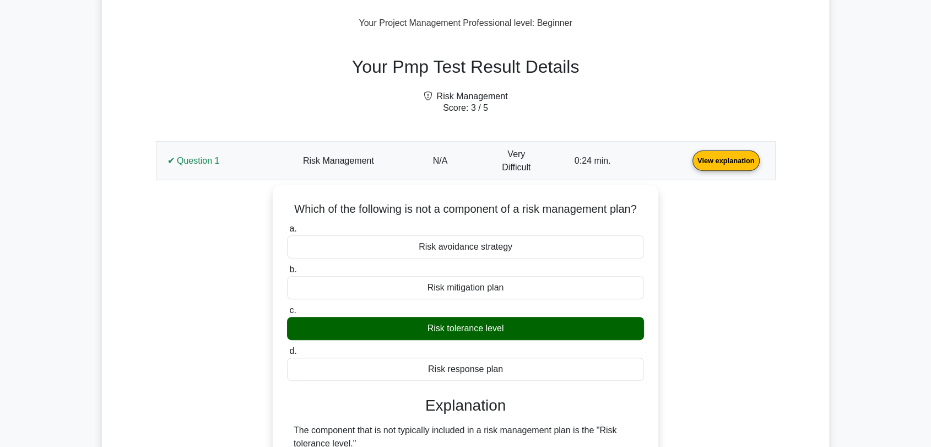
click at [688, 155] on link "View explanation" at bounding box center [726, 159] width 76 height 9
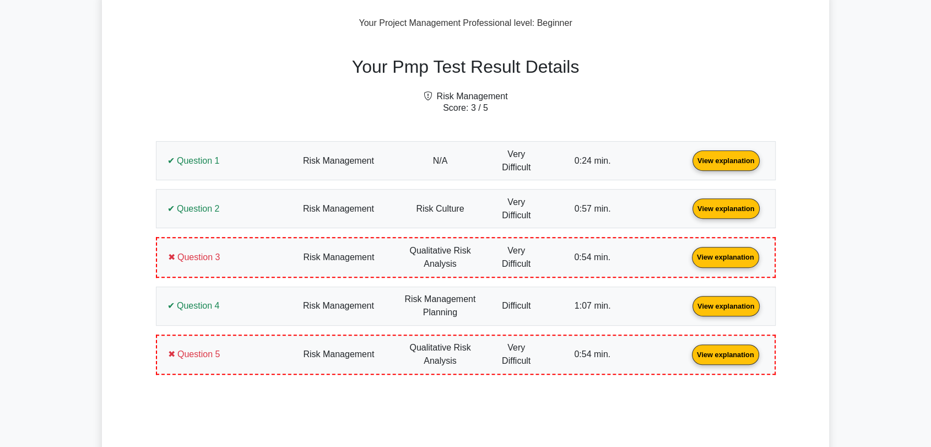
click at [688, 155] on link "View explanation" at bounding box center [726, 159] width 76 height 9
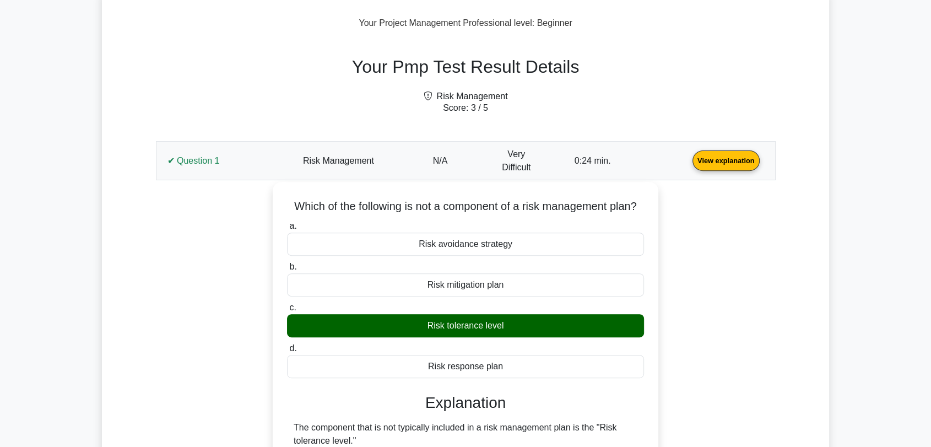
scroll to position [420, 0]
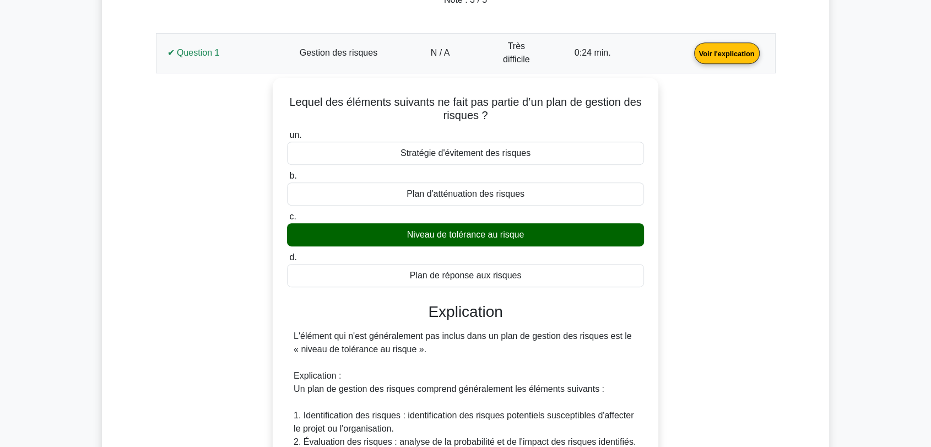
scroll to position [543, 0]
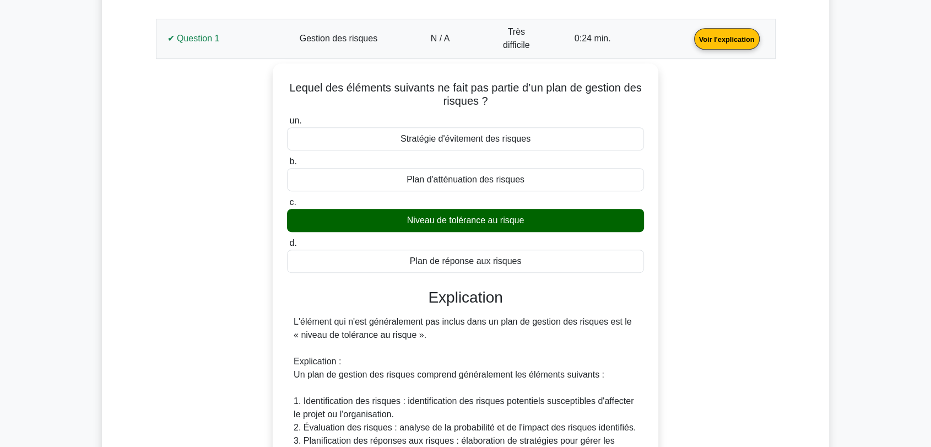
click at [690, 43] on link "Voir l'explication" at bounding box center [727, 38] width 74 height 9
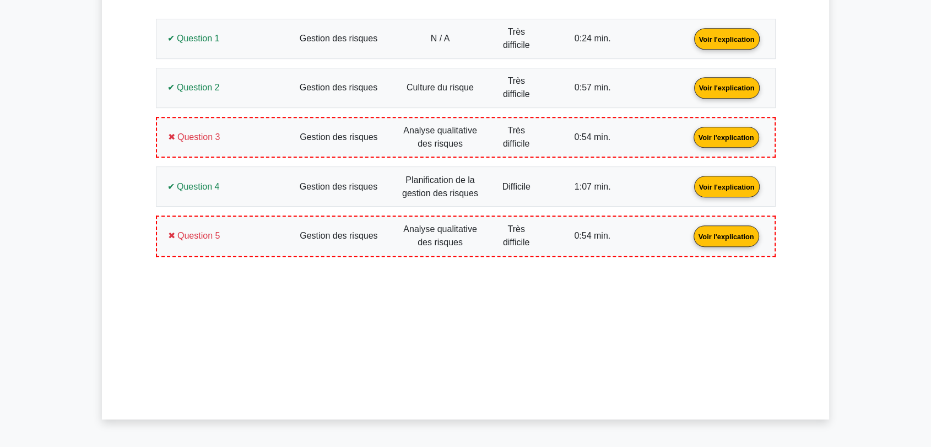
click at [690, 91] on link "Voir l'explication" at bounding box center [727, 86] width 74 height 9
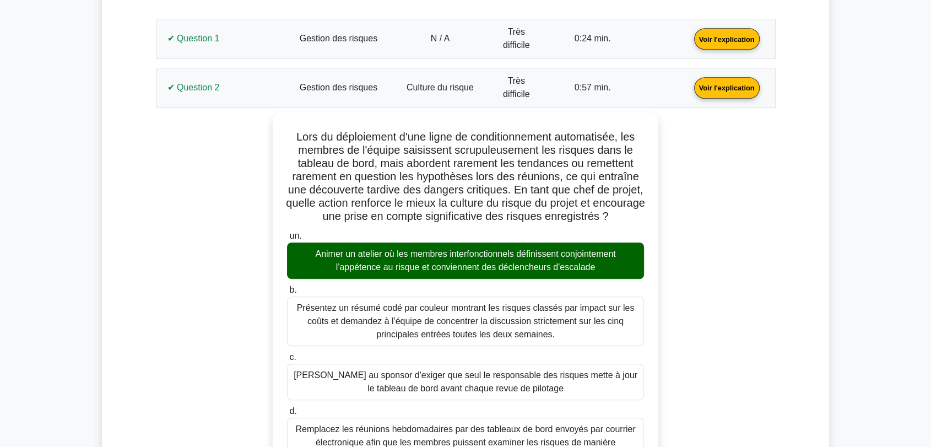
click at [690, 82] on link "Voir l'explication" at bounding box center [727, 86] width 74 height 9
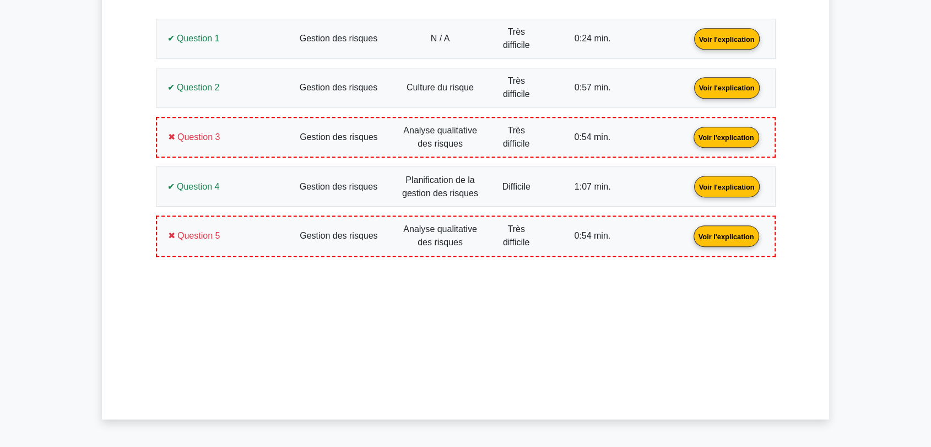
click at [689, 133] on link "Voir l'explication" at bounding box center [726, 136] width 74 height 9
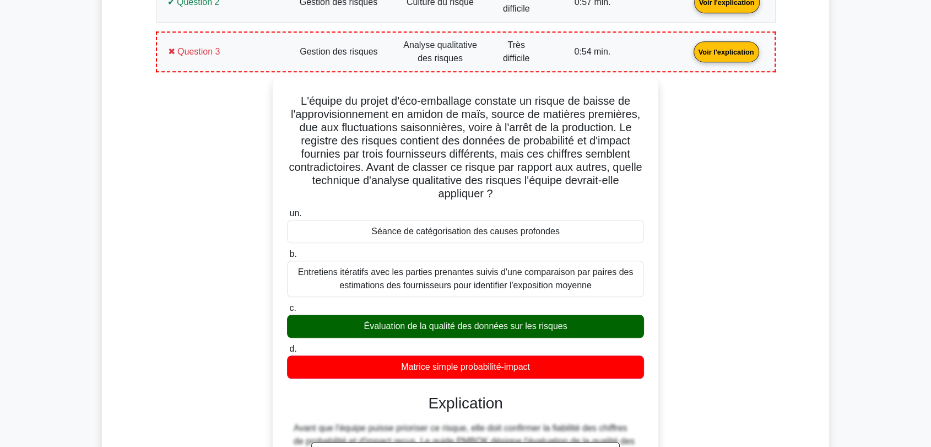
scroll to position [665, 0]
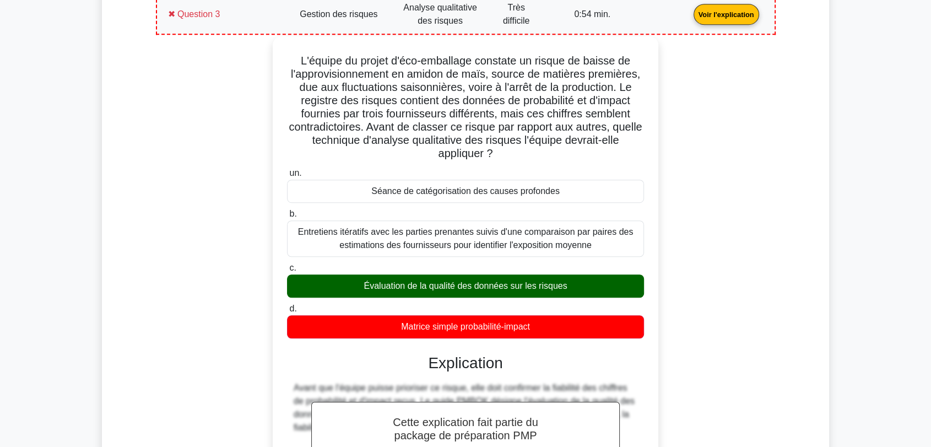
drag, startPoint x: 549, startPoint y: 332, endPoint x: 293, endPoint y: 52, distance: 379.4
click at [293, 52] on div "L'équipe du projet d'éco-emballage constate un risque de baisse de l'approvisio…" at bounding box center [465, 332] width 377 height 583
copy div "L'ipsumd si ametco a'eli-seddoeius temporin ut labore et dolore ma a'enimadmini…"
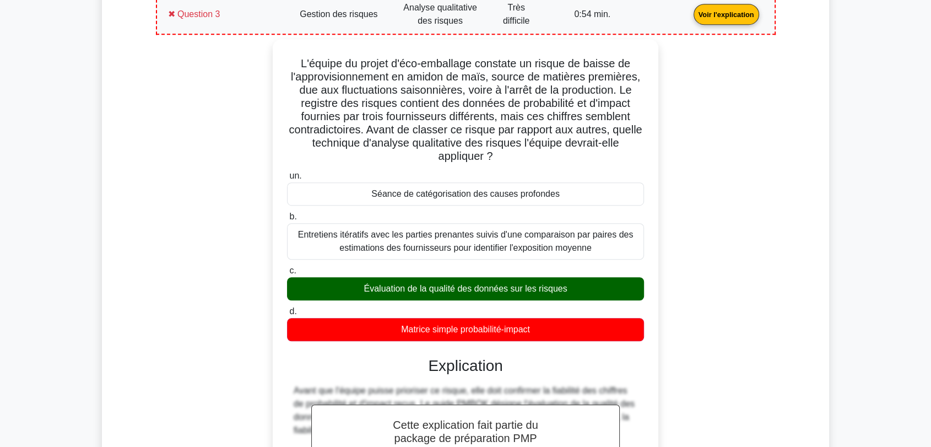
click at [167, 174] on div "L'équipe du projet d'éco-emballage constate un risque de baisse de l'approvisio…" at bounding box center [466, 341] width 607 height 605
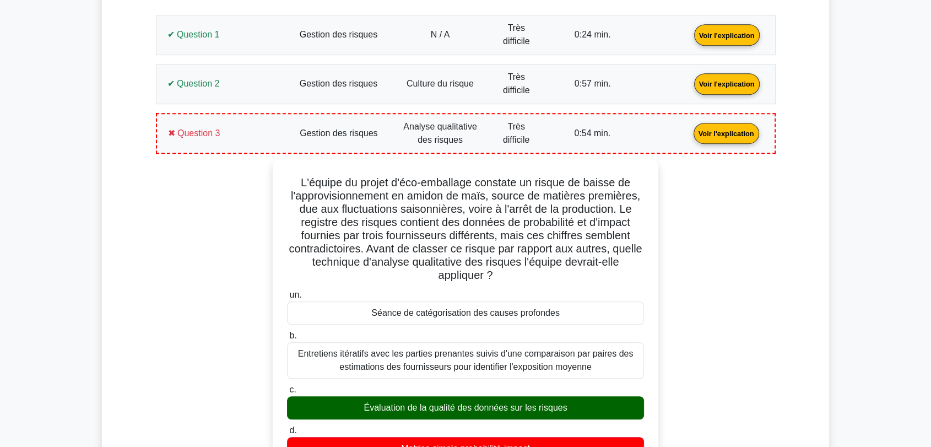
scroll to position [543, 0]
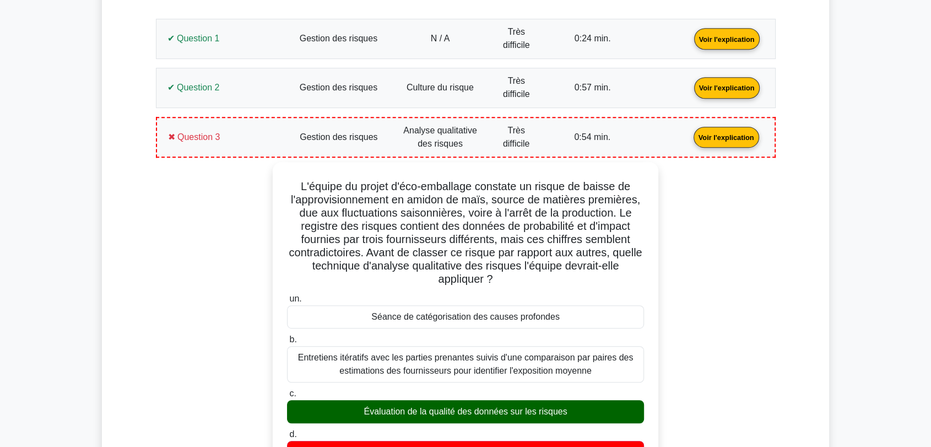
click at [689, 139] on link "Voir l'explication" at bounding box center [726, 136] width 74 height 9
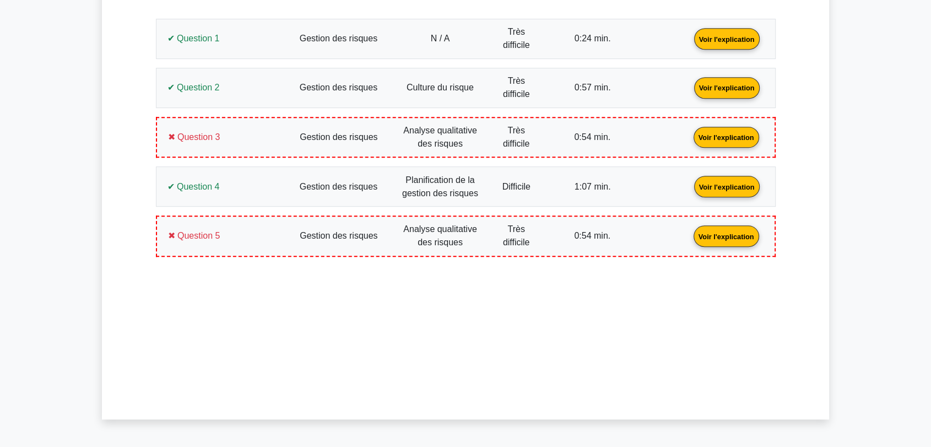
click at [690, 188] on link "Voir l'explication" at bounding box center [727, 185] width 74 height 9
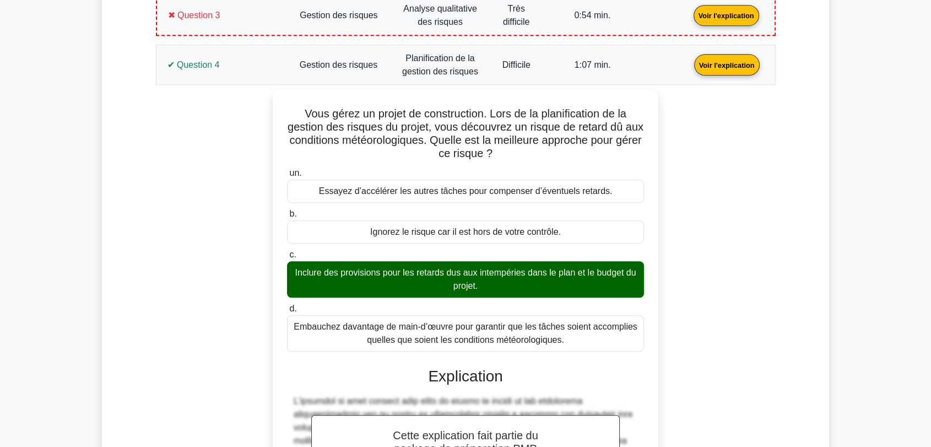
scroll to position [665, 0]
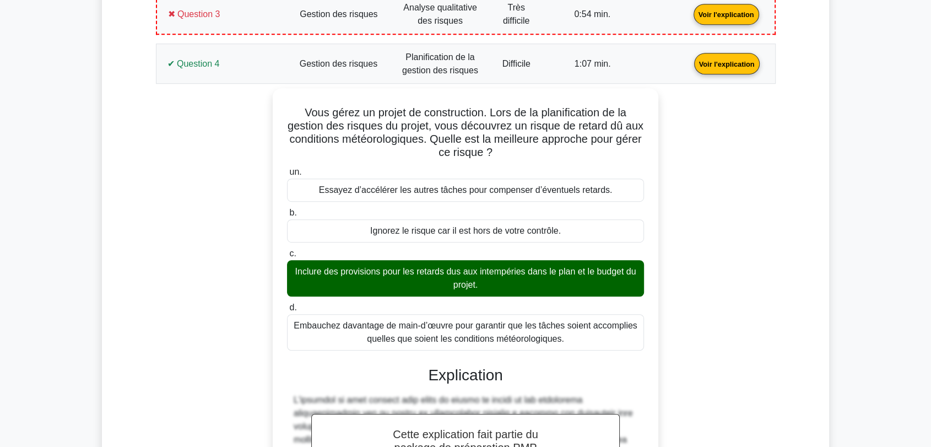
click at [219, 39] on div "Question 1 Voir l'explication ✔ Question 1 a." at bounding box center [465, 308] width 633 height 851
click at [690, 58] on link "Voir l'explication" at bounding box center [727, 62] width 74 height 9
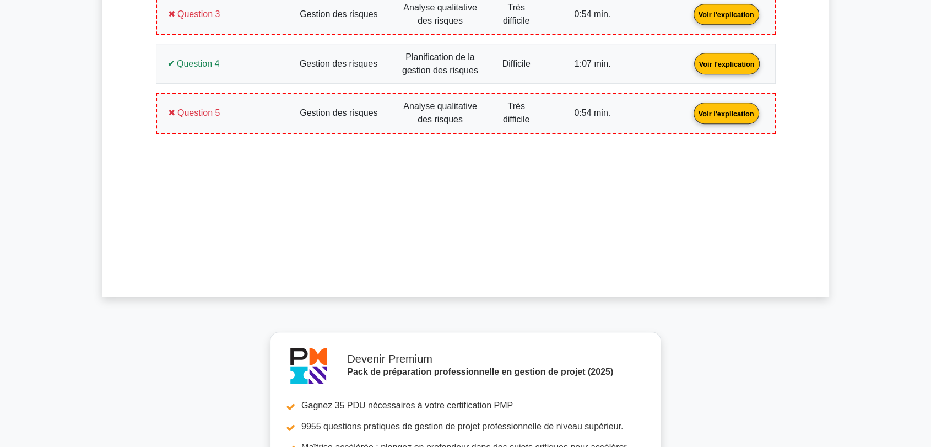
click at [689, 108] on link "Voir l'explication" at bounding box center [726, 112] width 74 height 9
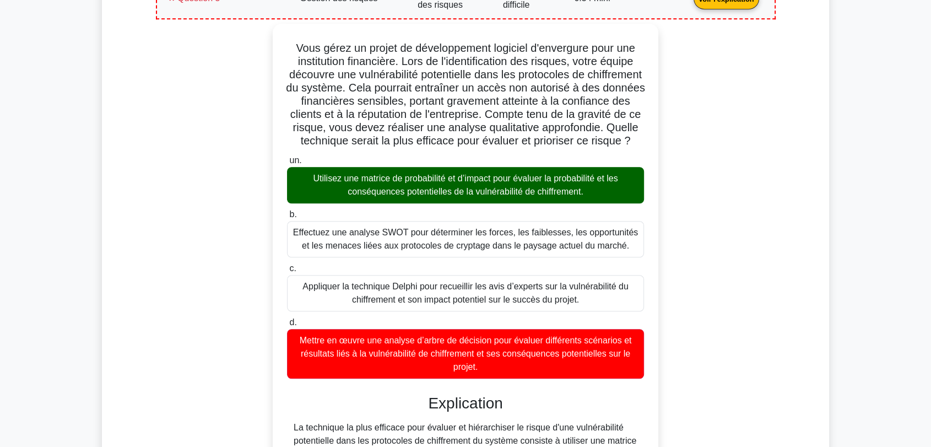
scroll to position [788, 0]
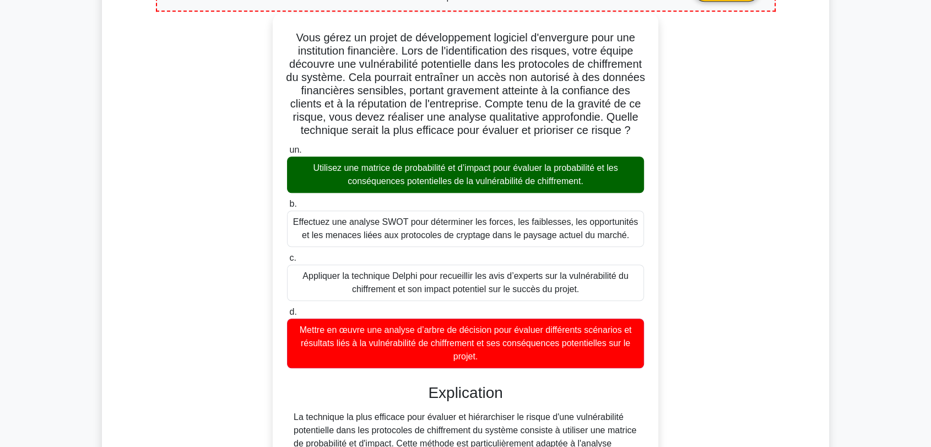
drag, startPoint x: 479, startPoint y: 362, endPoint x: 286, endPoint y: 22, distance: 391.3
click at [286, 22] on div "Vous gérez un projet de développement logiciel d'envergure pour une institution…" at bounding box center [465, 455] width 377 height 874
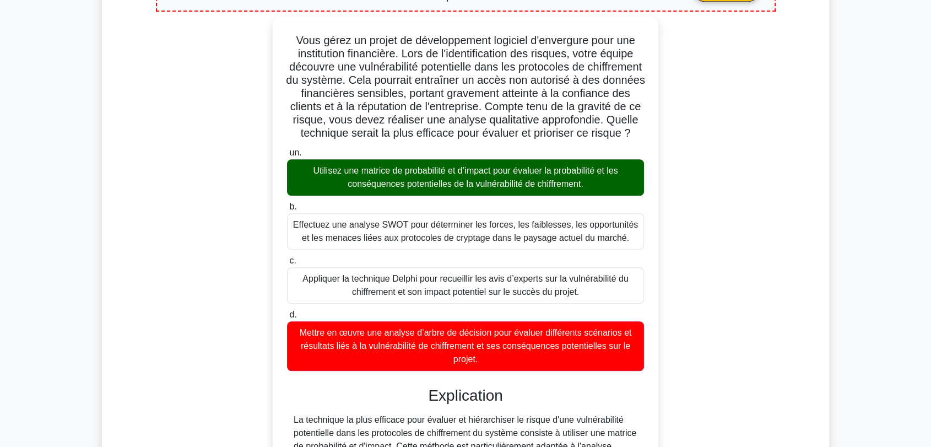
copy div "Lore ipsum do sitame co adipiscingeli seddoeiu t'incididun utla etd magnaaliqua…"
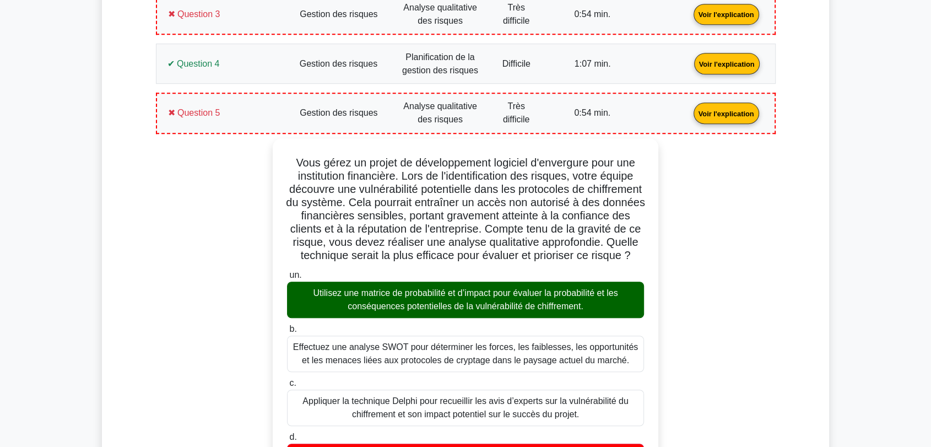
click at [689, 117] on link "Voir l'explication" at bounding box center [726, 112] width 74 height 9
